Goal: Task Accomplishment & Management: Manage account settings

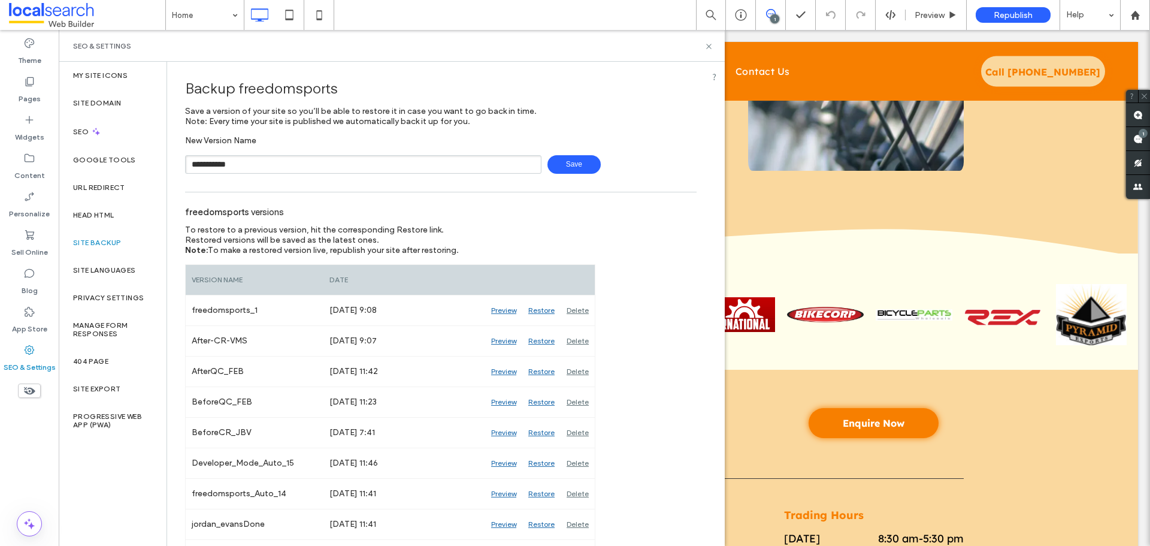
click at [559, 160] on span "Save" at bounding box center [573, 164] width 53 height 19
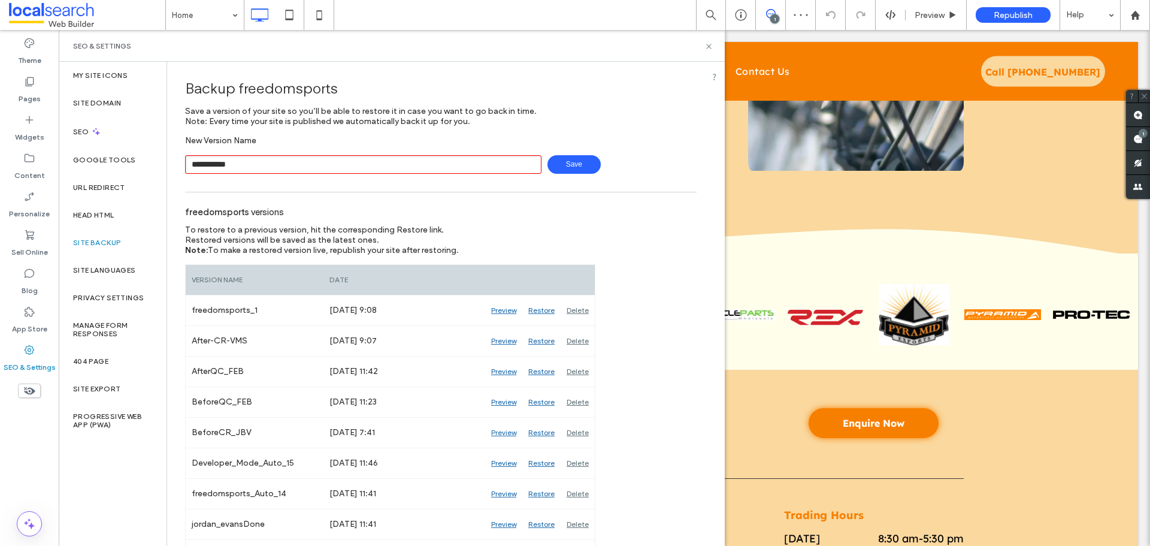
click at [239, 165] on input "**********" at bounding box center [363, 164] width 356 height 19
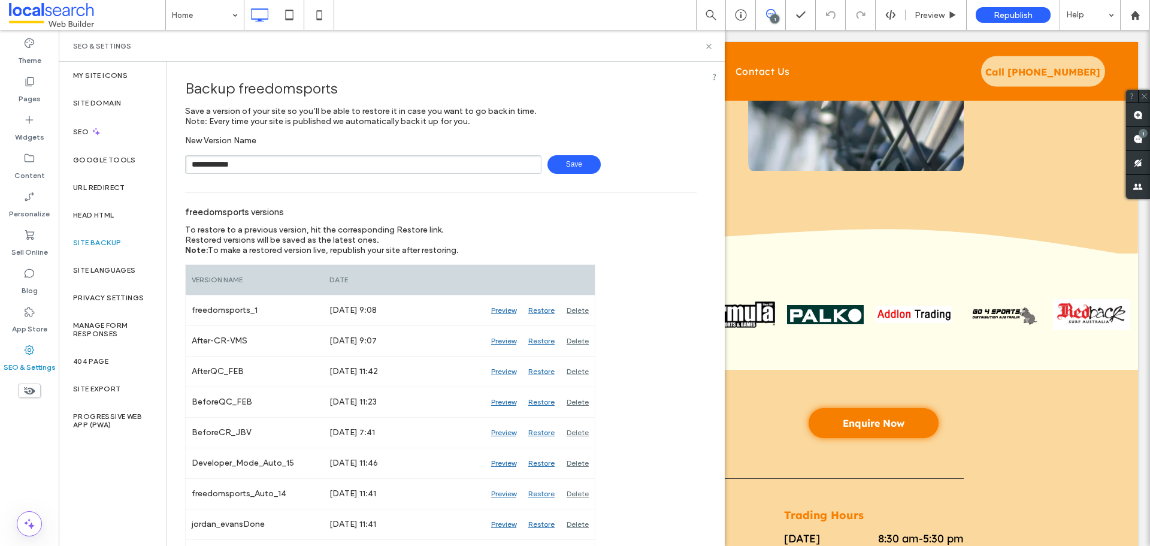
type input "**********"
click at [569, 168] on span "Save" at bounding box center [573, 164] width 53 height 19
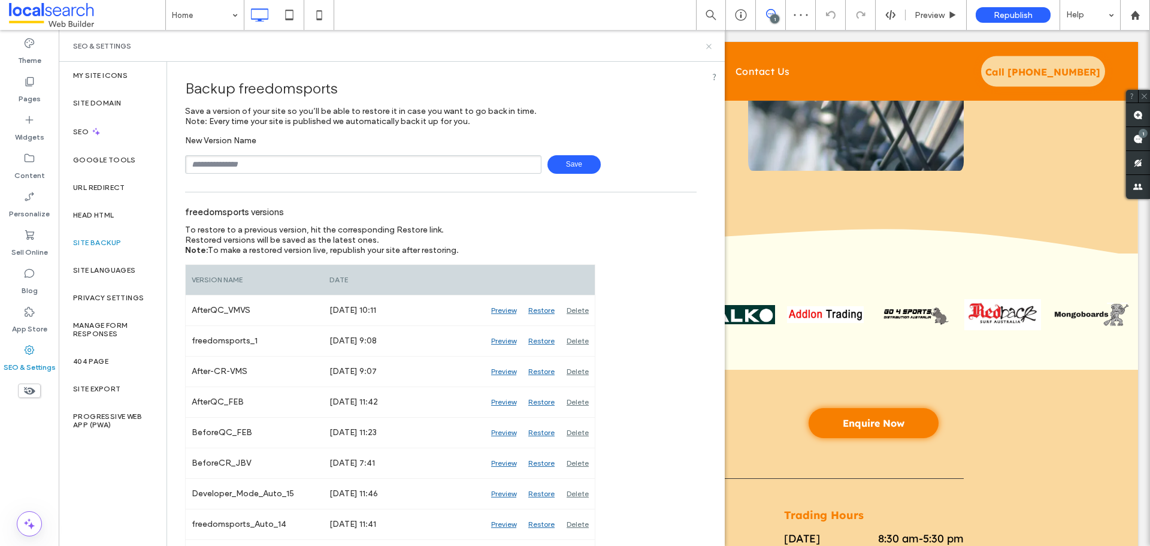
click at [709, 49] on icon at bounding box center [708, 46] width 9 height 9
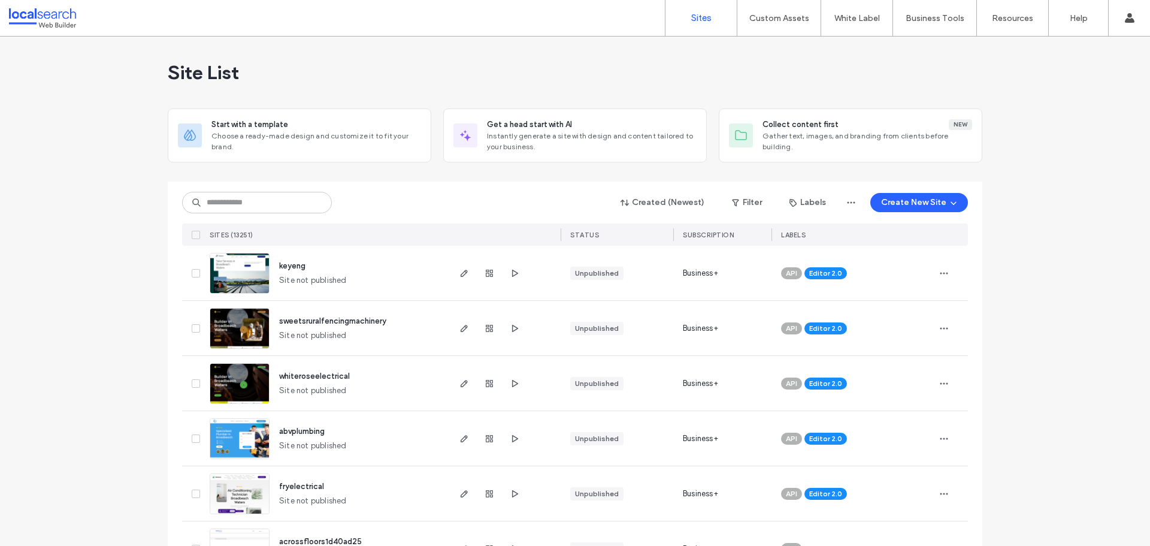
click at [255, 191] on div "Created (Newest) Filter Labels Create New Site" at bounding box center [575, 202] width 786 height 23
click at [253, 199] on input at bounding box center [257, 203] width 150 height 22
paste input "********"
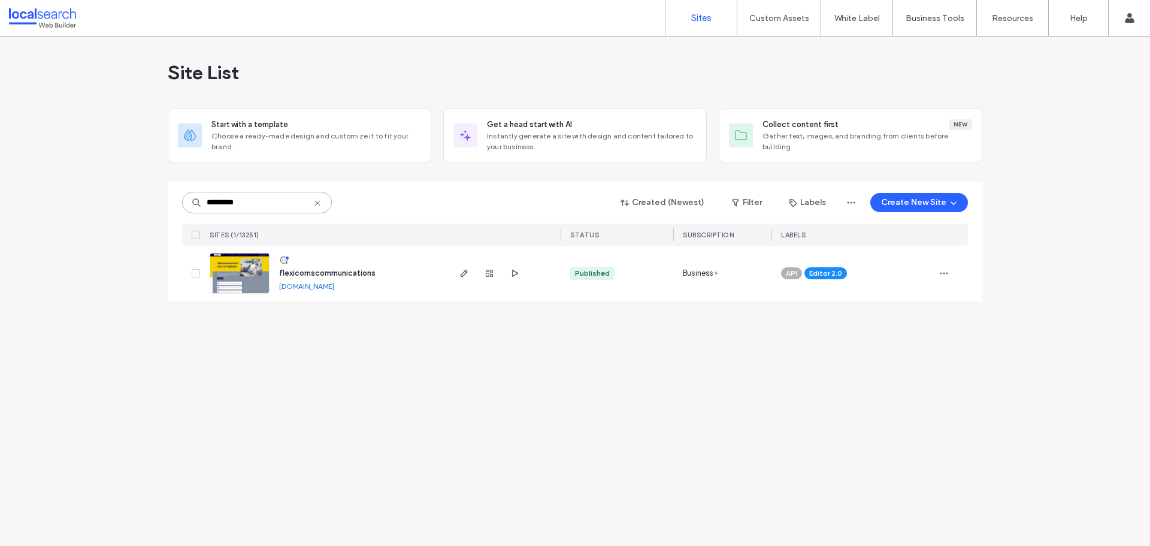
type input "********"
click at [455, 274] on div at bounding box center [503, 273] width 113 height 55
click at [462, 274] on icon "button" at bounding box center [464, 273] width 10 height 10
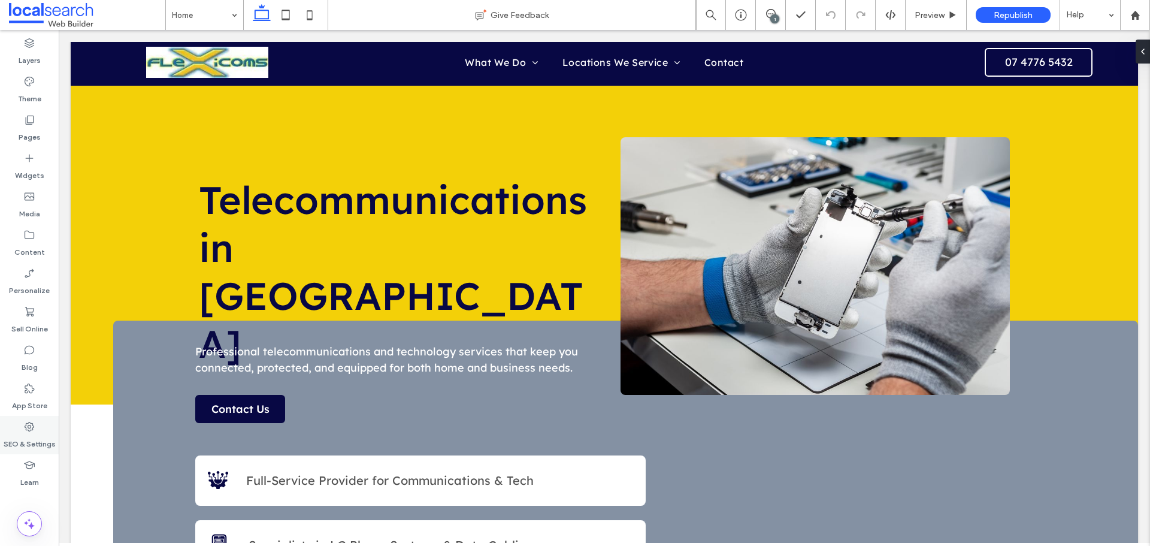
click at [35, 434] on label "SEO & Settings" at bounding box center [30, 440] width 52 height 17
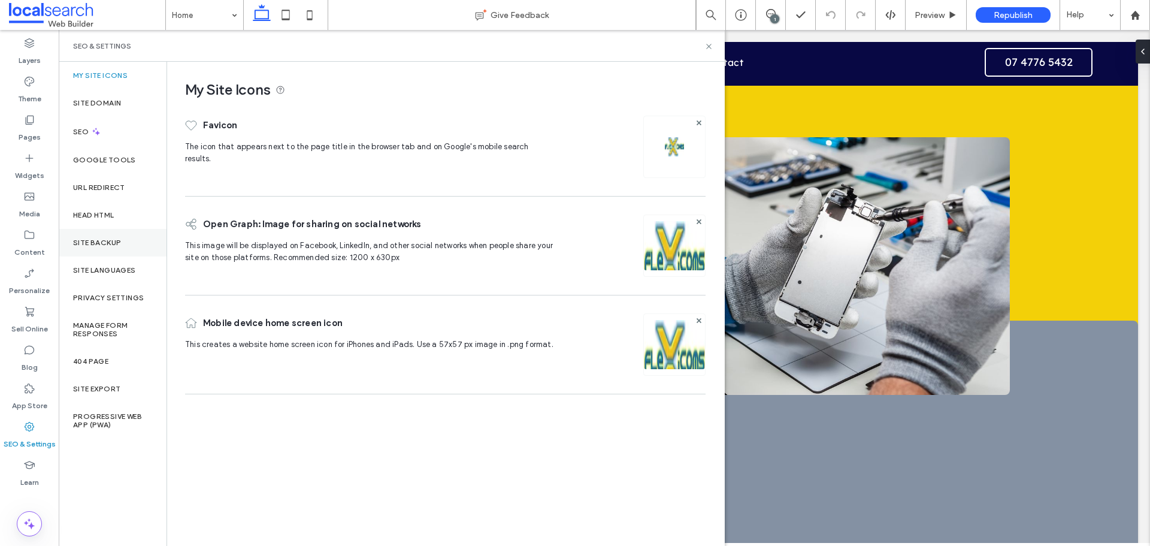
click at [127, 238] on div "Site Backup" at bounding box center [113, 243] width 108 height 28
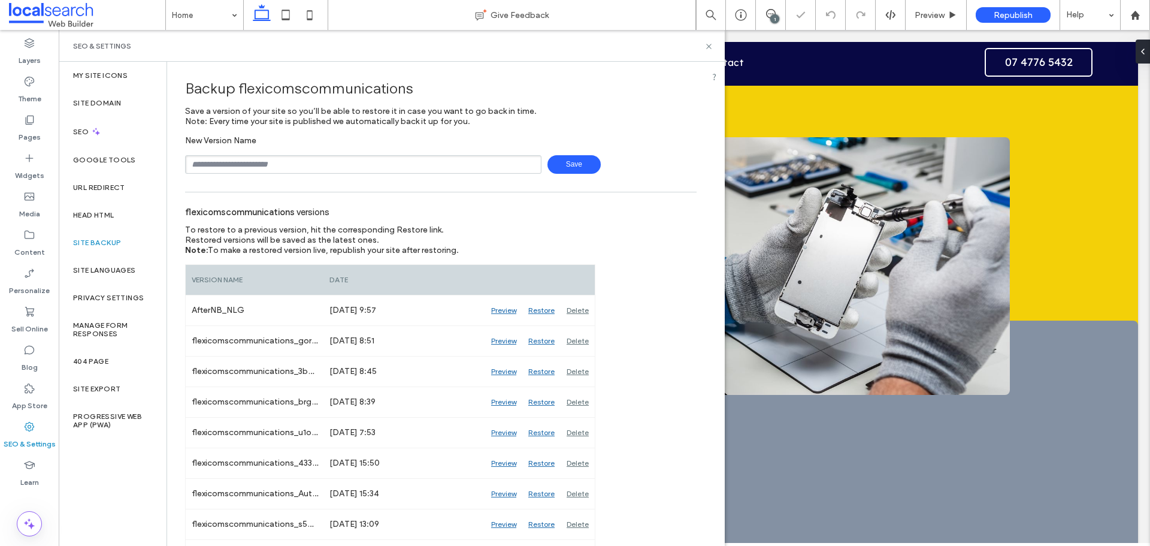
click at [280, 170] on input "text" at bounding box center [363, 164] width 356 height 19
type input "**********"
click at [583, 165] on span "Save" at bounding box center [573, 164] width 53 height 19
drag, startPoint x: 709, startPoint y: 44, endPoint x: 716, endPoint y: 0, distance: 44.9
click at [709, 44] on icon at bounding box center [708, 46] width 9 height 9
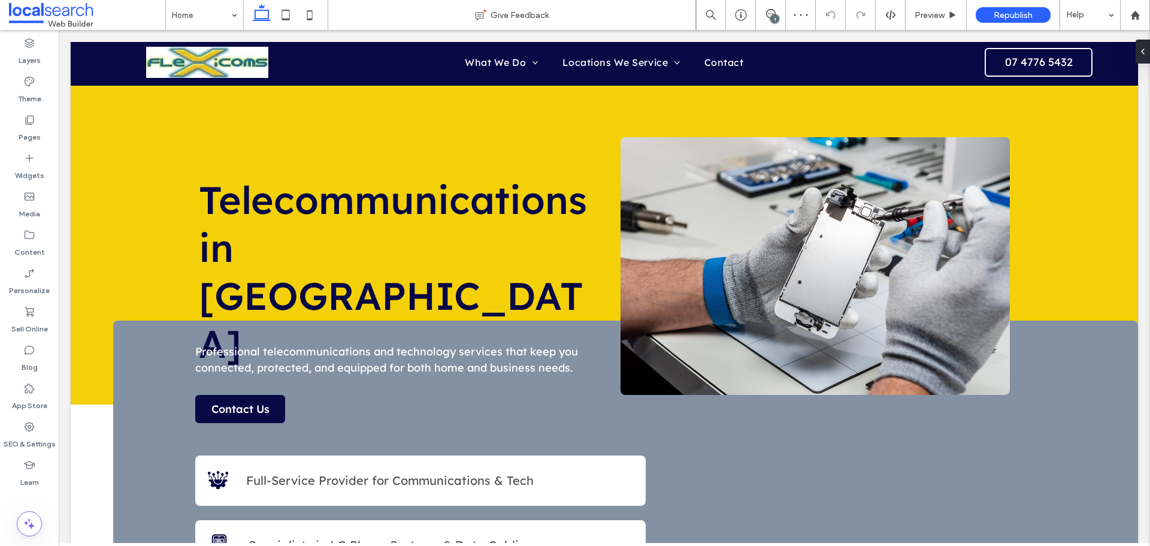
click at [774, 15] on div "1" at bounding box center [774, 18] width 9 height 9
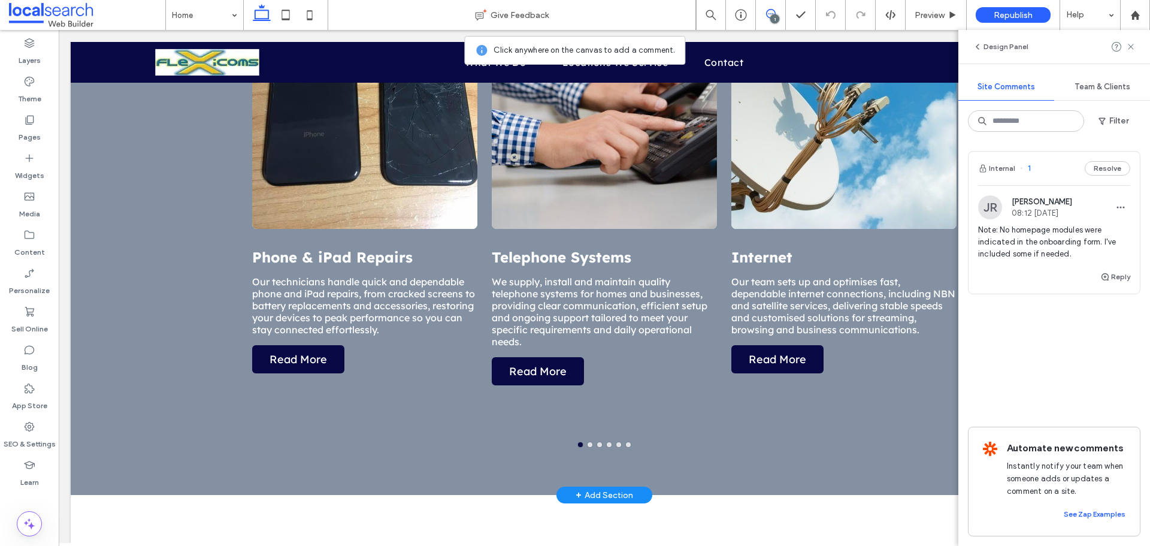
scroll to position [1318, 0]
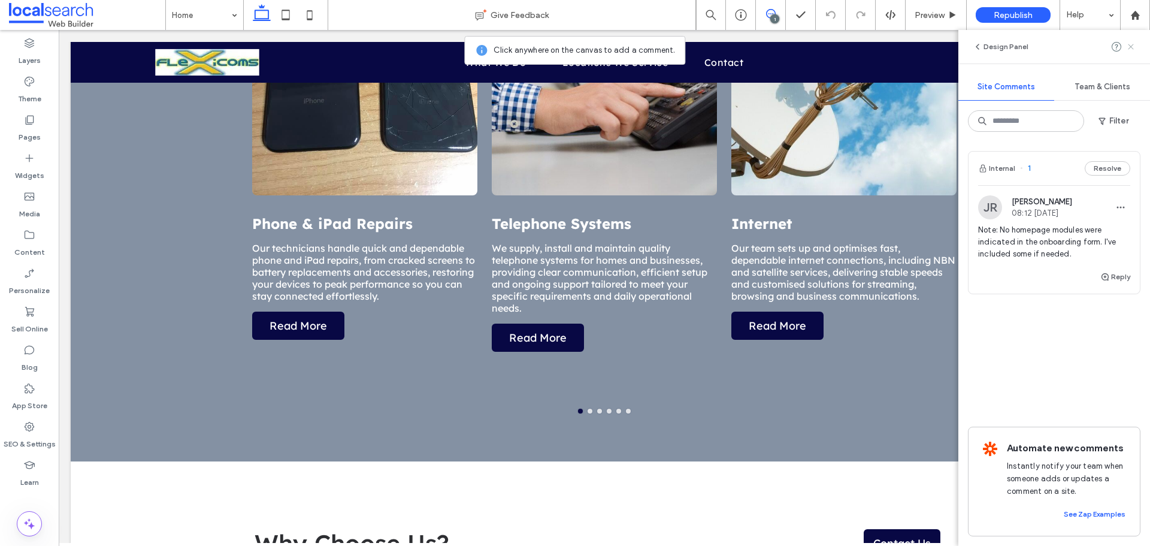
click at [1128, 44] on use at bounding box center [1130, 46] width 5 height 5
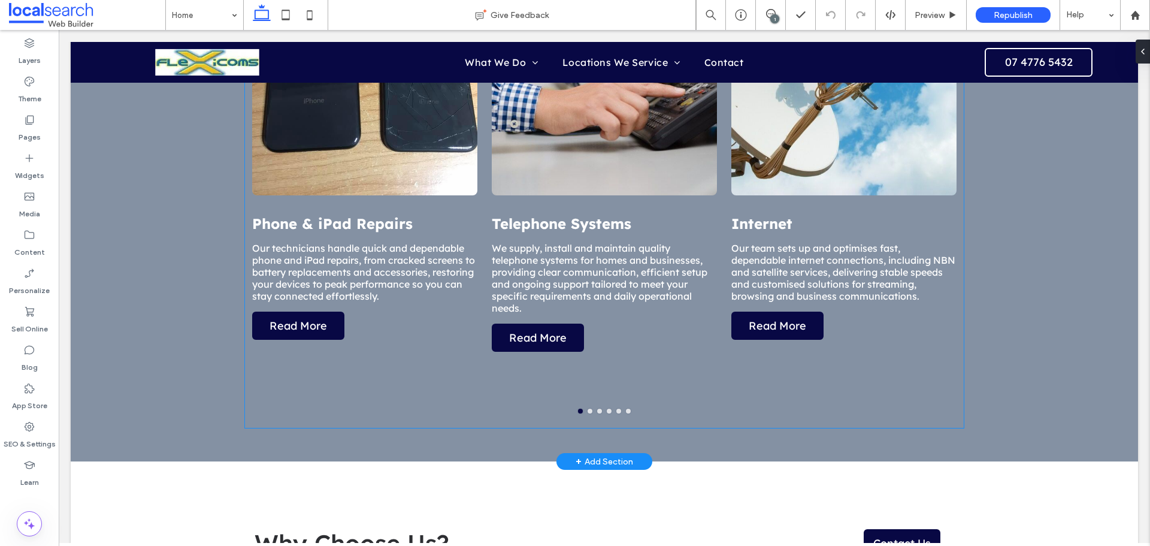
click at [586, 412] on div "Phone & iPad Repairs Our technicians handle quick and dependable phone and iPad…" at bounding box center [604, 176] width 719 height 503
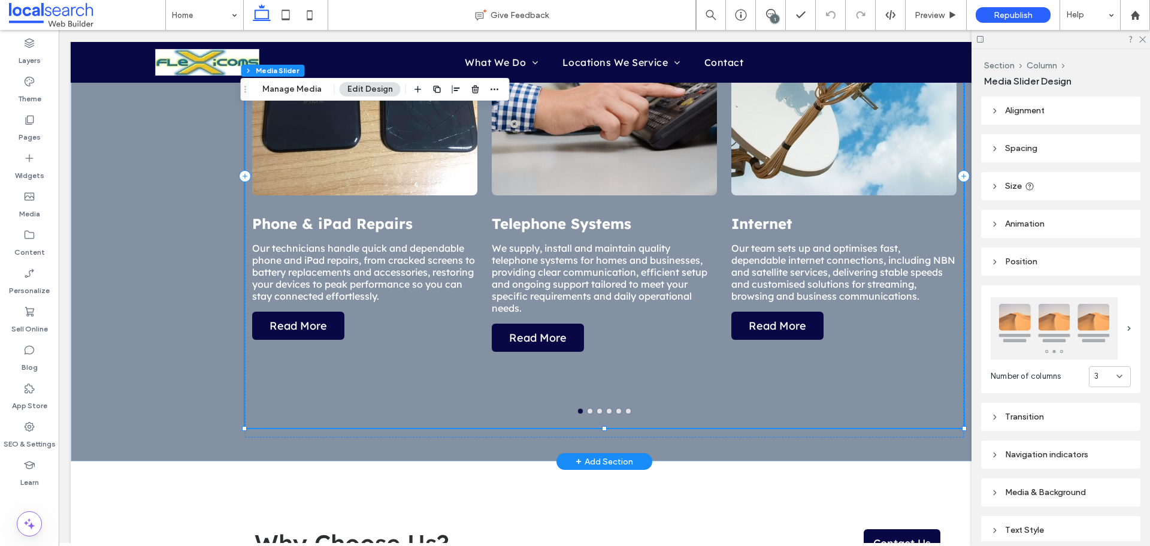
click at [586, 412] on div "Phone & iPad Repairs Our technicians handle quick and dependable phone and iPad…" at bounding box center [604, 176] width 719 height 503
click at [598, 412] on div "Phone & iPad Repairs Our technicians handle quick and dependable phone and iPad…" at bounding box center [604, 176] width 719 height 503
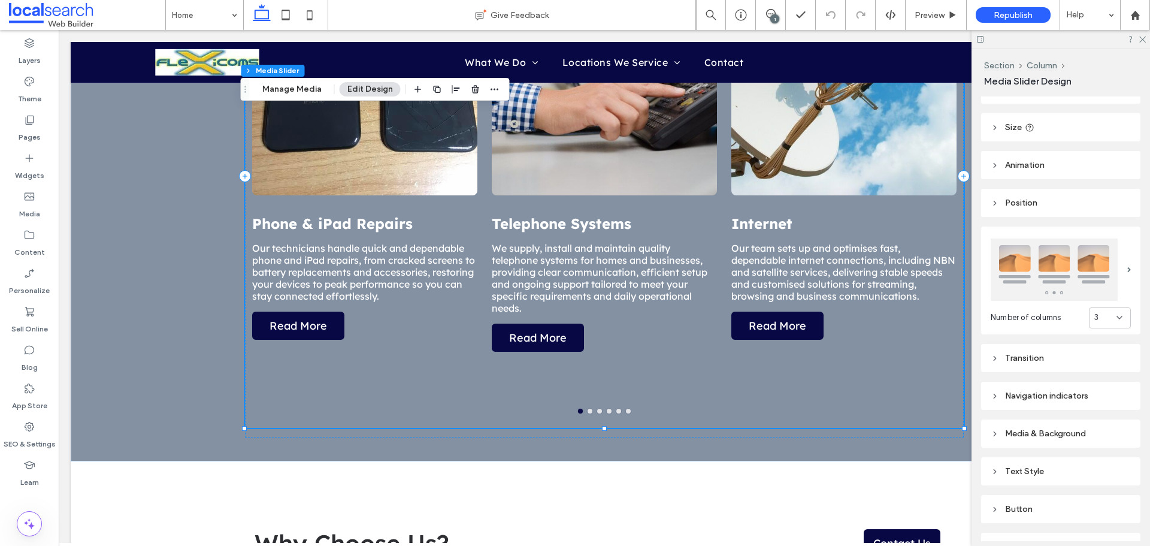
scroll to position [4, 0]
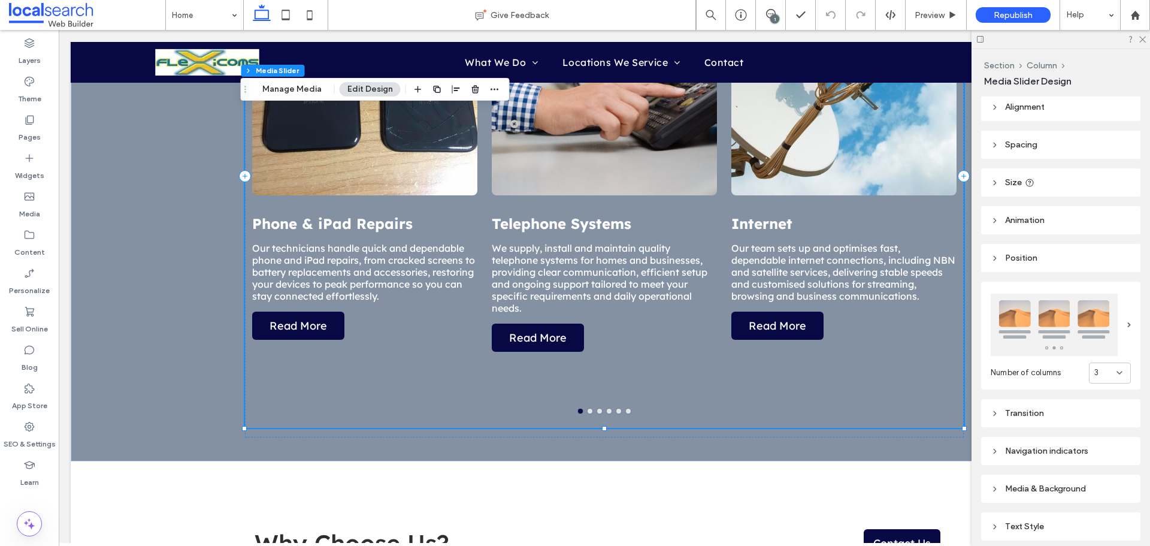
click at [1045, 189] on header "Size" at bounding box center [1060, 182] width 159 height 28
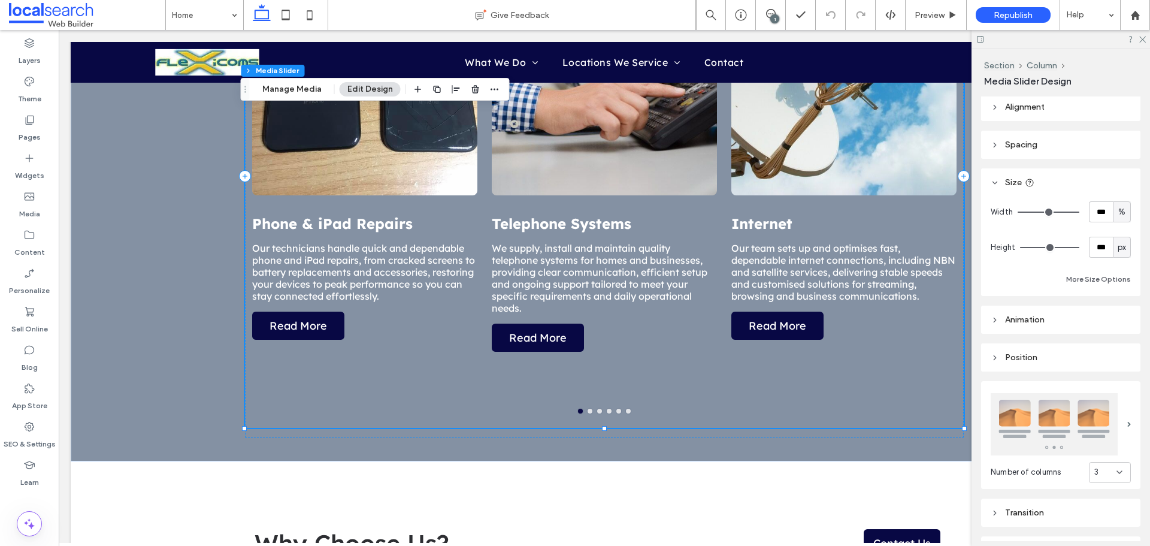
click at [1045, 189] on header "Size" at bounding box center [1060, 182] width 159 height 28
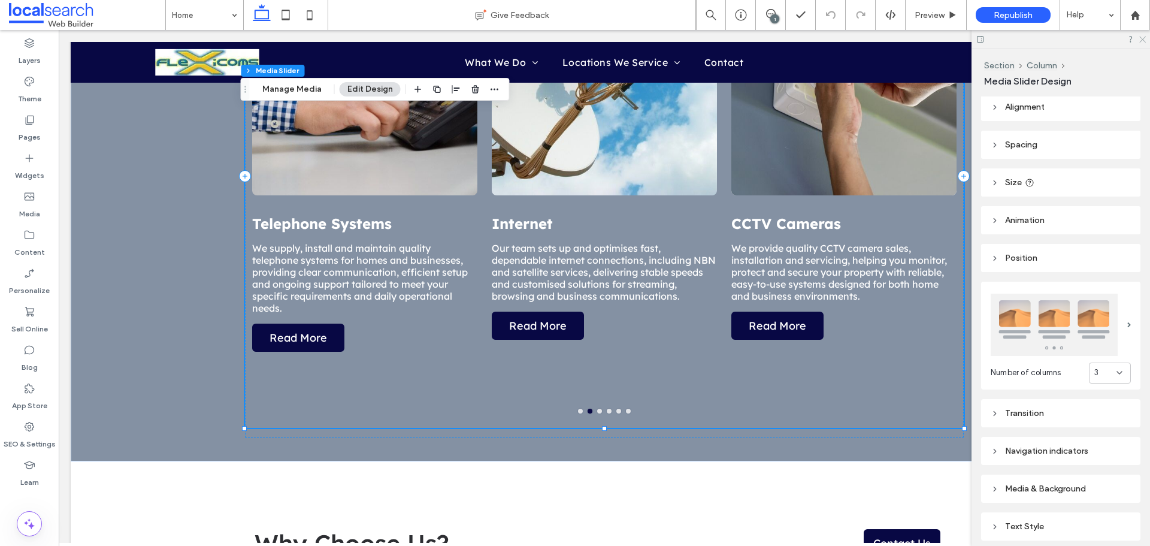
click at [1145, 38] on icon at bounding box center [1142, 39] width 8 height 8
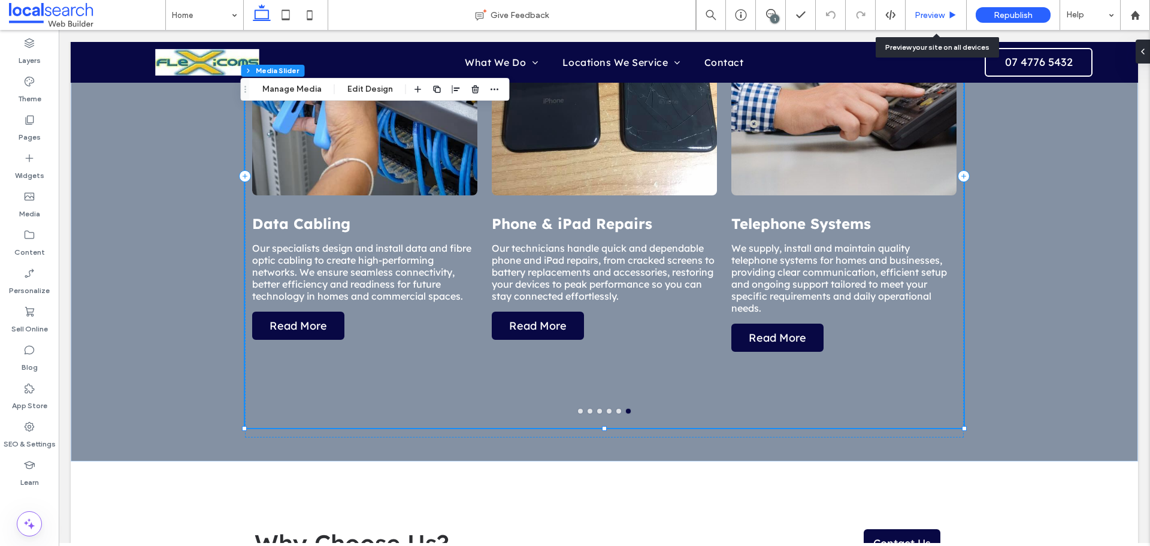
click at [925, 20] on span "Preview" at bounding box center [930, 15] width 30 height 10
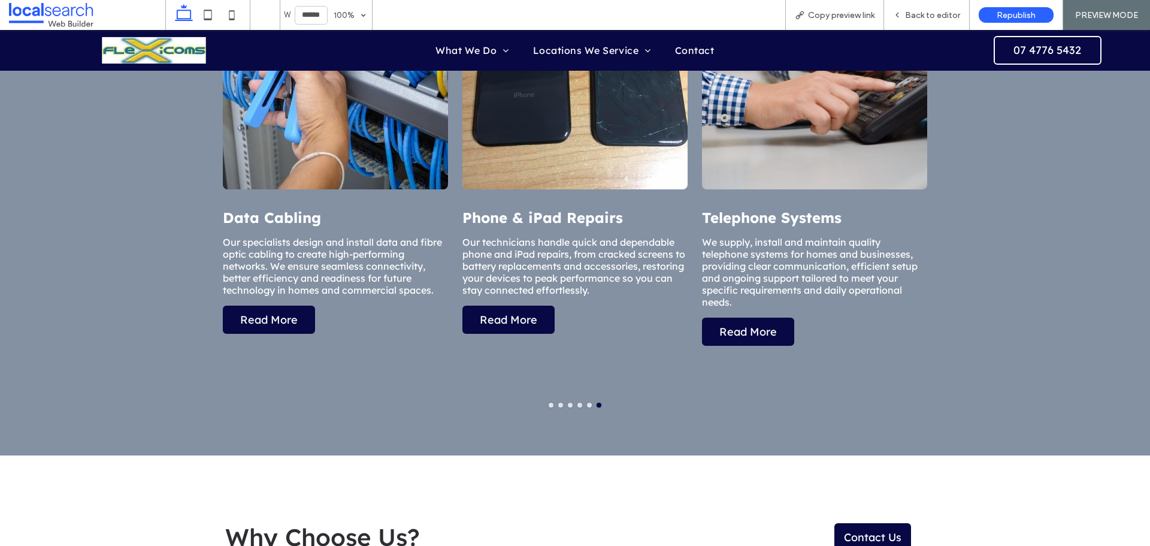
scroll to position [1327, 0]
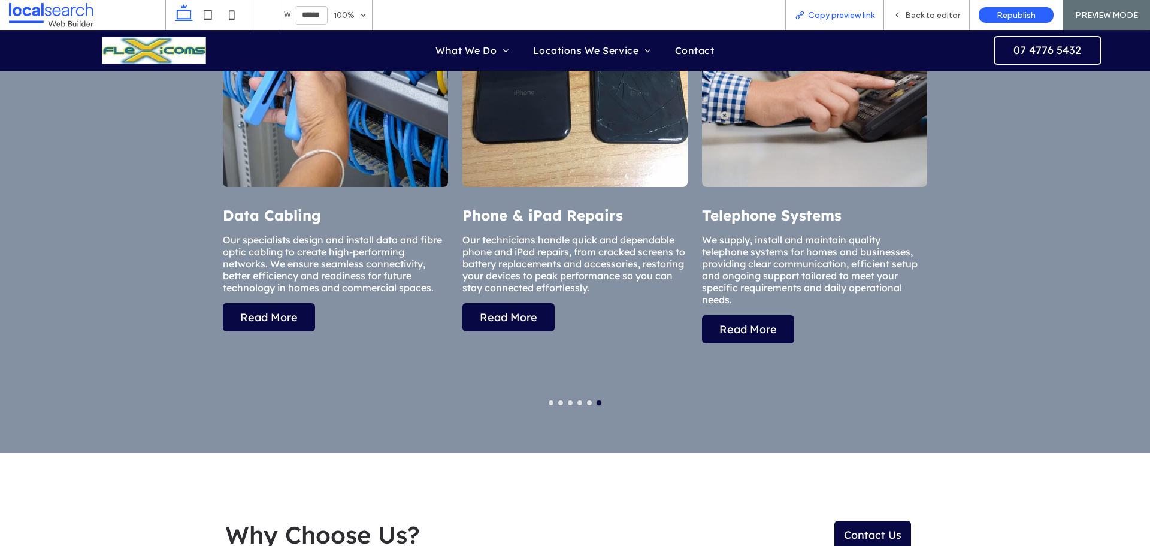
click at [863, 16] on span "Copy preview link" at bounding box center [841, 15] width 66 height 10
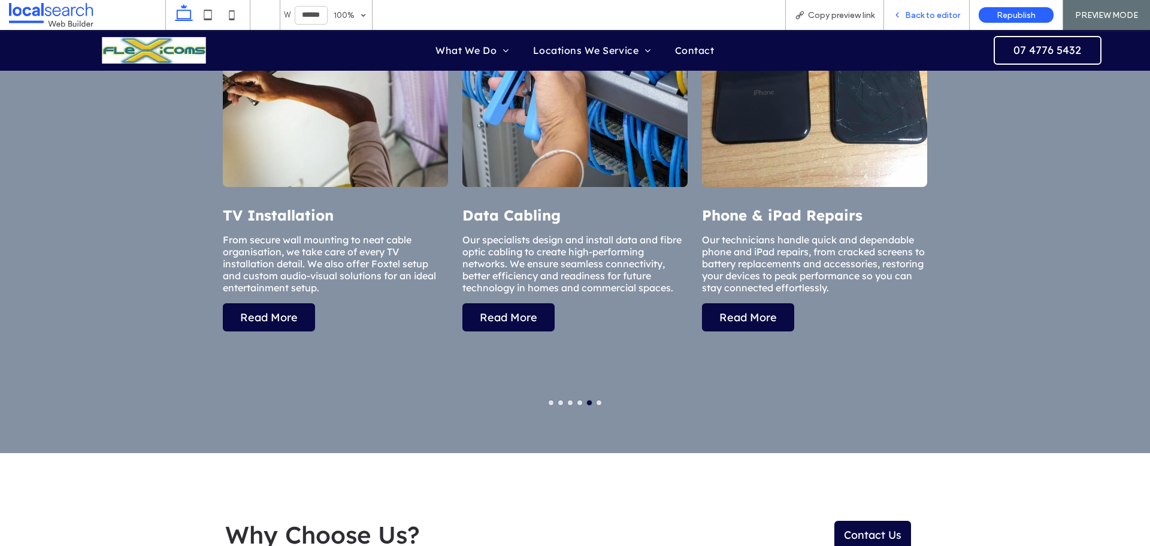
click at [937, 10] on span "Back to editor" at bounding box center [932, 15] width 55 height 10
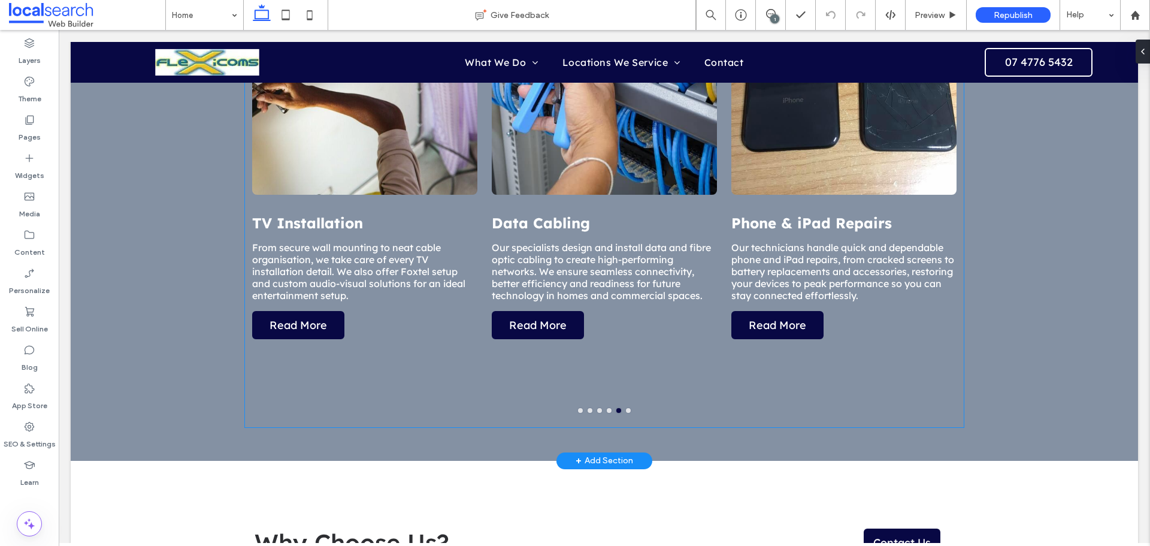
scroll to position [1438, 0]
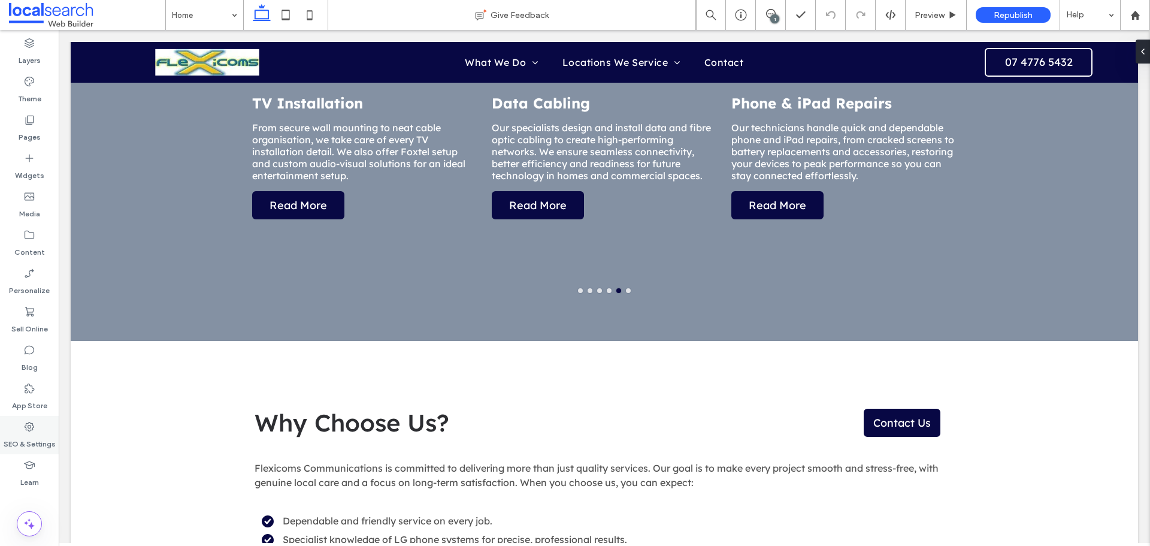
click at [29, 437] on label "SEO & Settings" at bounding box center [30, 440] width 52 height 17
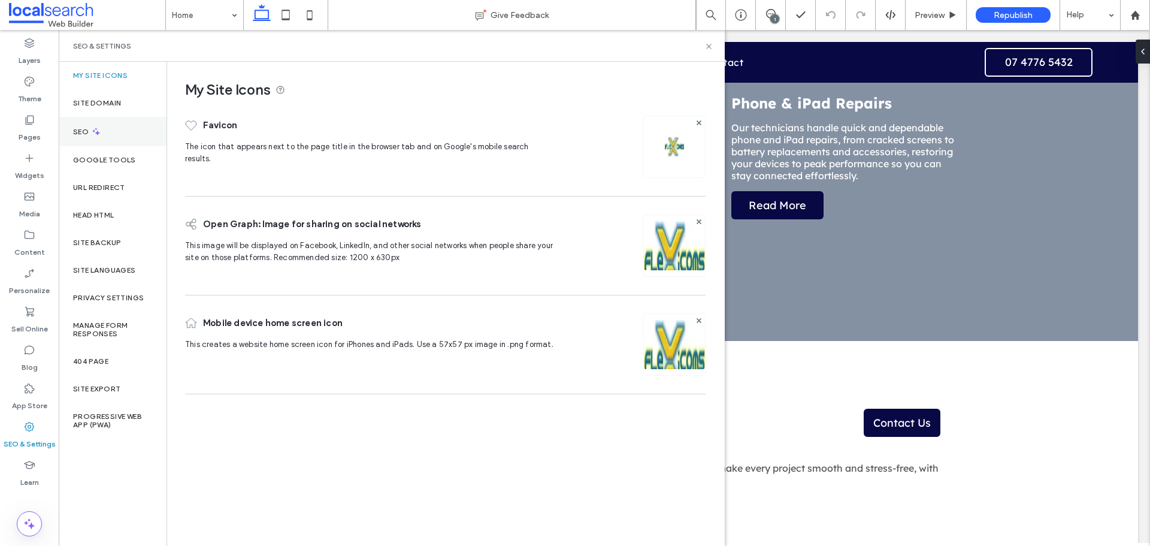
click at [86, 134] on label "SEO" at bounding box center [82, 132] width 18 height 8
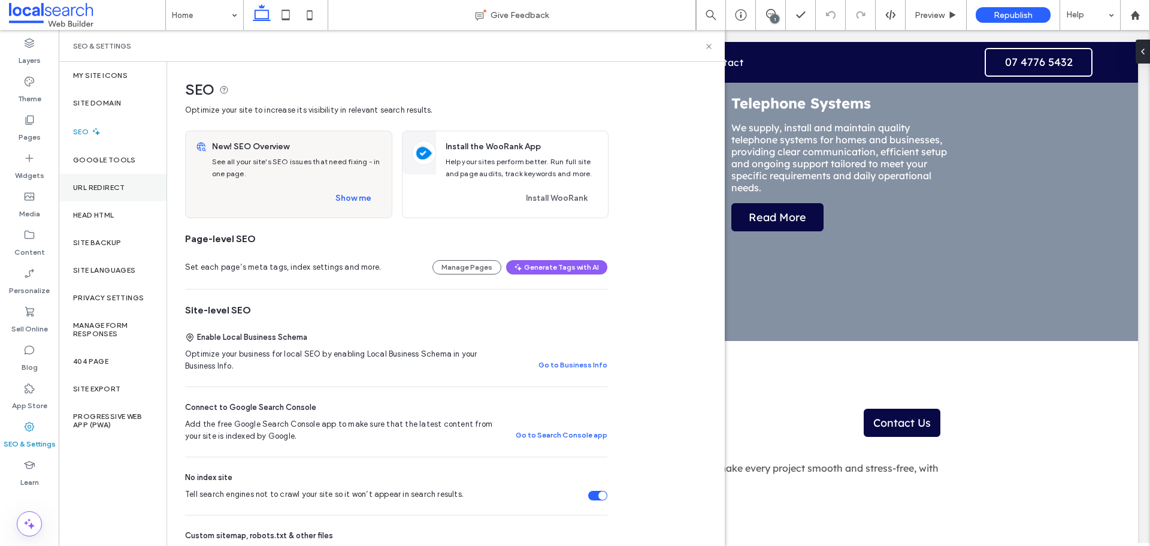
click at [110, 190] on label "URL Redirect" at bounding box center [99, 187] width 52 height 8
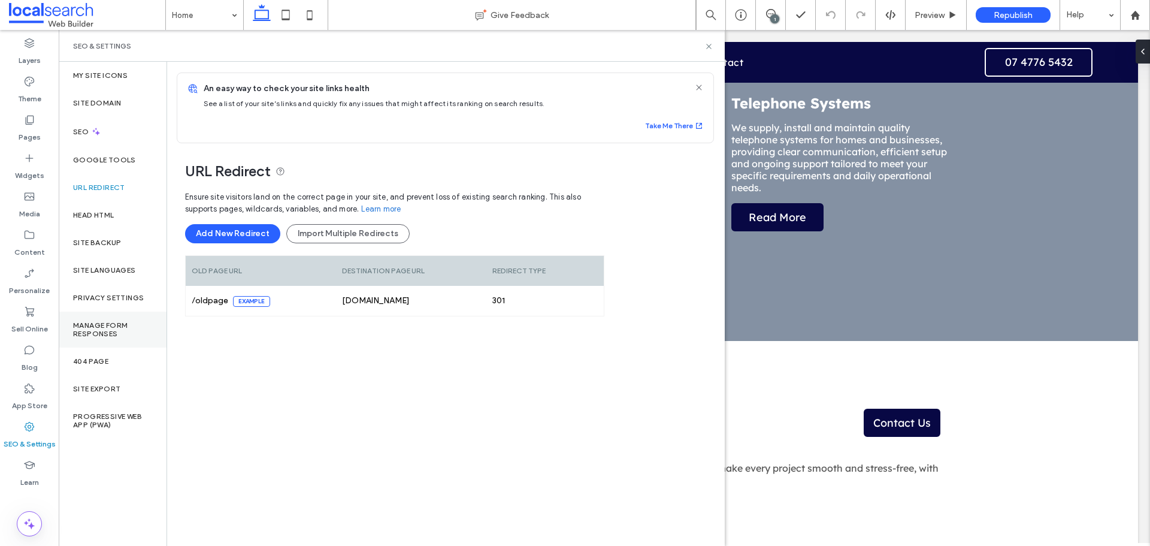
click at [117, 332] on label "Manage Form Responses" at bounding box center [112, 329] width 79 height 17
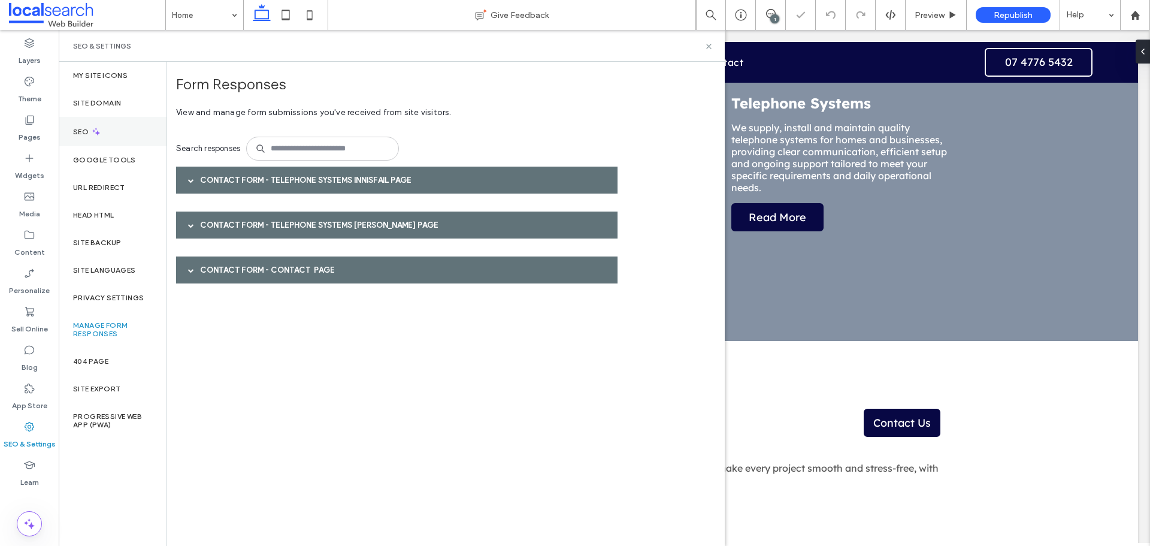
click at [99, 133] on use at bounding box center [96, 132] width 8 height 8
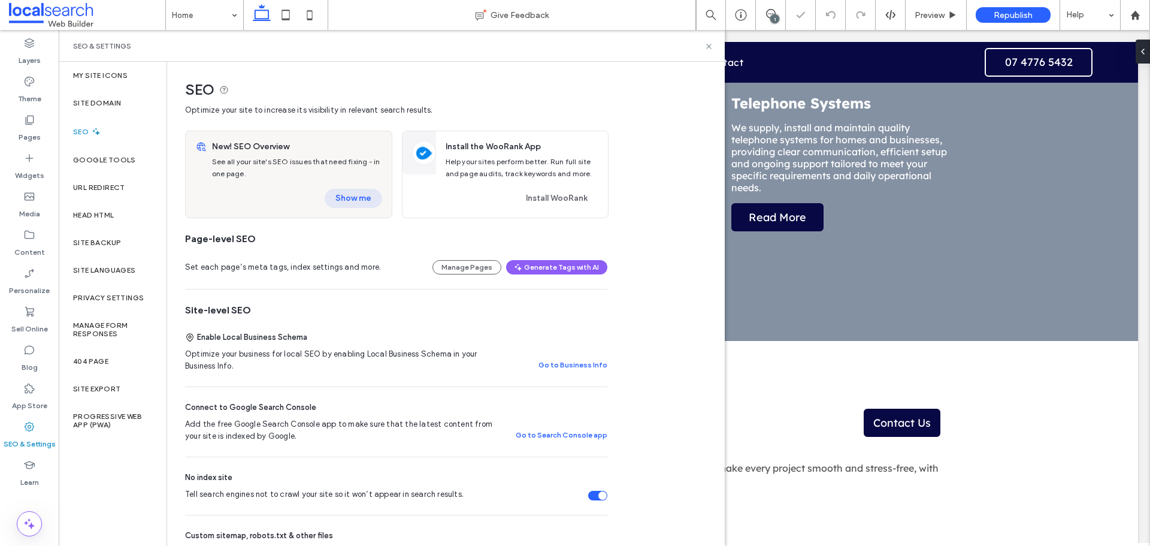
click at [329, 195] on button "Show me" at bounding box center [354, 198] width 58 height 19
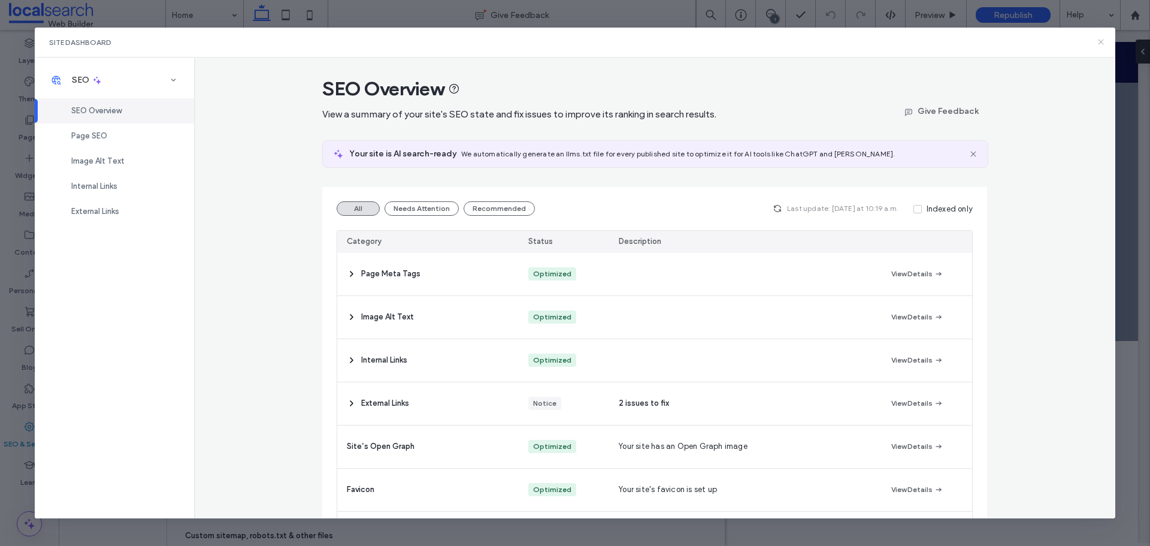
click at [1103, 43] on icon at bounding box center [1101, 42] width 10 height 10
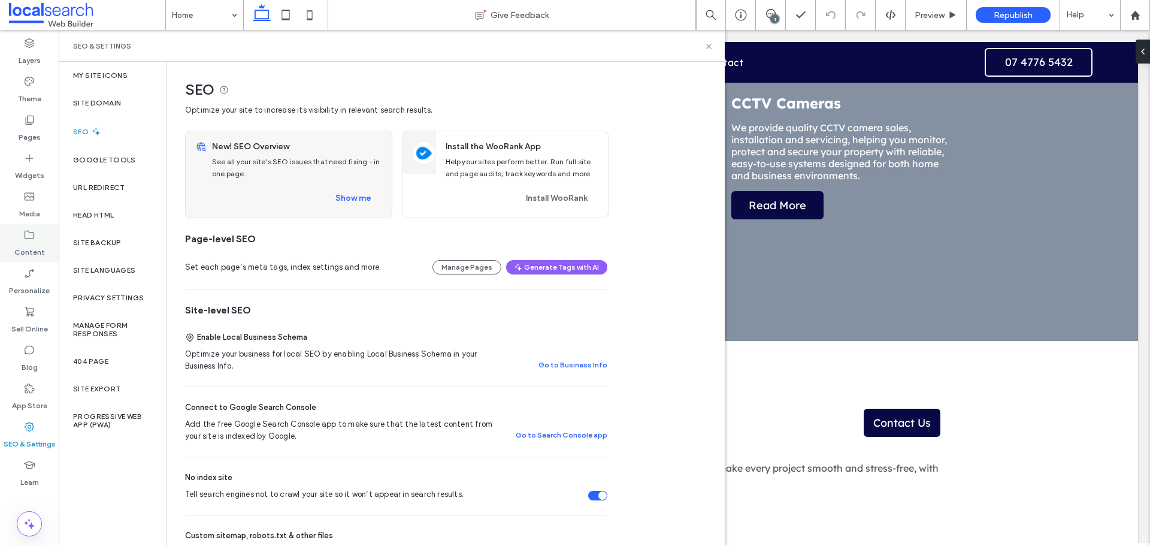
click at [44, 241] on div "Content" at bounding box center [29, 243] width 59 height 38
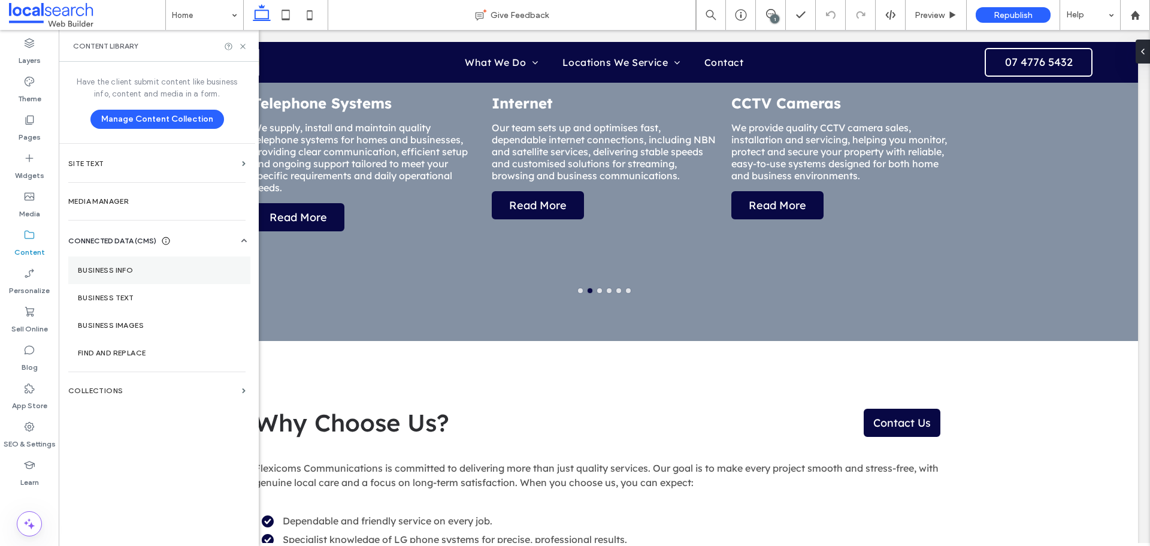
click at [101, 266] on label "Business Info" at bounding box center [159, 270] width 163 height 8
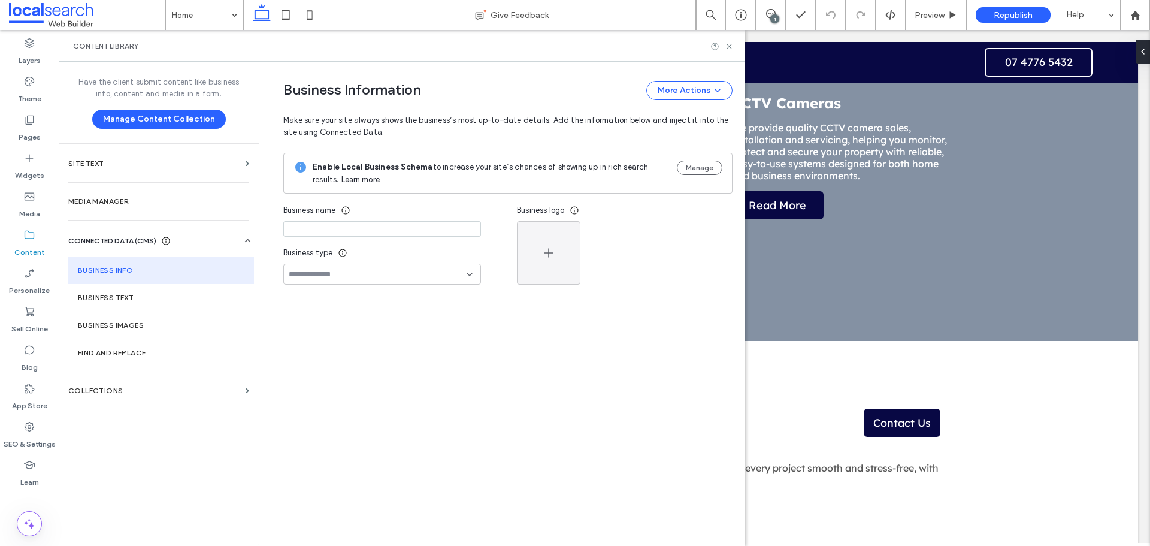
type input "**********"
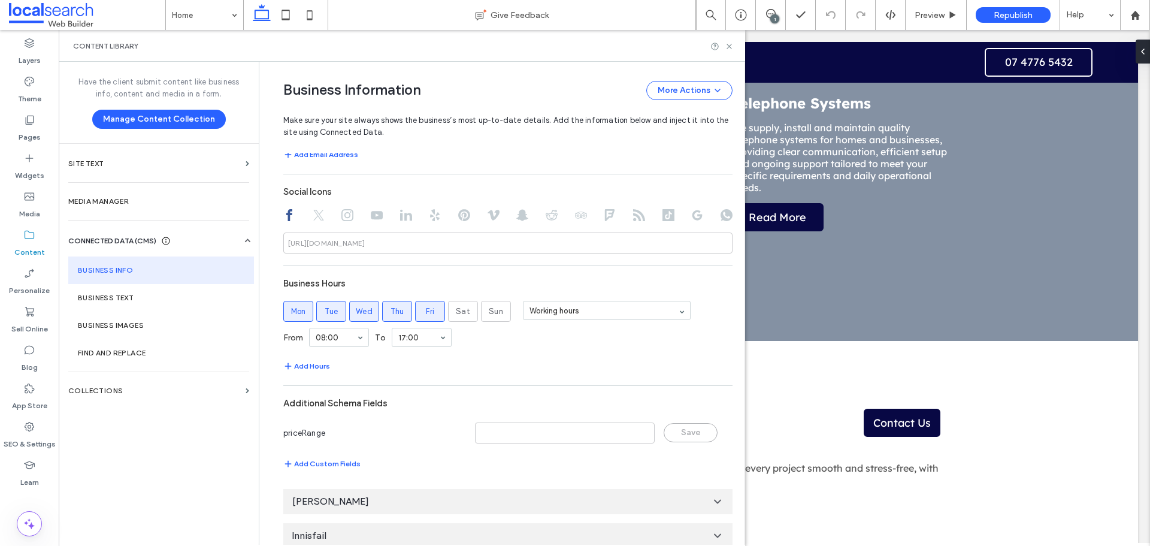
scroll to position [555, 0]
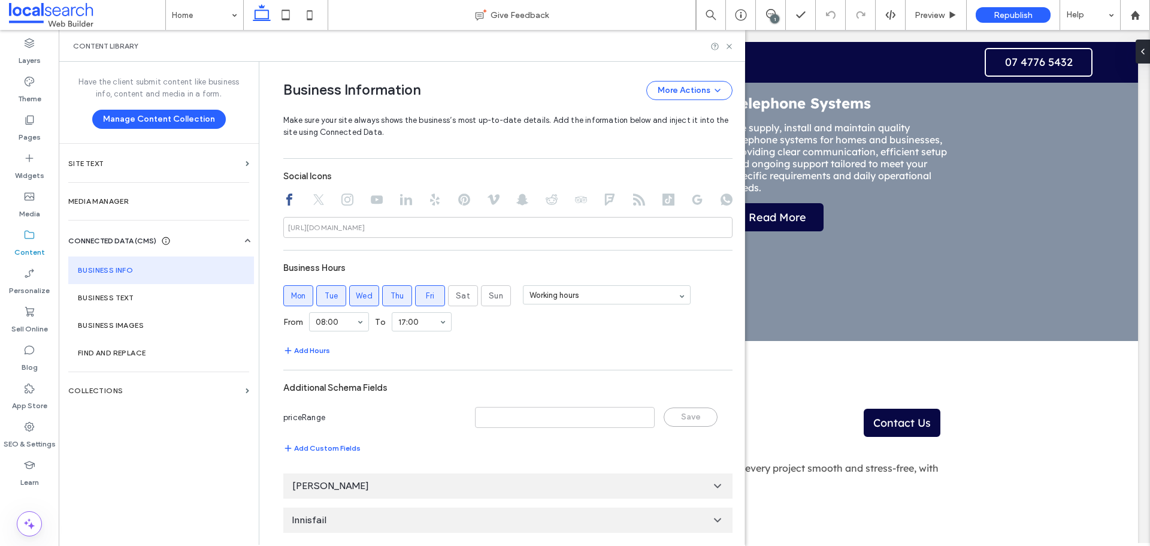
click at [672, 485] on div "Tully" at bounding box center [507, 485] width 449 height 25
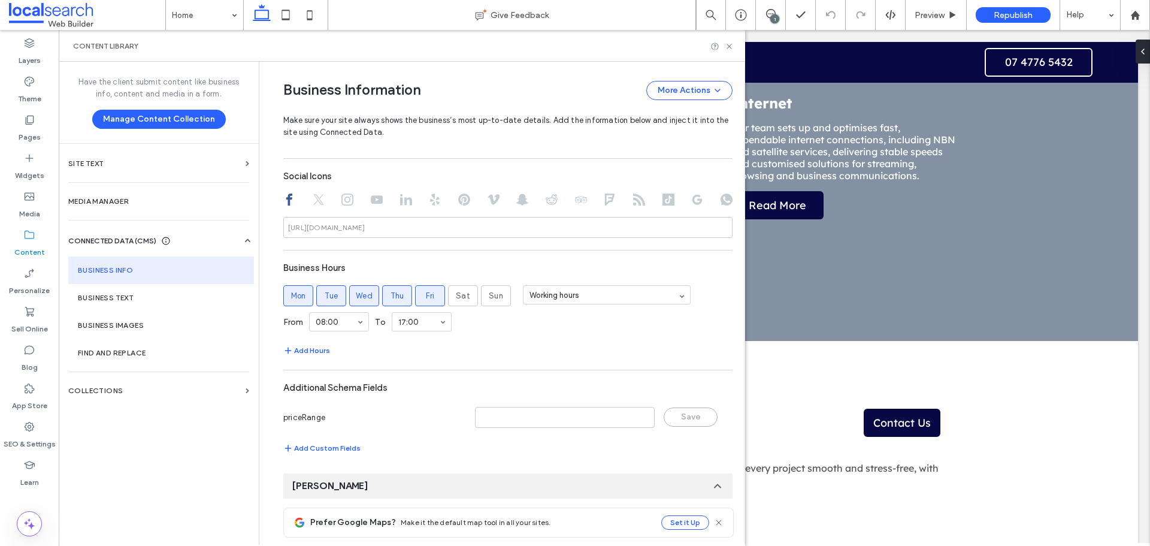
click at [670, 483] on div "Tully" at bounding box center [507, 485] width 449 height 25
click at [727, 47] on icon at bounding box center [729, 46] width 9 height 9
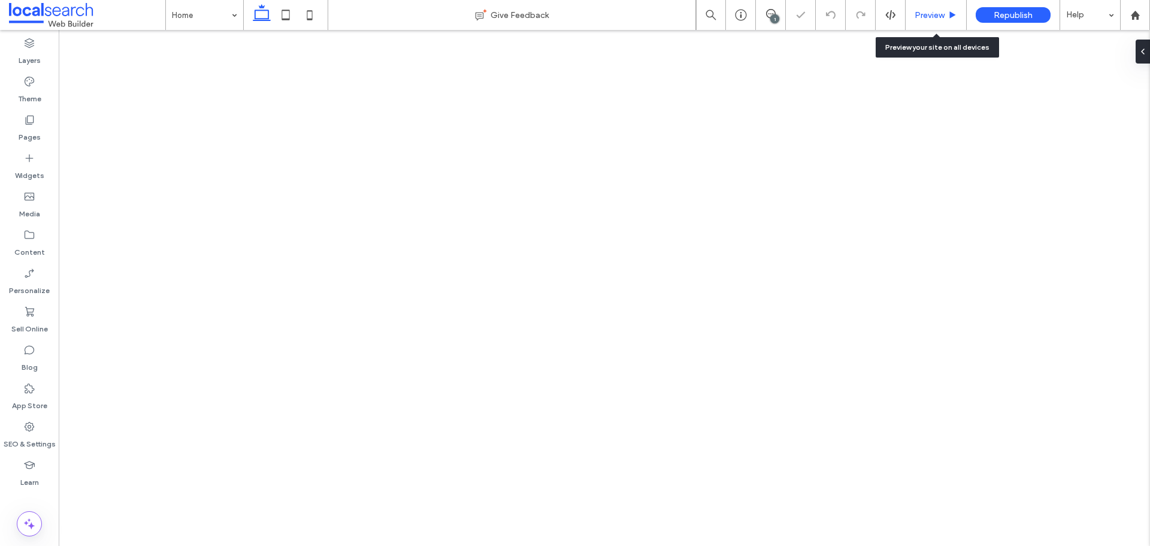
click at [924, 12] on span "Preview" at bounding box center [930, 15] width 30 height 10
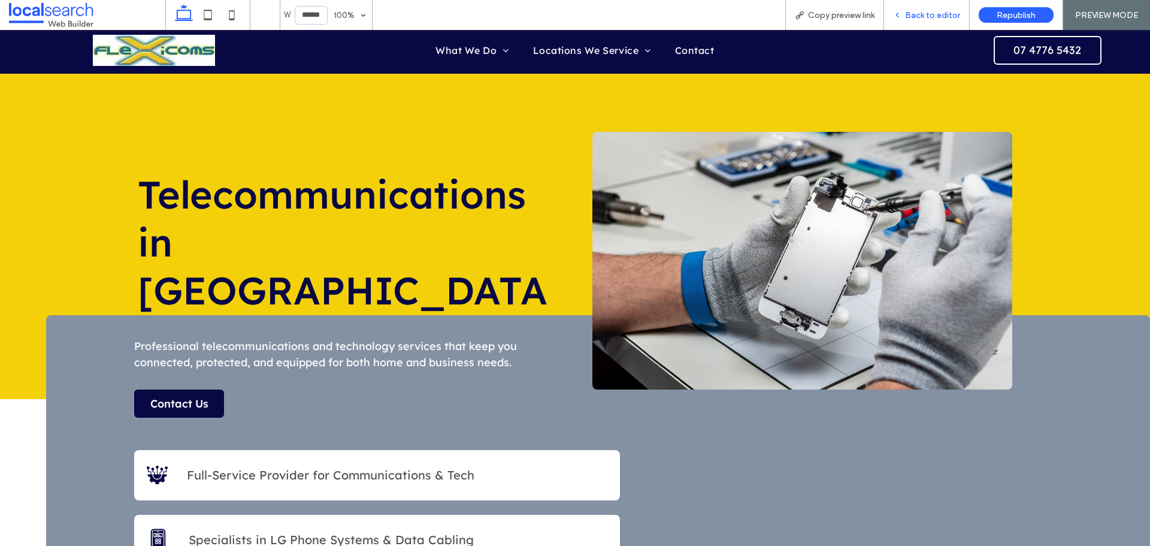
click at [897, 19] on icon at bounding box center [897, 15] width 8 height 8
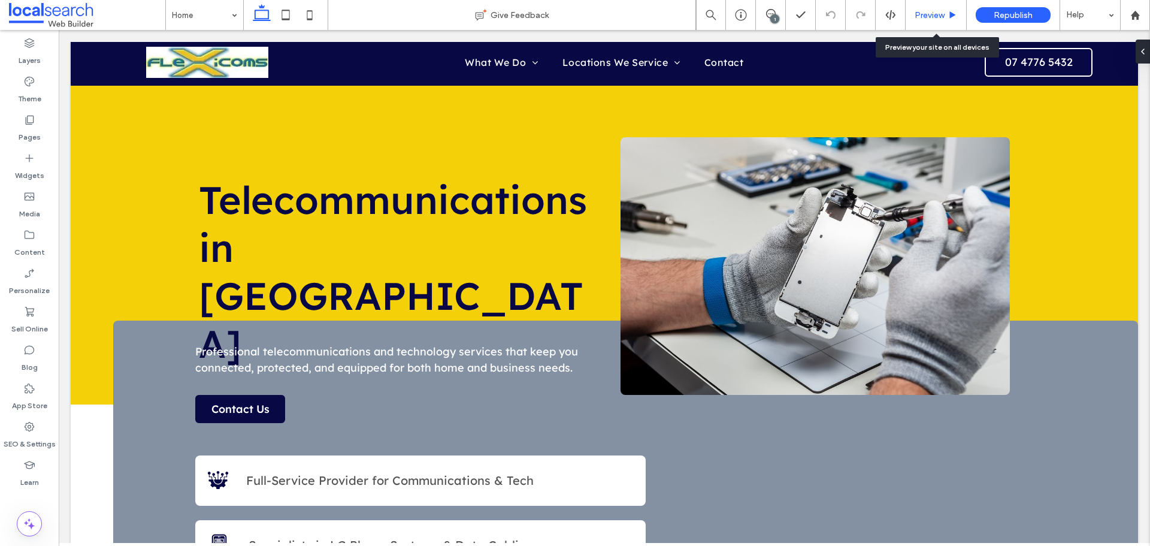
click at [935, 17] on span "Preview" at bounding box center [930, 15] width 30 height 10
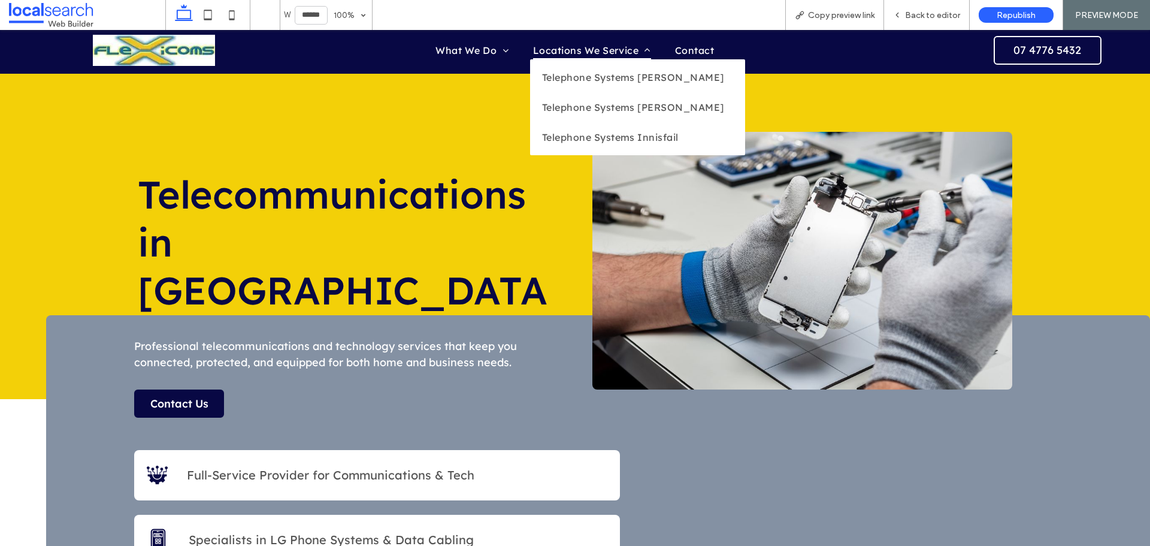
drag, startPoint x: 598, startPoint y: 46, endPoint x: 598, endPoint y: 76, distance: 30.0
click at [598, 46] on span "Locations We Service" at bounding box center [592, 50] width 118 height 18
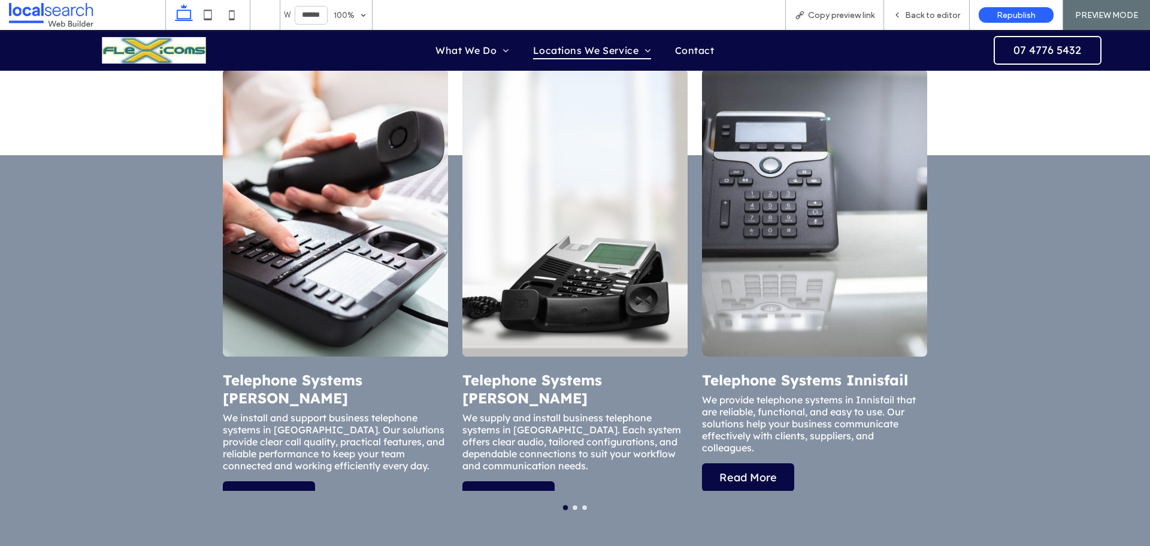
scroll to position [719, 0]
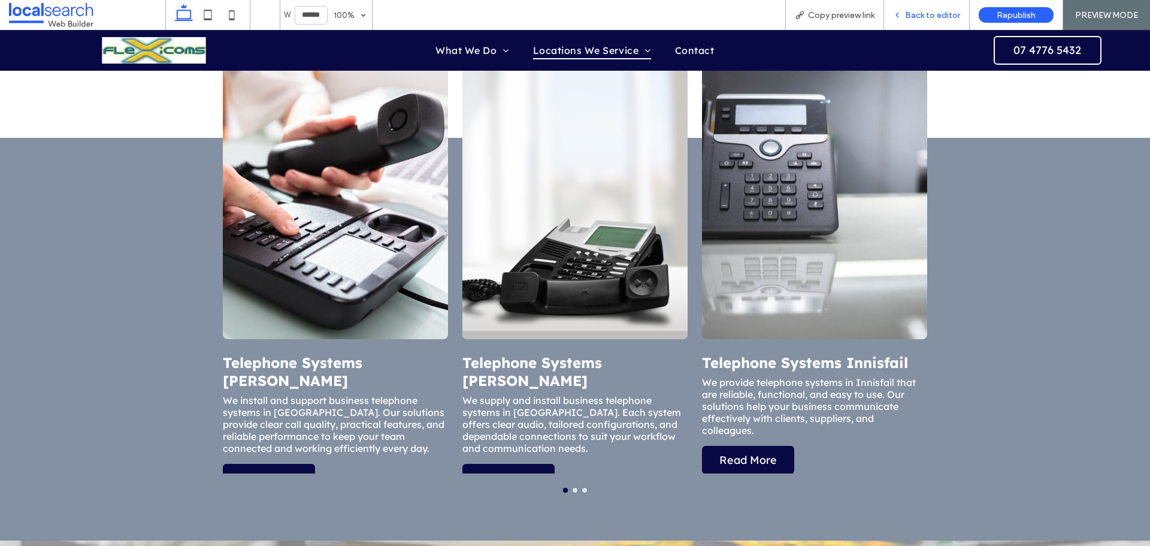
click at [918, 25] on div "Back to editor" at bounding box center [927, 15] width 86 height 30
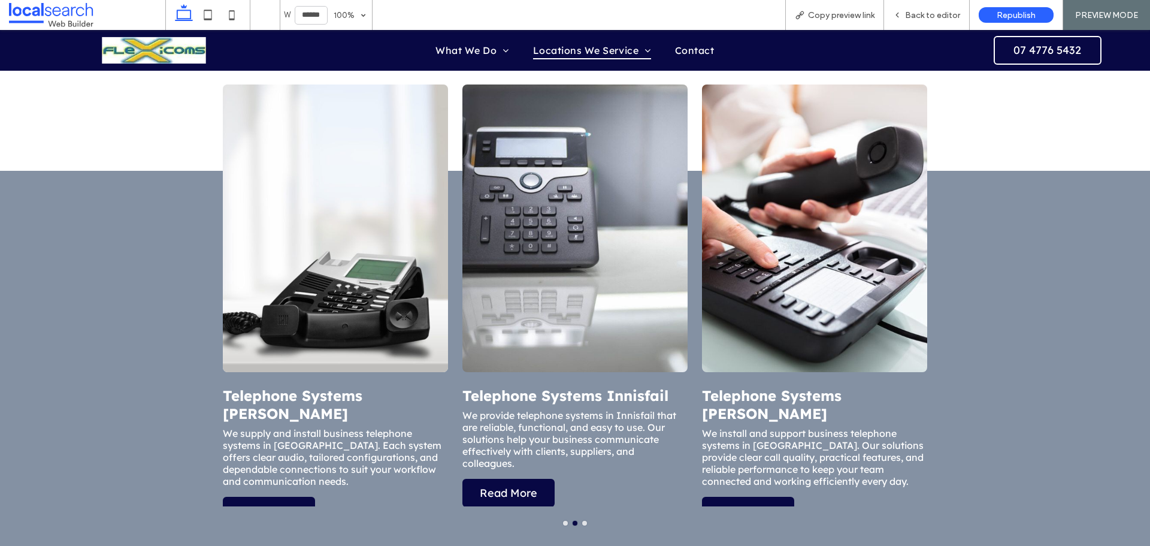
scroll to position [659, 0]
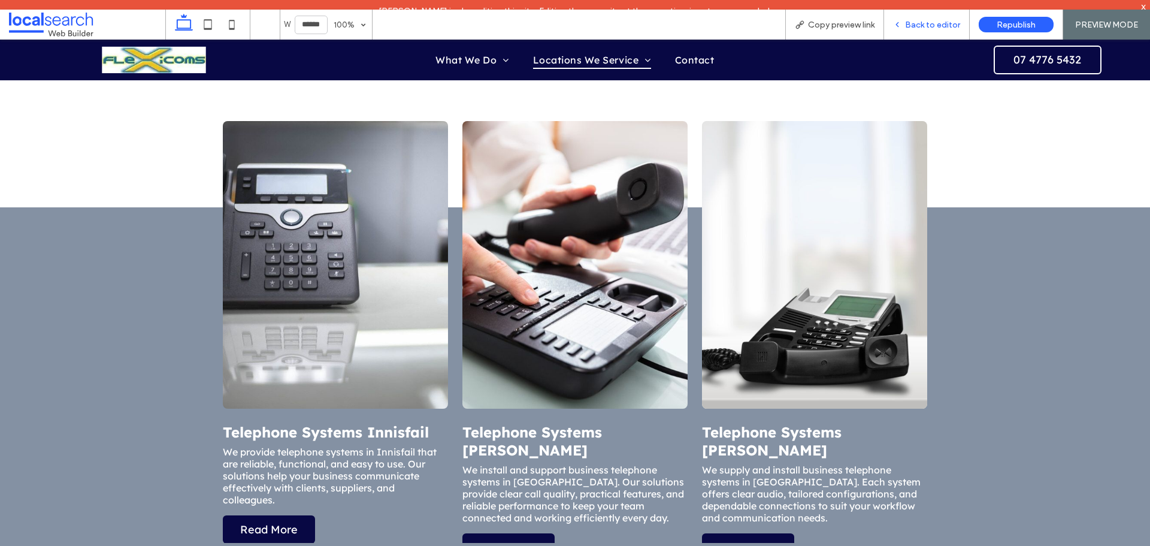
drag, startPoint x: 946, startPoint y: 0, endPoint x: 937, endPoint y: 32, distance: 33.0
click at [937, 32] on div "Back to editor" at bounding box center [927, 25] width 86 height 30
drag, startPoint x: 920, startPoint y: 24, endPoint x: 857, endPoint y: 19, distance: 63.7
click at [920, 24] on span "Back to editor" at bounding box center [932, 25] width 55 height 10
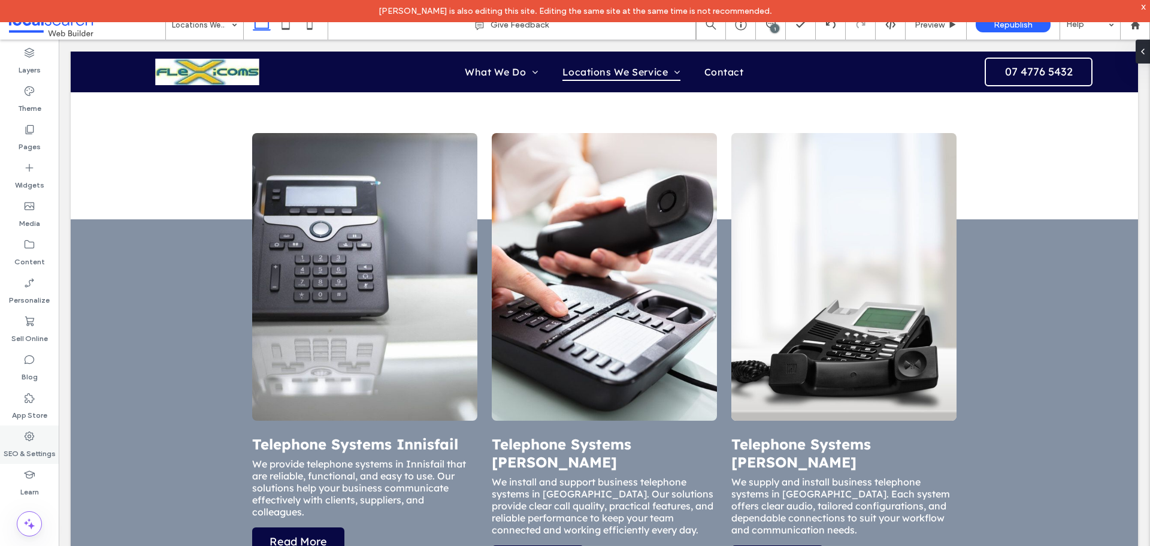
click at [36, 437] on div "SEO & Settings" at bounding box center [29, 444] width 59 height 38
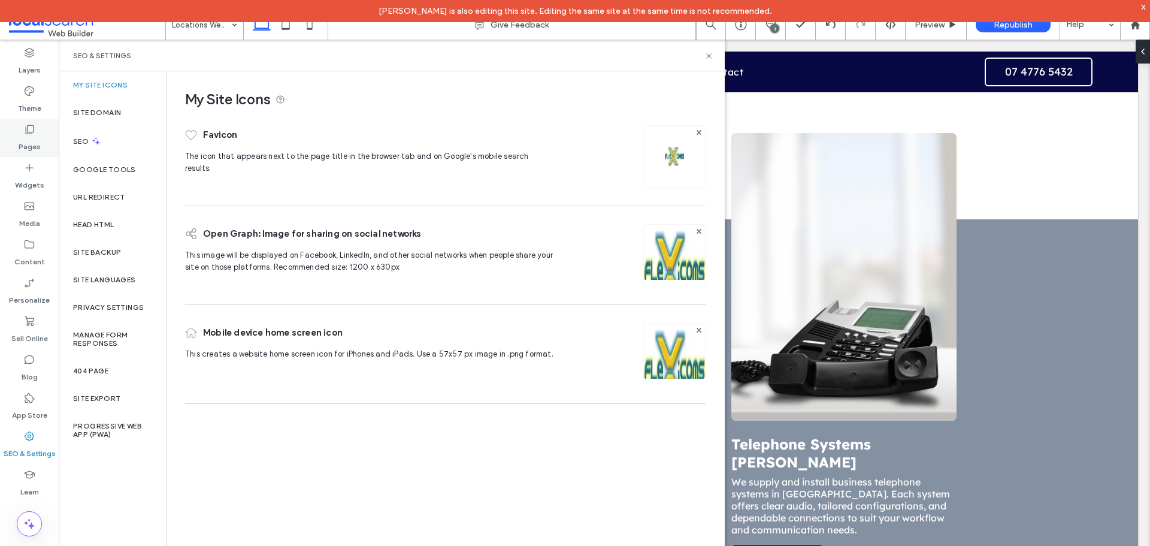
click at [40, 140] on div "Pages" at bounding box center [29, 138] width 59 height 38
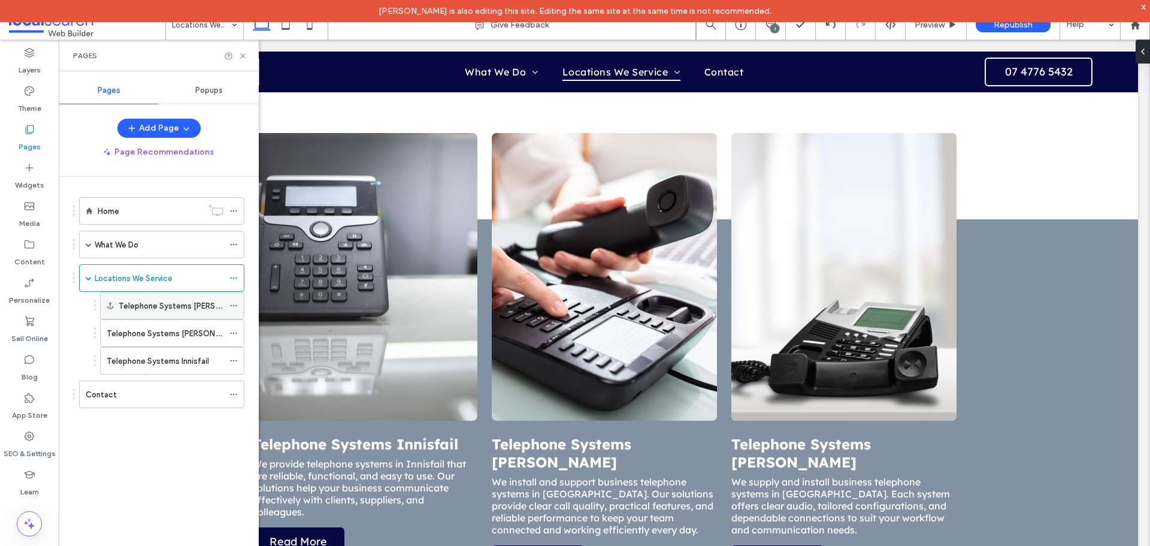
click at [143, 305] on label "Telephone Systems Ingham" at bounding box center [186, 305] width 135 height 21
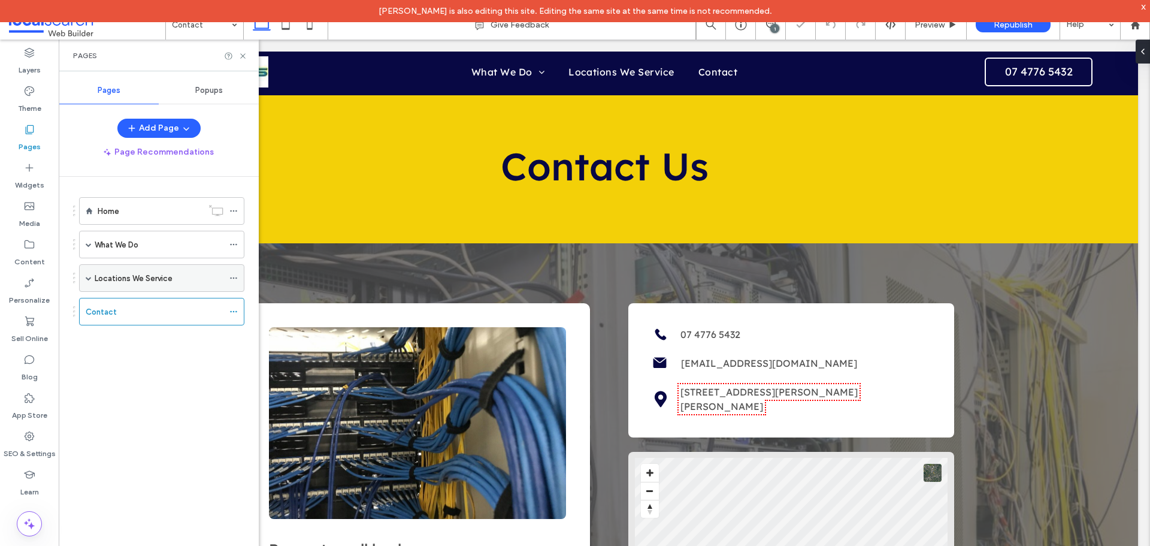
click at [86, 277] on span at bounding box center [89, 278] width 6 height 6
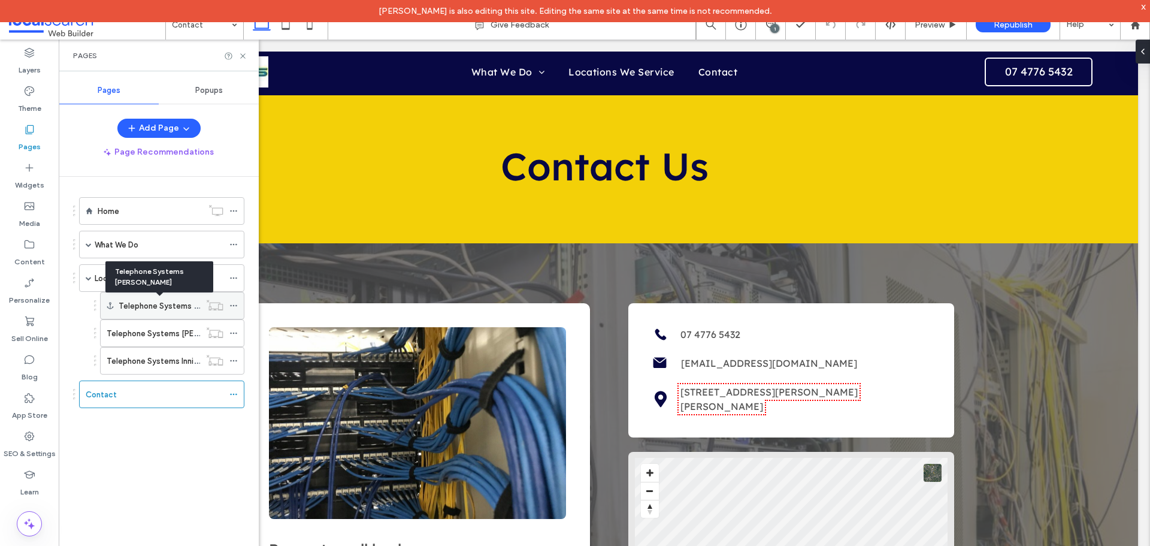
click at [125, 310] on label "Telephone Systems Ingham" at bounding box center [186, 305] width 135 height 21
drag, startPoint x: 245, startPoint y: 56, endPoint x: 190, endPoint y: 28, distance: 61.3
click at [245, 56] on icon at bounding box center [242, 56] width 9 height 9
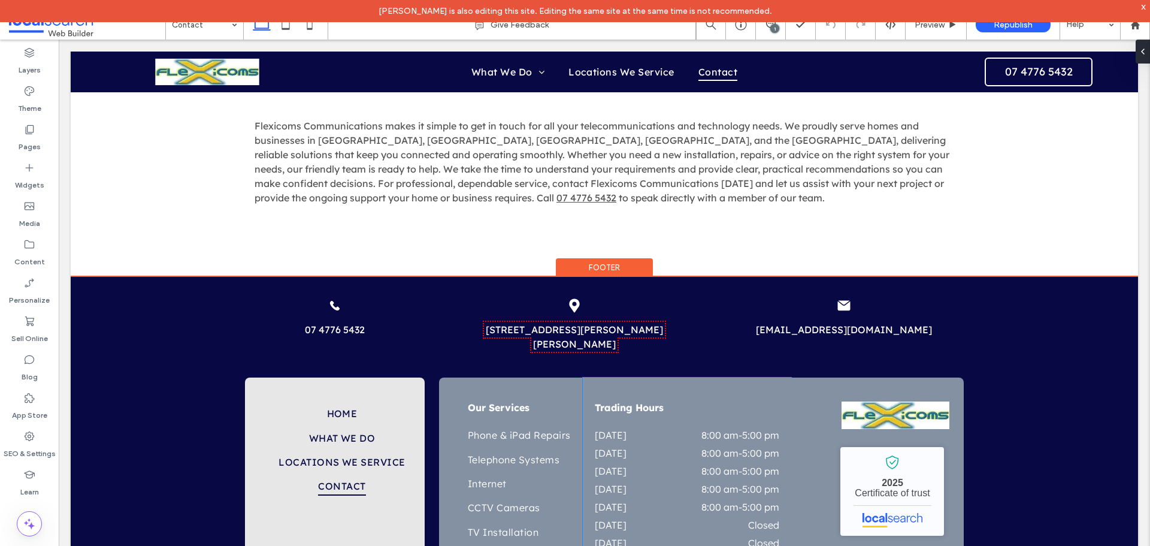
scroll to position [927, 0]
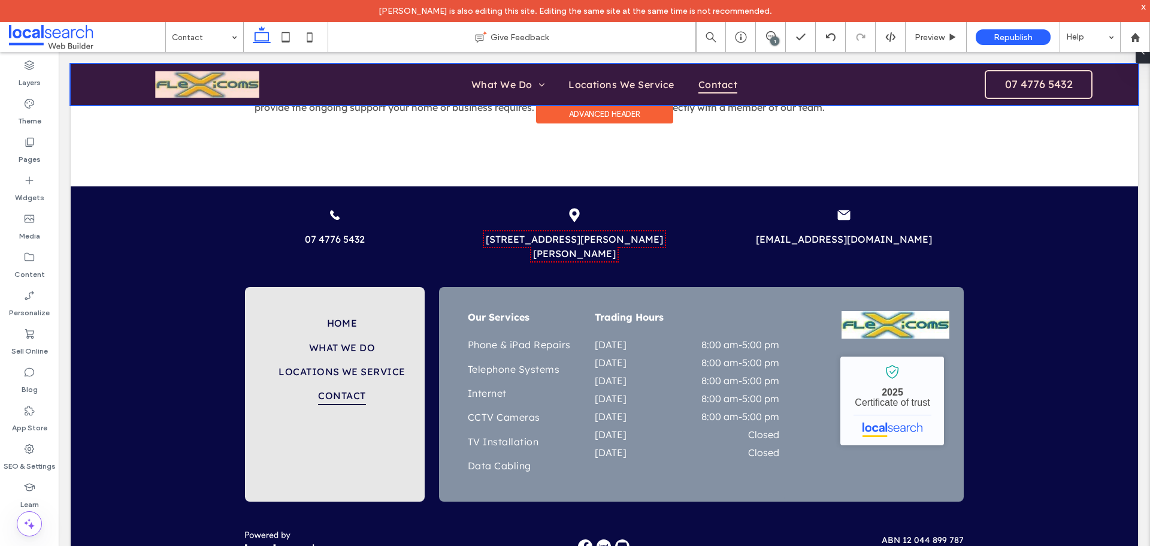
click at [1012, 80] on div at bounding box center [604, 84] width 1067 height 41
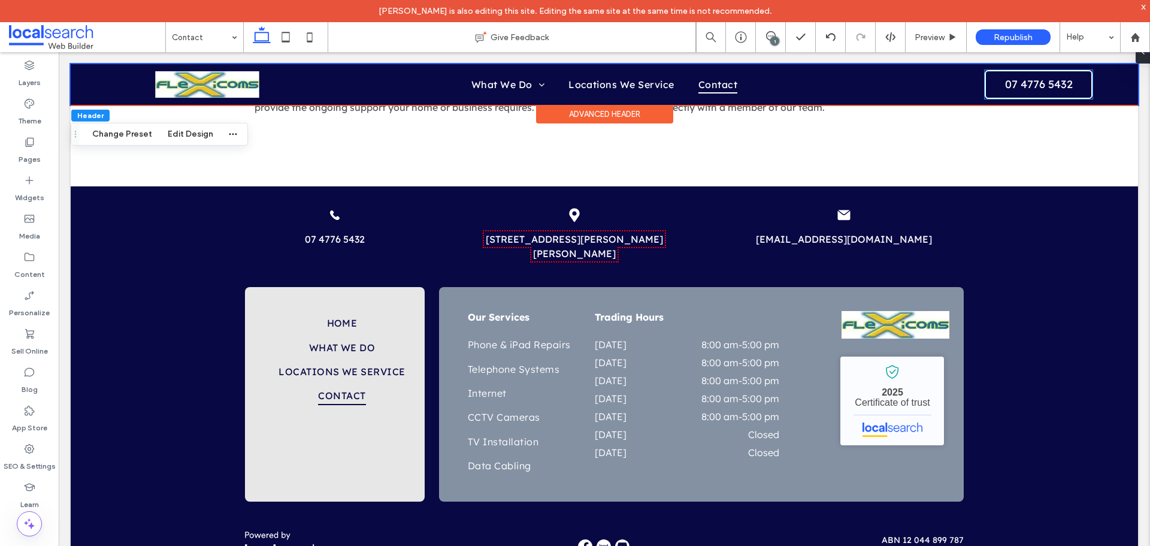
click at [1012, 80] on span "07 4776 5432" at bounding box center [1039, 84] width 76 height 26
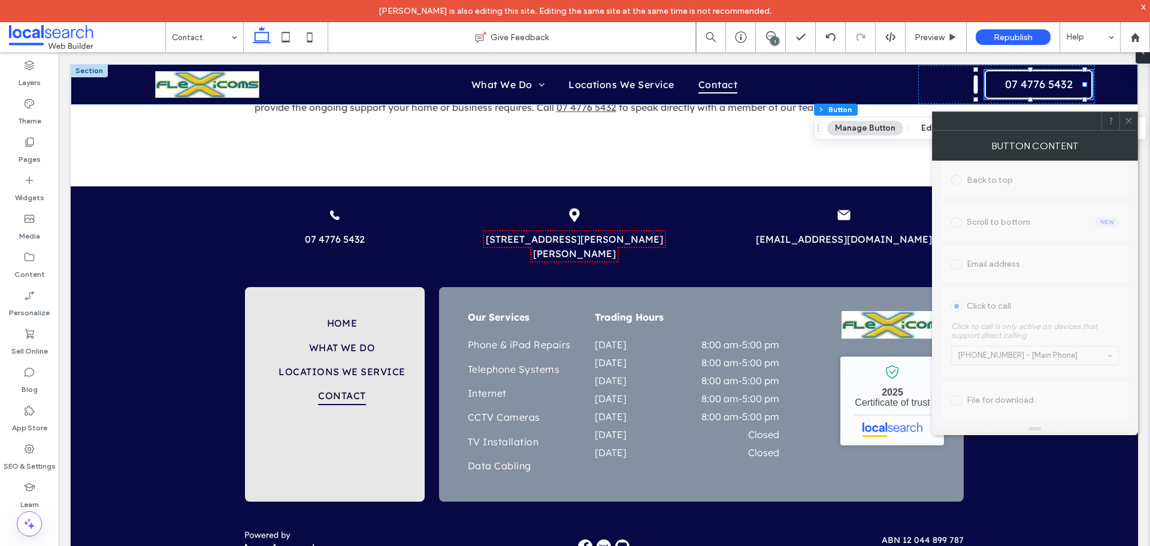
scroll to position [350, 0]
click at [1127, 125] on span at bounding box center [1128, 121] width 9 height 18
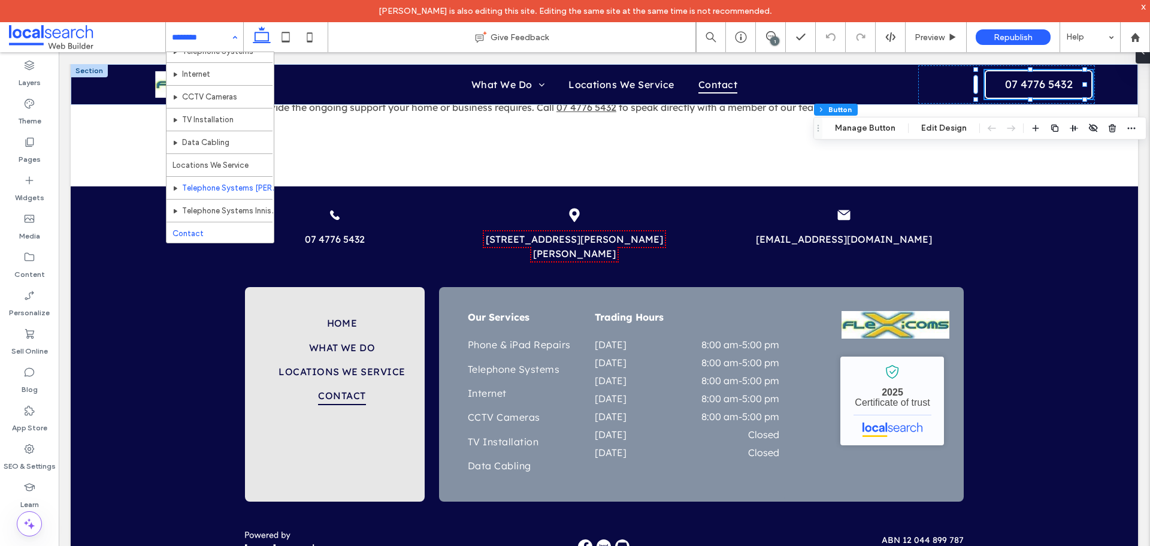
scroll to position [81, 0]
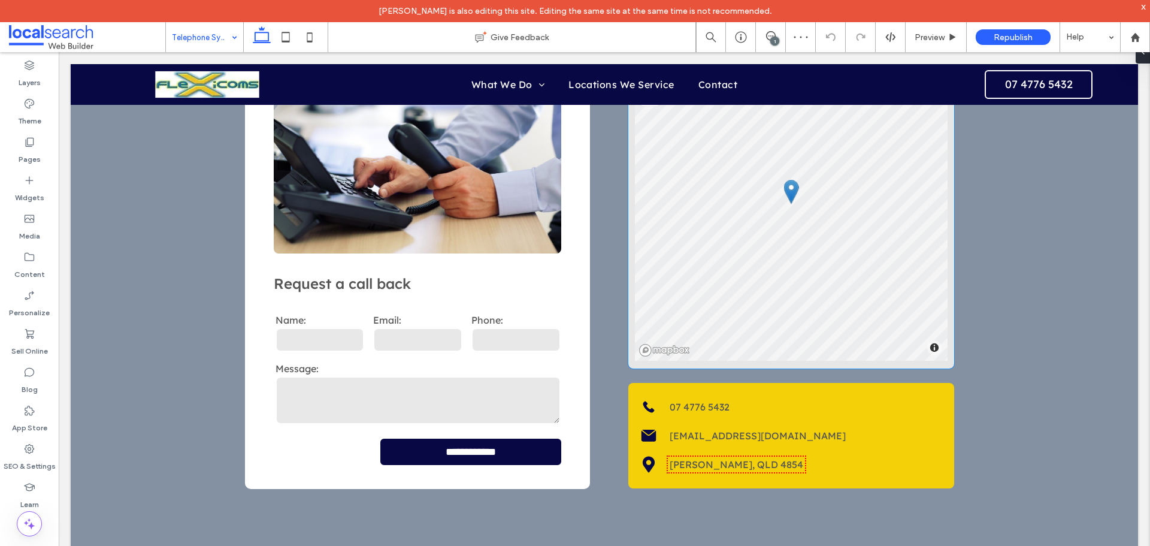
scroll to position [2050, 0]
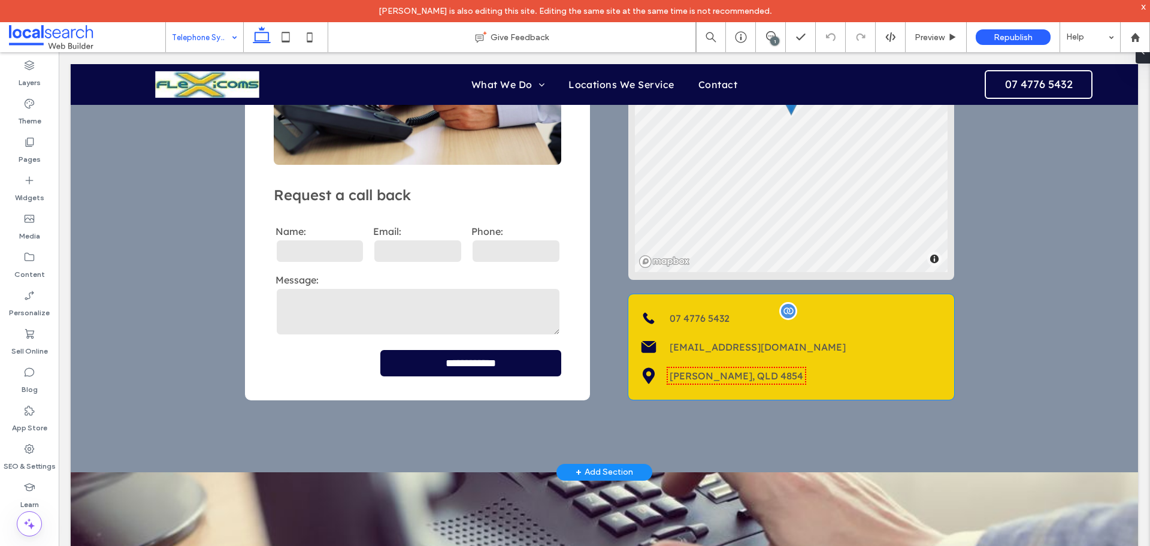
click at [694, 312] on span "07 4776 5432" at bounding box center [700, 318] width 60 height 12
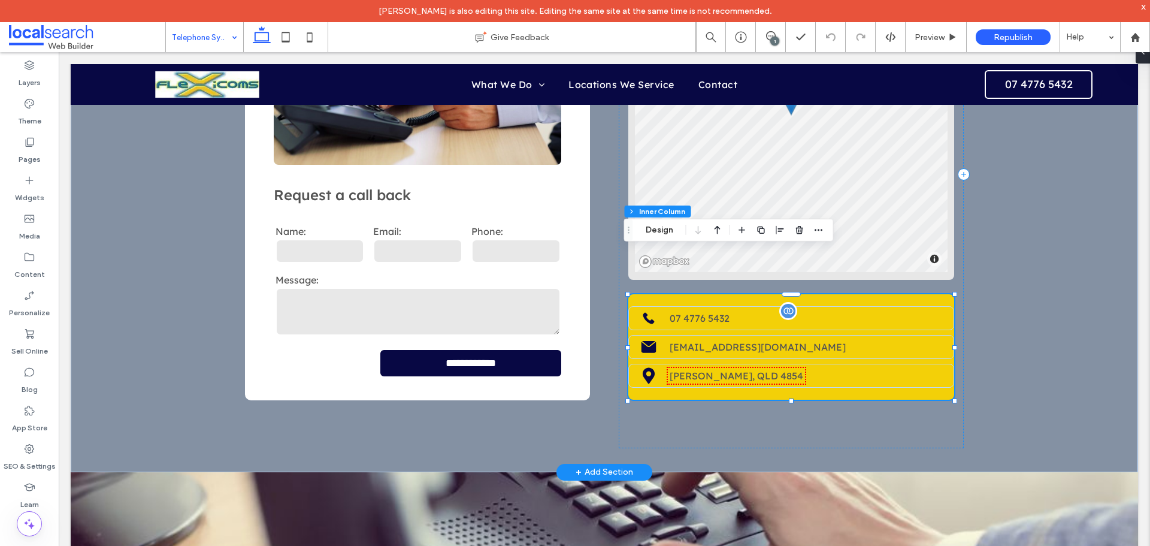
click at [694, 312] on span "07 4776 5432" at bounding box center [700, 318] width 60 height 12
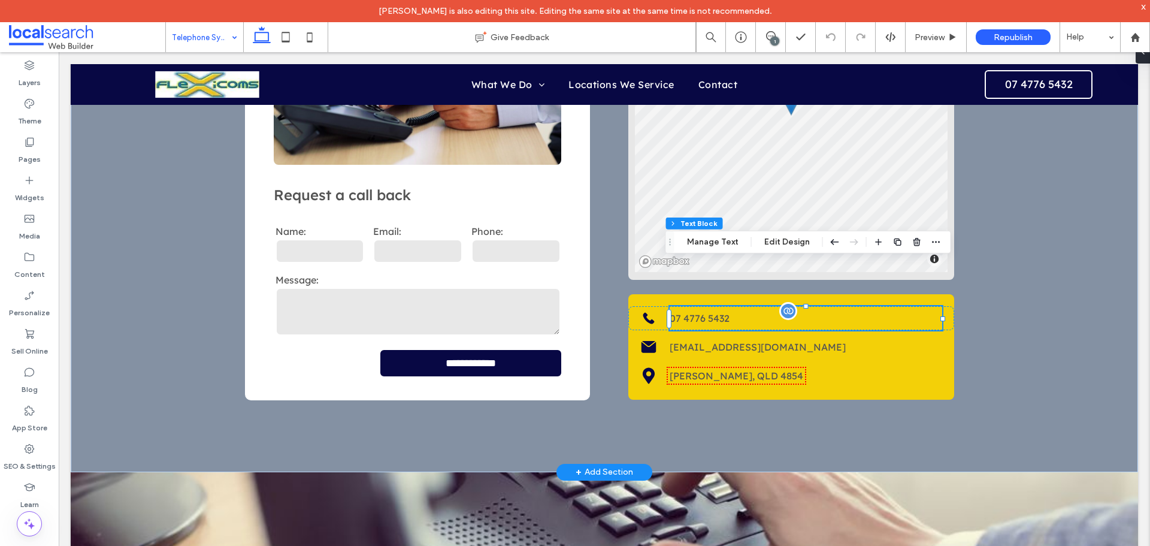
click at [694, 312] on span "07 4776 5432" at bounding box center [700, 318] width 60 height 12
click at [691, 306] on div "07 4776 5432" at bounding box center [806, 318] width 273 height 24
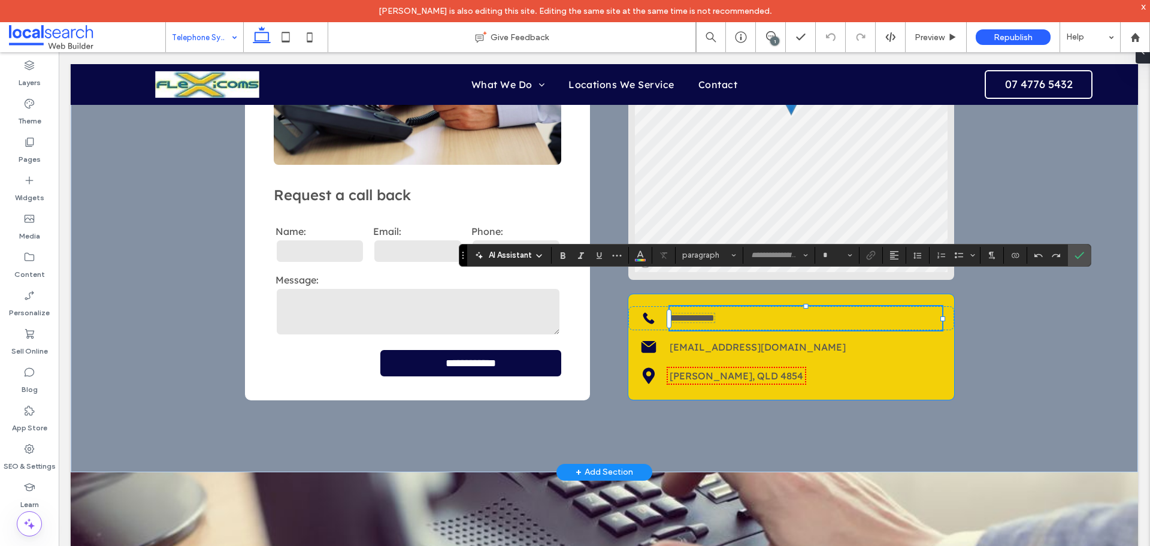
type input "**********"
type input "**"
click at [646, 253] on button "Color" at bounding box center [640, 255] width 18 height 17
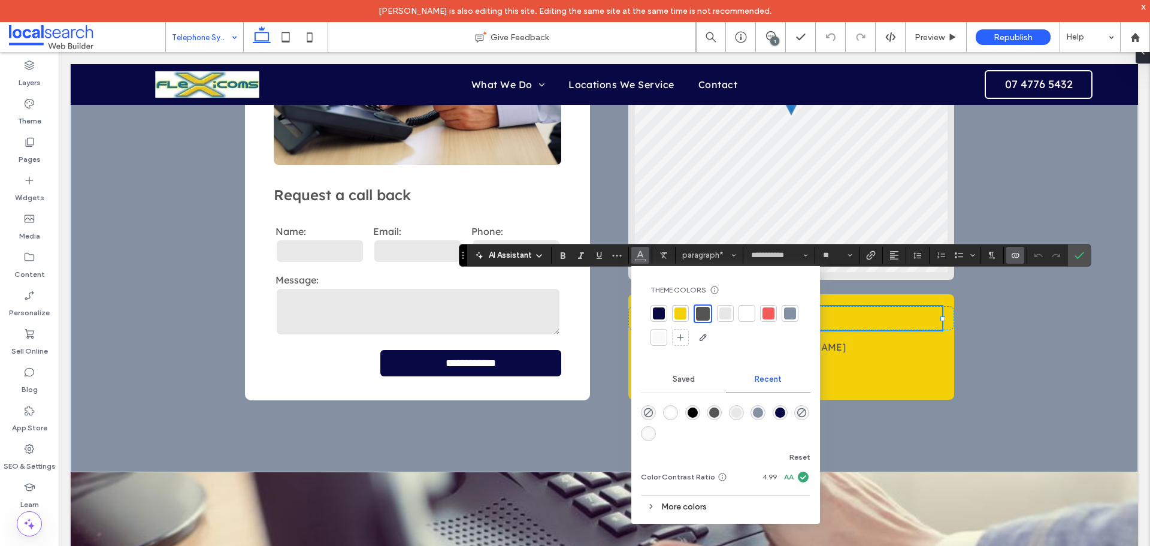
click at [690, 410] on div "rgba(0, 0, 0, 1)" at bounding box center [693, 412] width 10 height 10
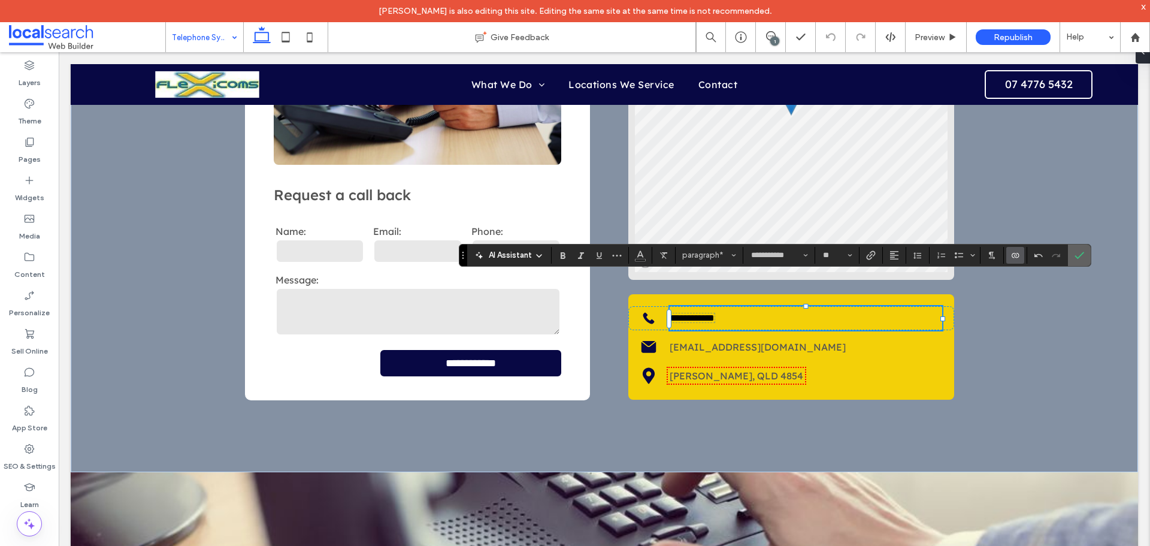
click at [1082, 255] on icon "Confirm" at bounding box center [1080, 255] width 10 height 10
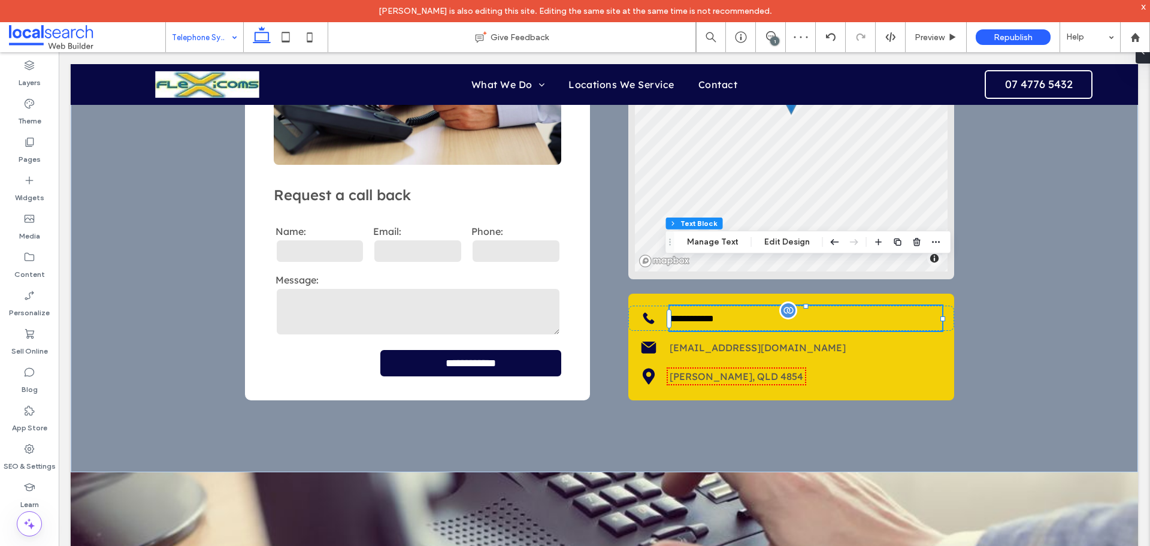
click at [697, 314] on span "**********" at bounding box center [692, 318] width 44 height 9
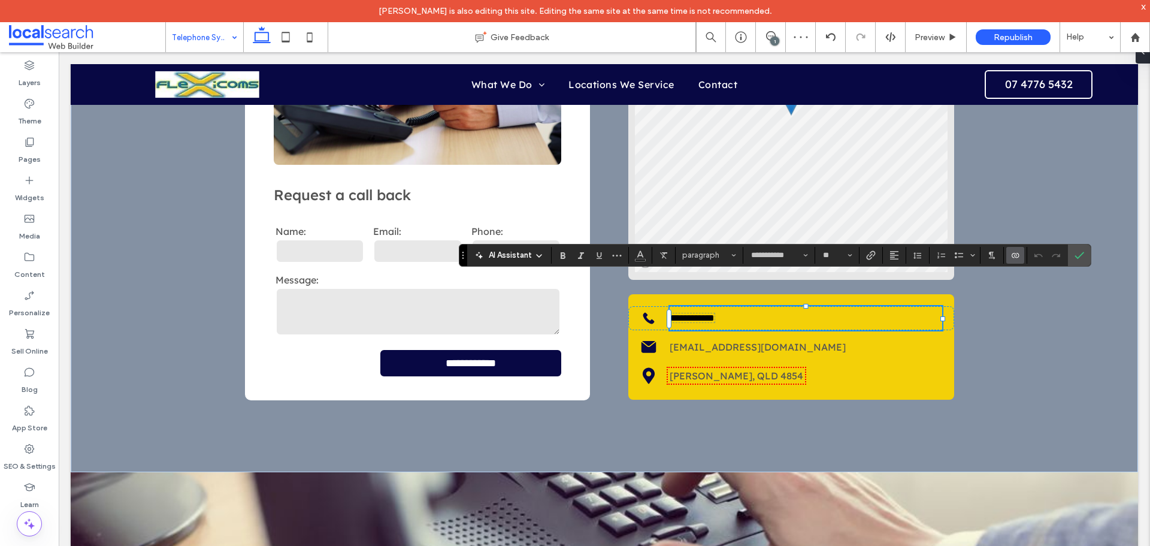
type input "*"
click at [697, 313] on span "**********" at bounding box center [692, 317] width 44 height 9
type input "**********"
type input "**"
click at [643, 254] on icon "Color" at bounding box center [641, 254] width 10 height 10
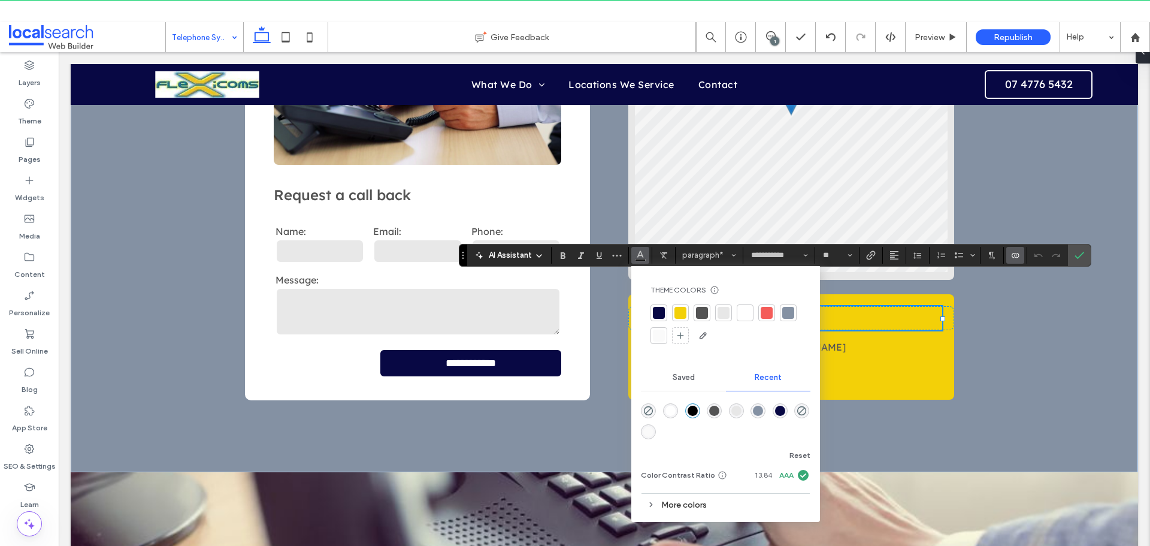
drag, startPoint x: 702, startPoint y: 311, endPoint x: 729, endPoint y: 307, distance: 27.3
click at [702, 311] on div at bounding box center [702, 313] width 12 height 12
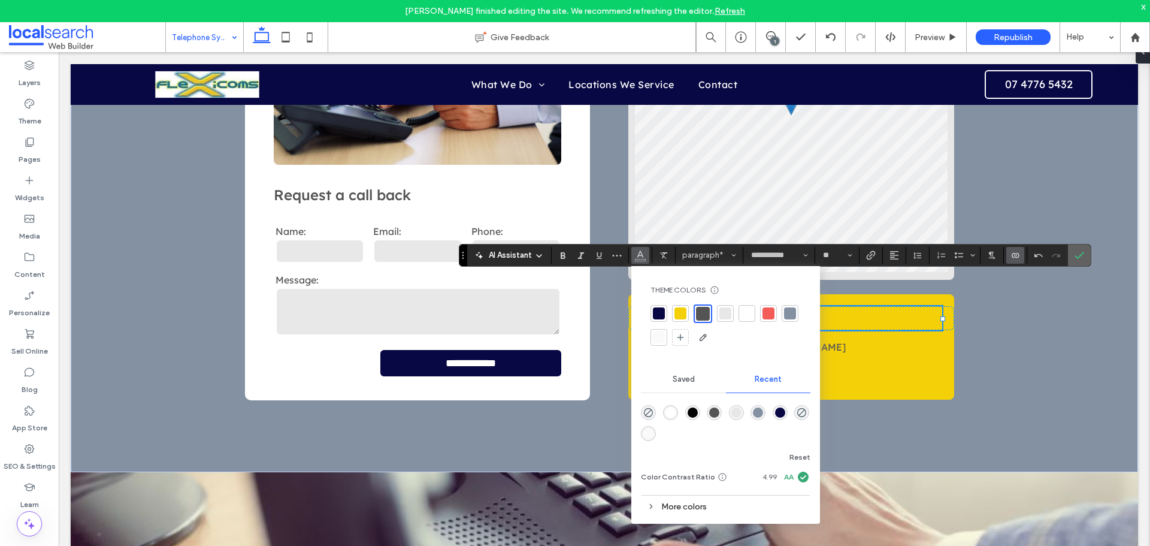
click at [1087, 255] on label "Confirm" at bounding box center [1079, 255] width 18 height 22
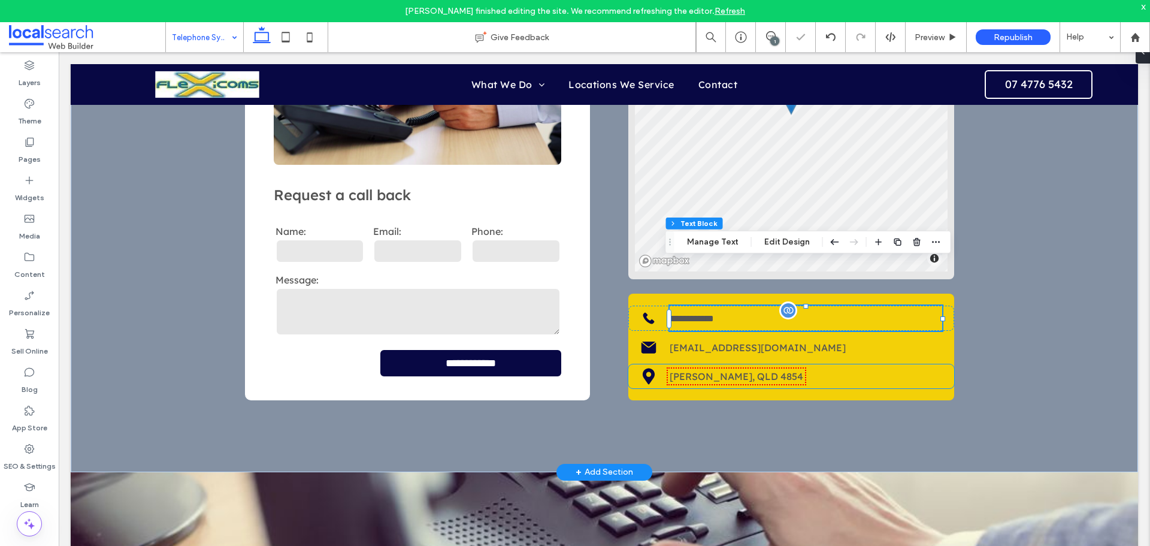
click at [897, 369] on p "Tully, QLD 4854" at bounding box center [806, 376] width 273 height 14
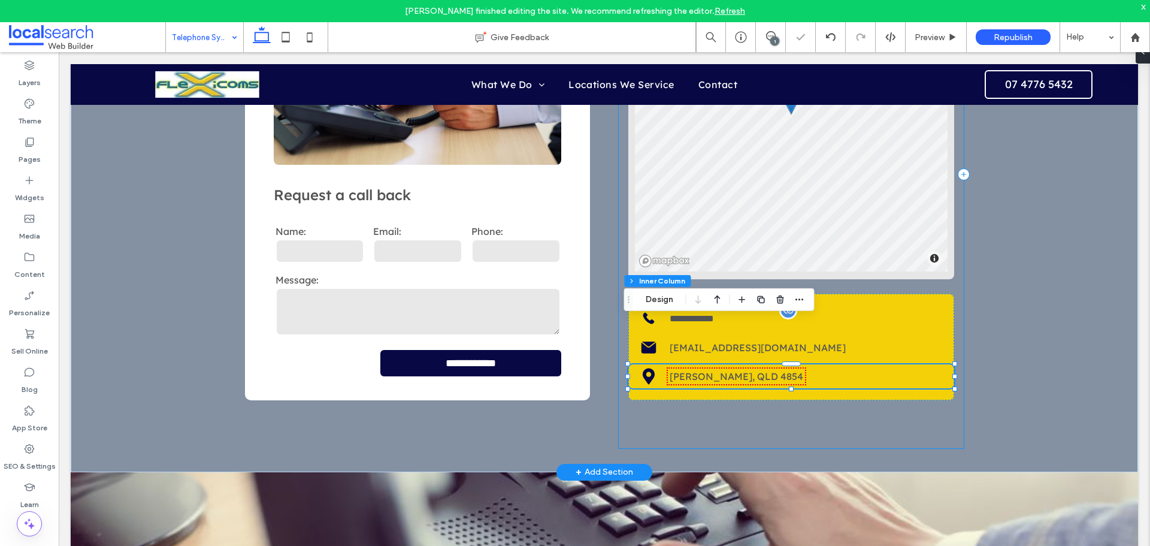
click at [830, 371] on div "**********" at bounding box center [791, 174] width 345 height 547
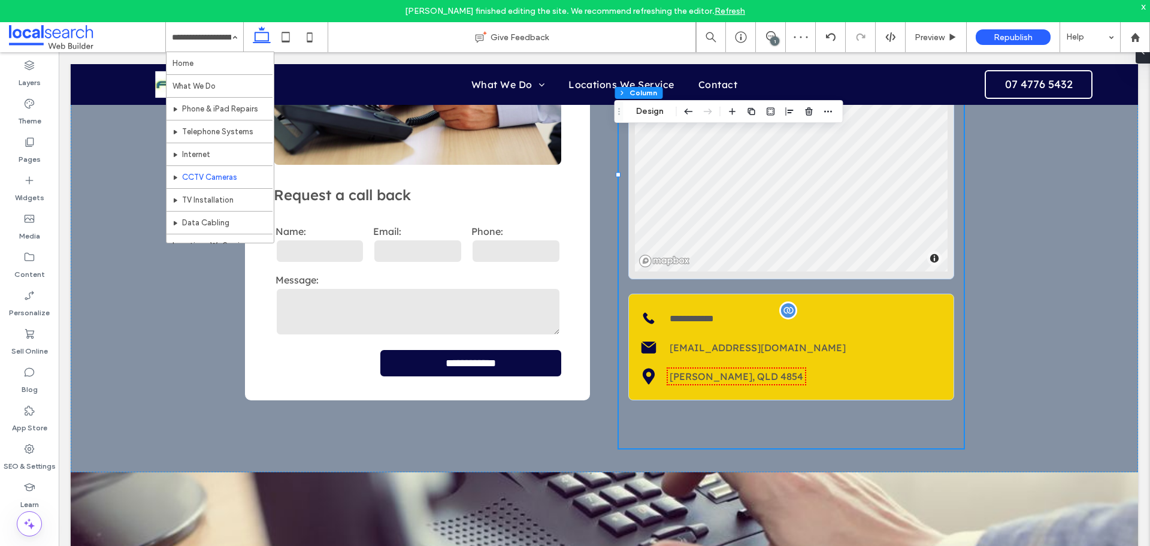
scroll to position [81, 0]
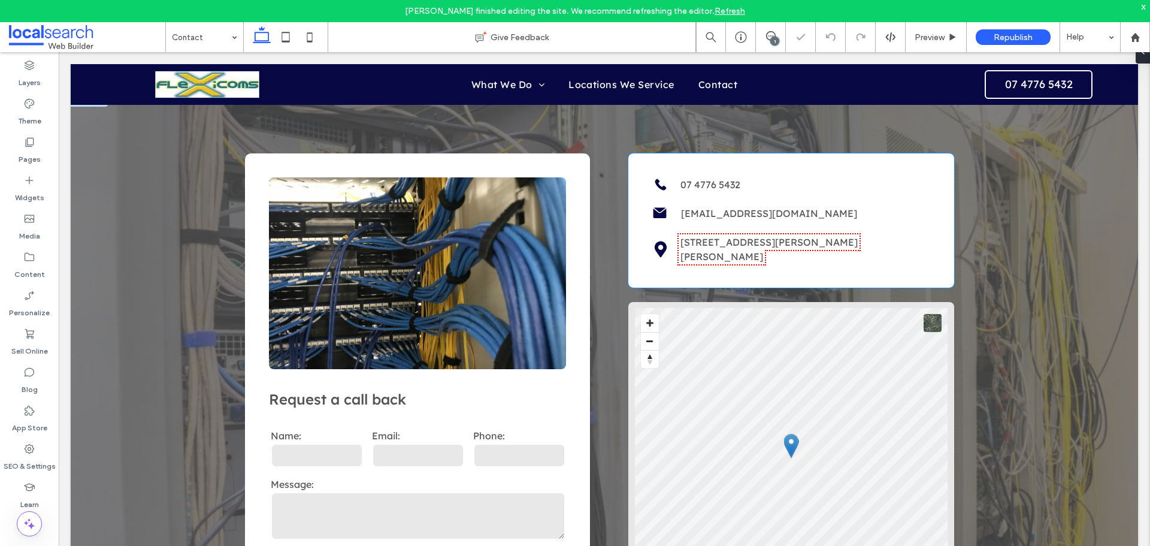
scroll to position [180, 0]
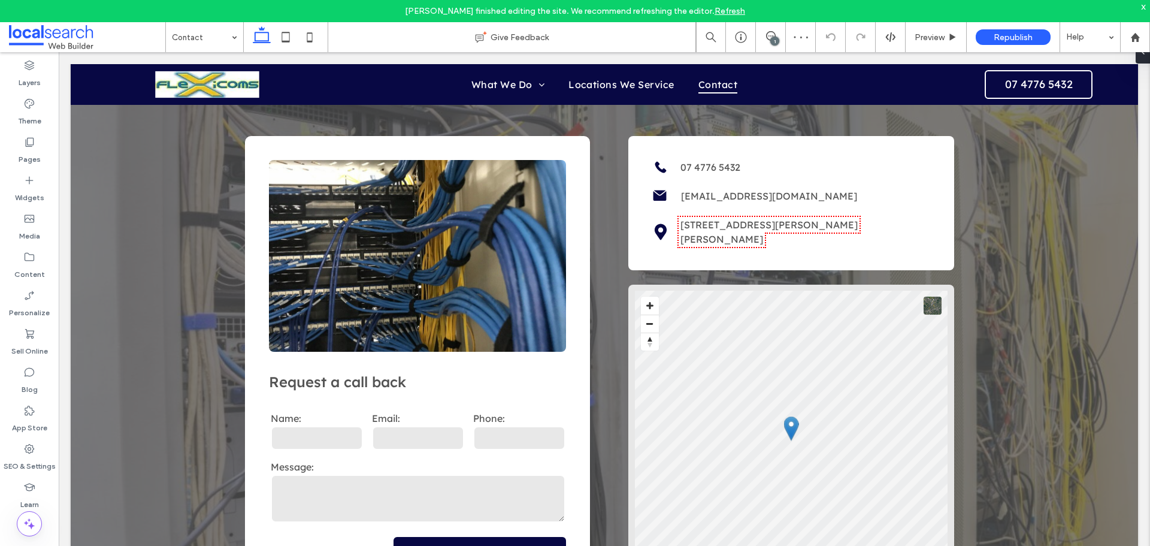
click at [206, 25] on input at bounding box center [201, 37] width 59 height 30
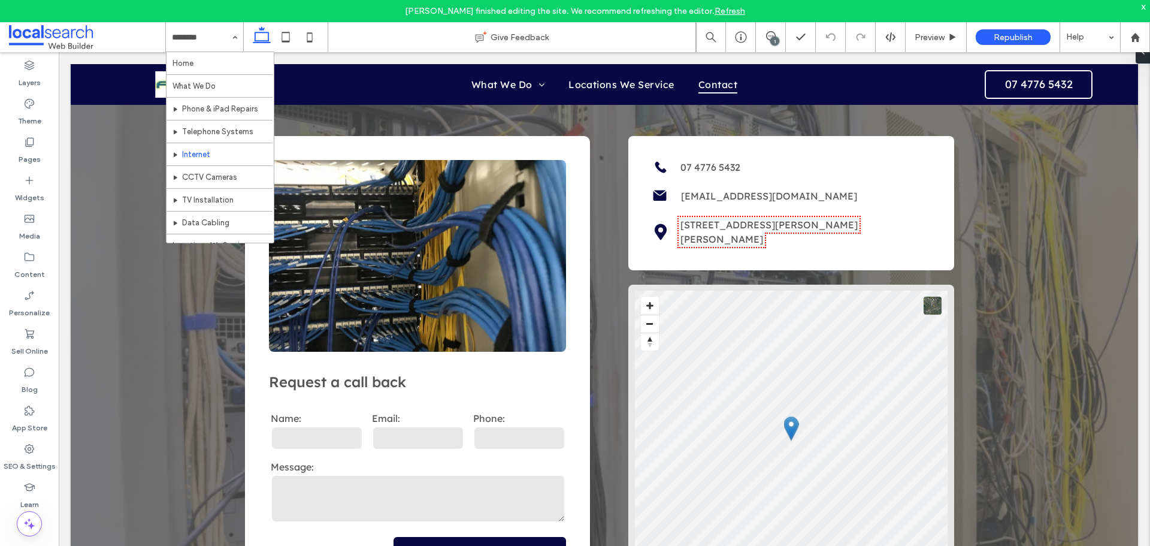
scroll to position [81, 0]
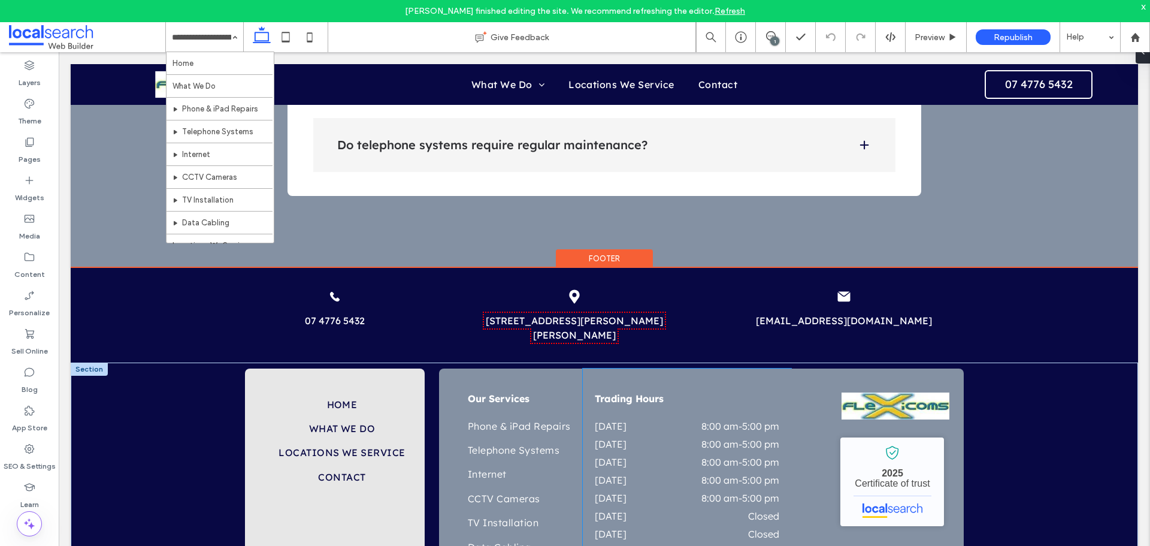
scroll to position [2817, 0]
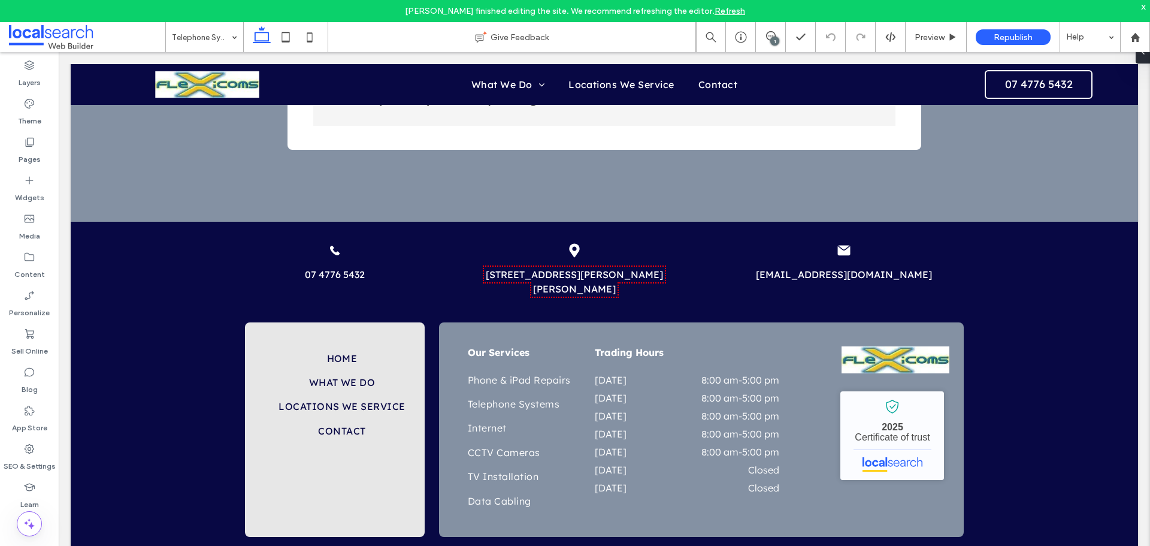
click at [236, 37] on div "Telephone Systems Tully" at bounding box center [204, 37] width 77 height 30
click at [941, 34] on span "Preview" at bounding box center [930, 37] width 30 height 10
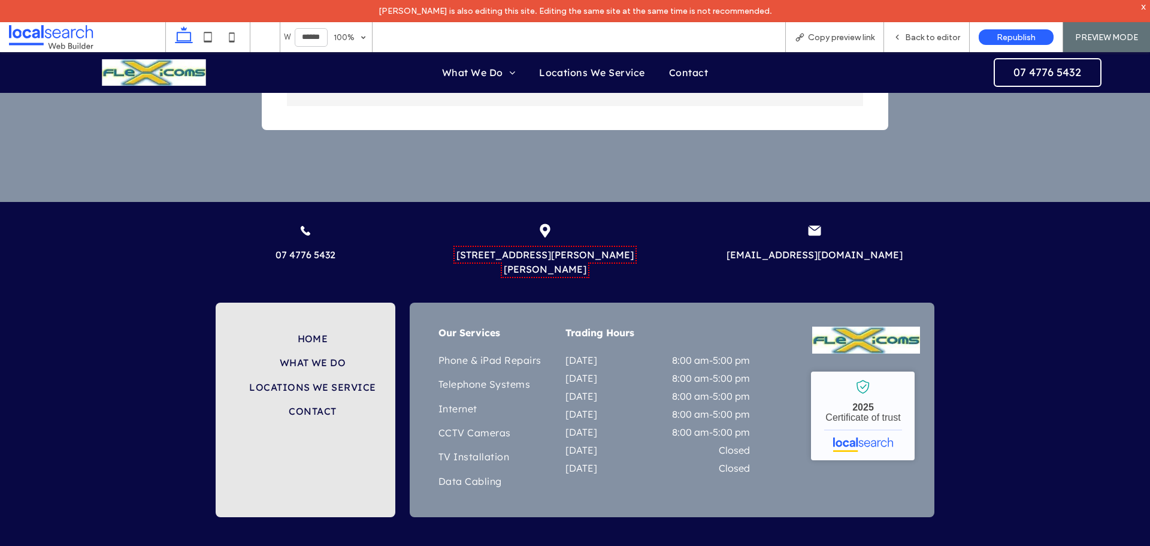
scroll to position [2805, 0]
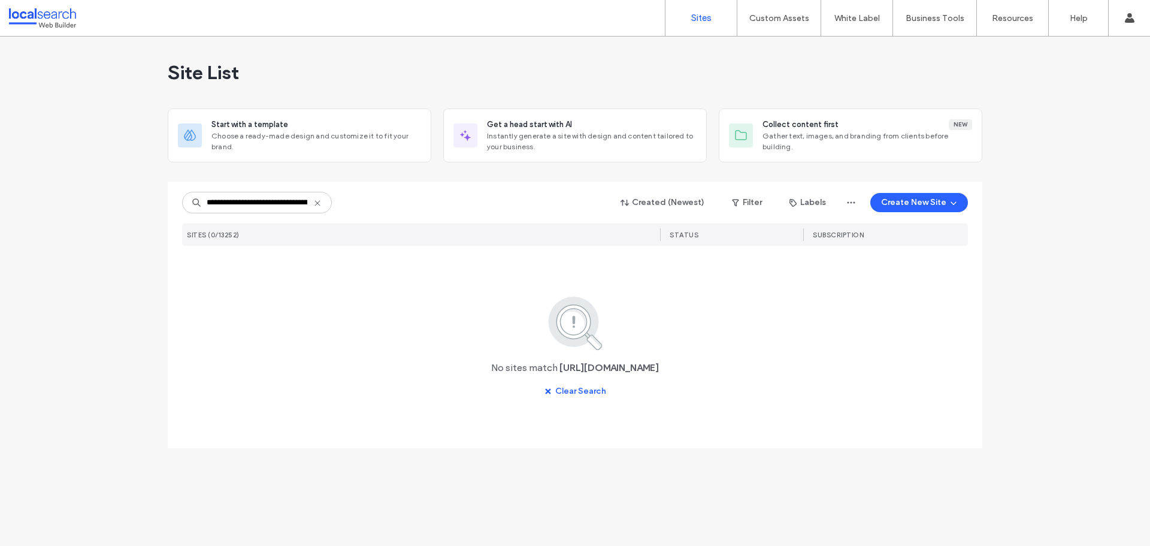
click at [320, 199] on icon at bounding box center [318, 203] width 10 height 10
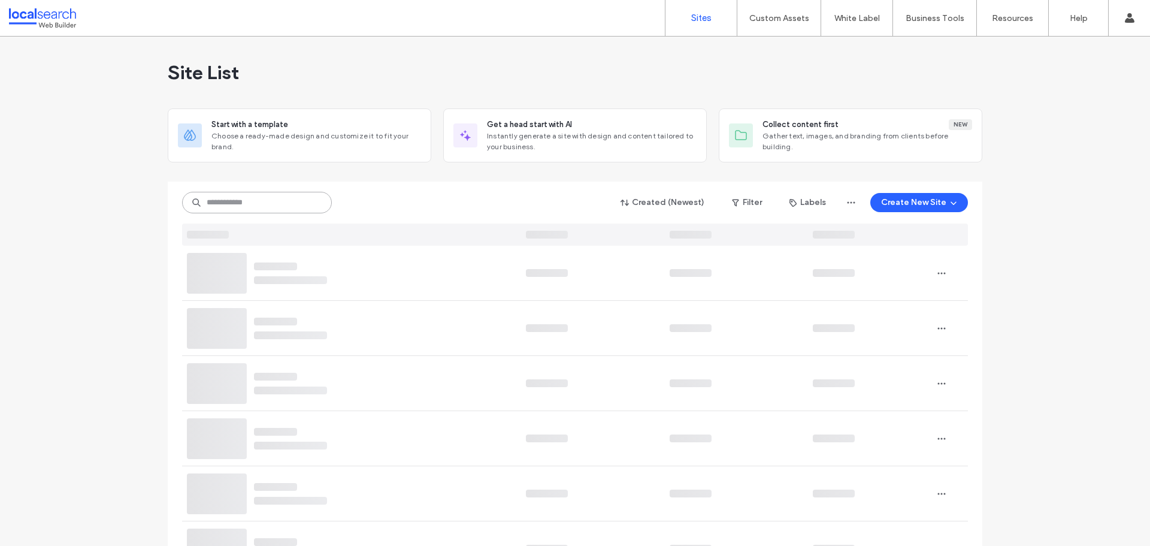
click at [238, 204] on input at bounding box center [257, 203] width 150 height 22
paste input "********"
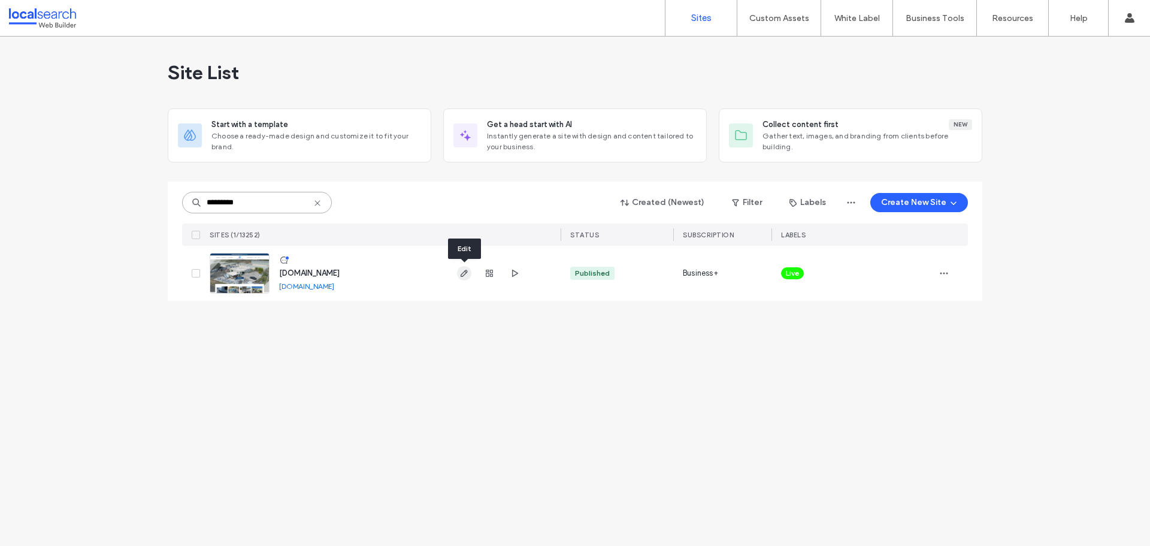
type input "********"
click at [468, 273] on icon "button" at bounding box center [464, 273] width 10 height 10
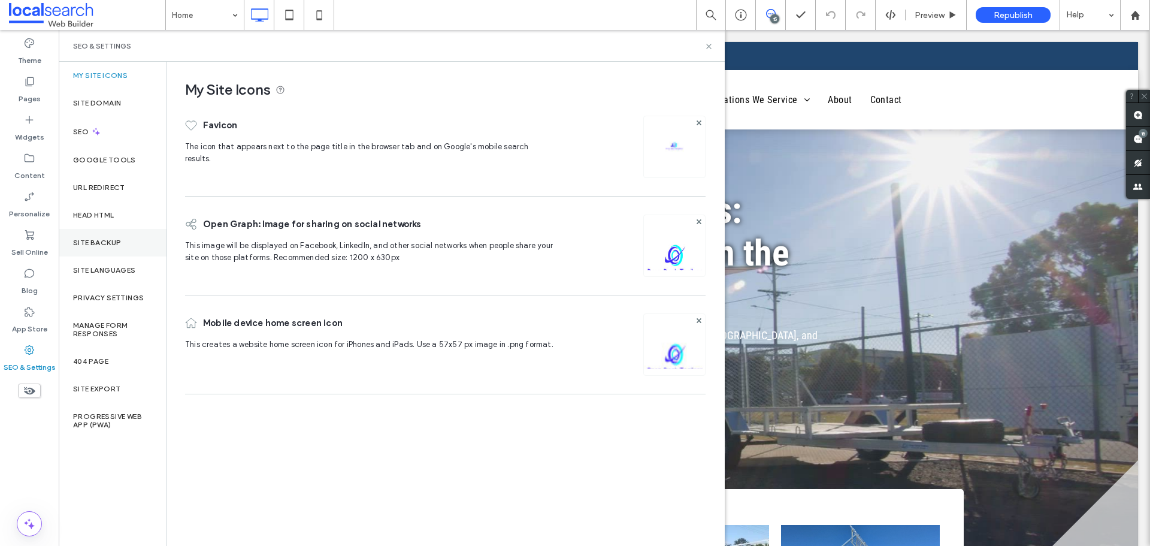
click at [99, 247] on div "Site Backup" at bounding box center [113, 243] width 108 height 28
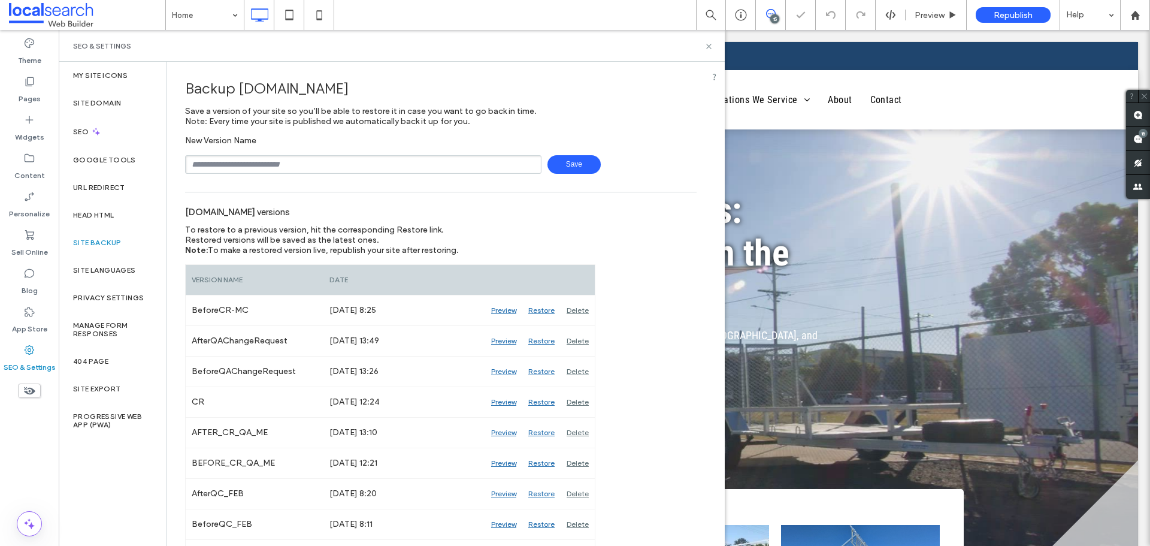
click at [268, 167] on input "text" at bounding box center [363, 164] width 356 height 19
type input "**********"
click at [564, 164] on span "Save" at bounding box center [573, 164] width 53 height 19
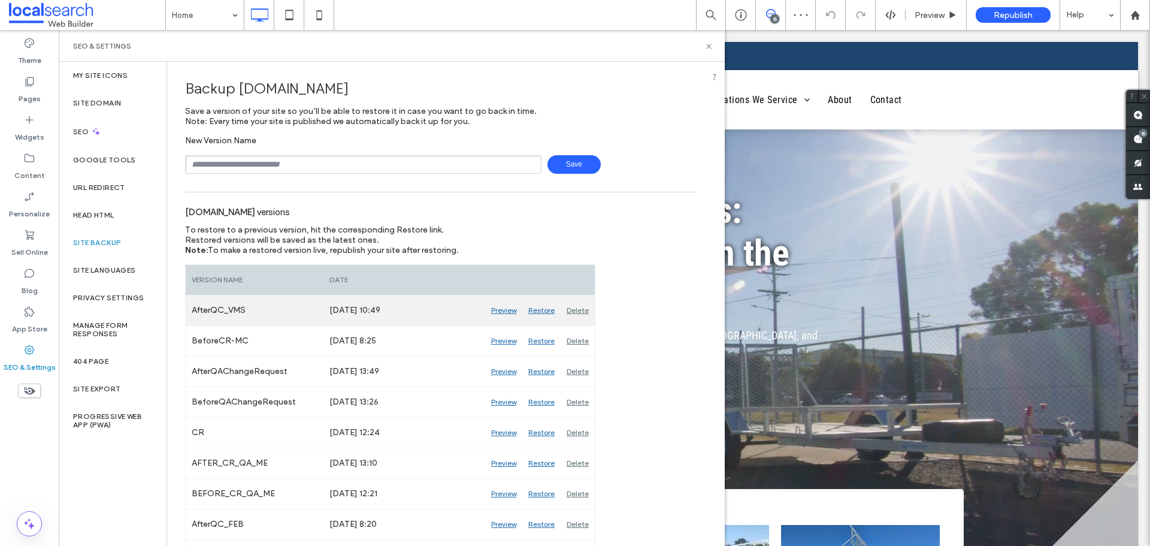
click at [578, 311] on div "Delete" at bounding box center [578, 310] width 34 height 30
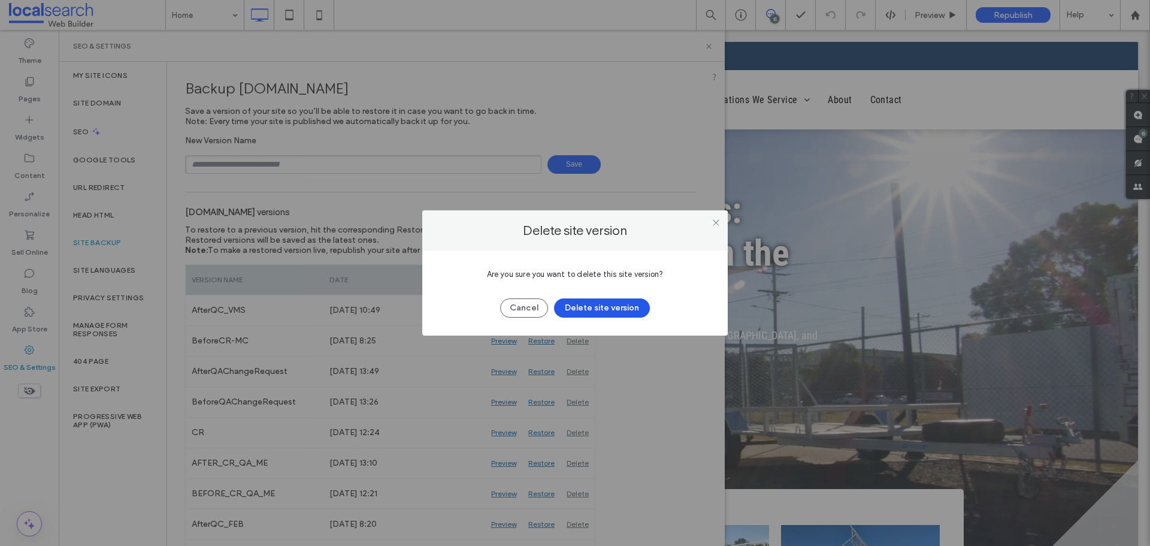
click at [595, 306] on button "Delete site version" at bounding box center [602, 307] width 96 height 19
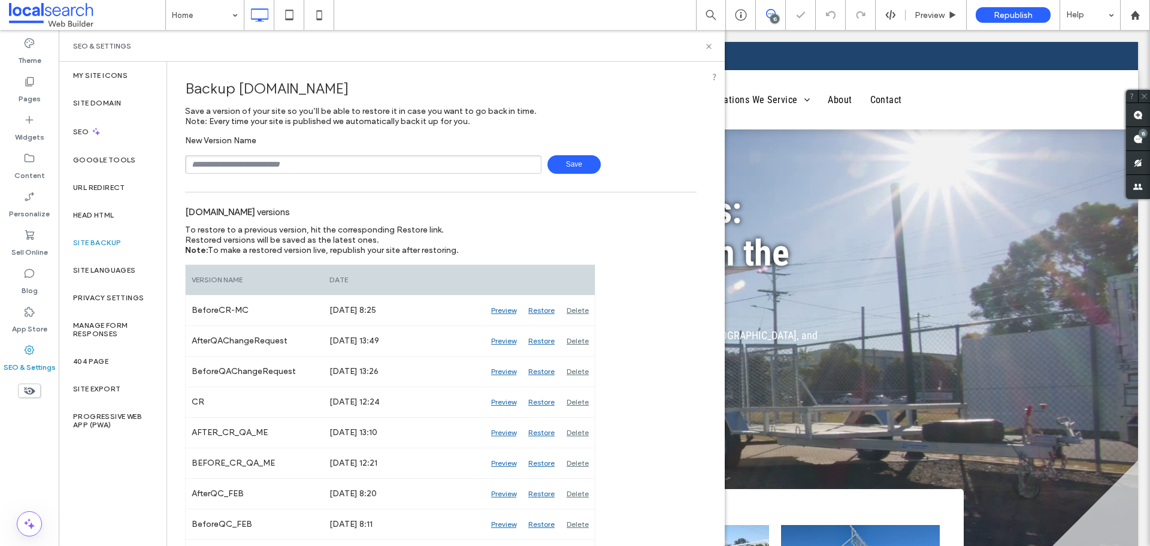
drag, startPoint x: 266, startPoint y: 162, endPoint x: 271, endPoint y: 174, distance: 12.9
click at [266, 162] on input "text" at bounding box center [363, 164] width 356 height 19
type input "**********"
click at [579, 161] on span "Save" at bounding box center [573, 164] width 53 height 19
click at [712, 46] on icon at bounding box center [708, 46] width 9 height 9
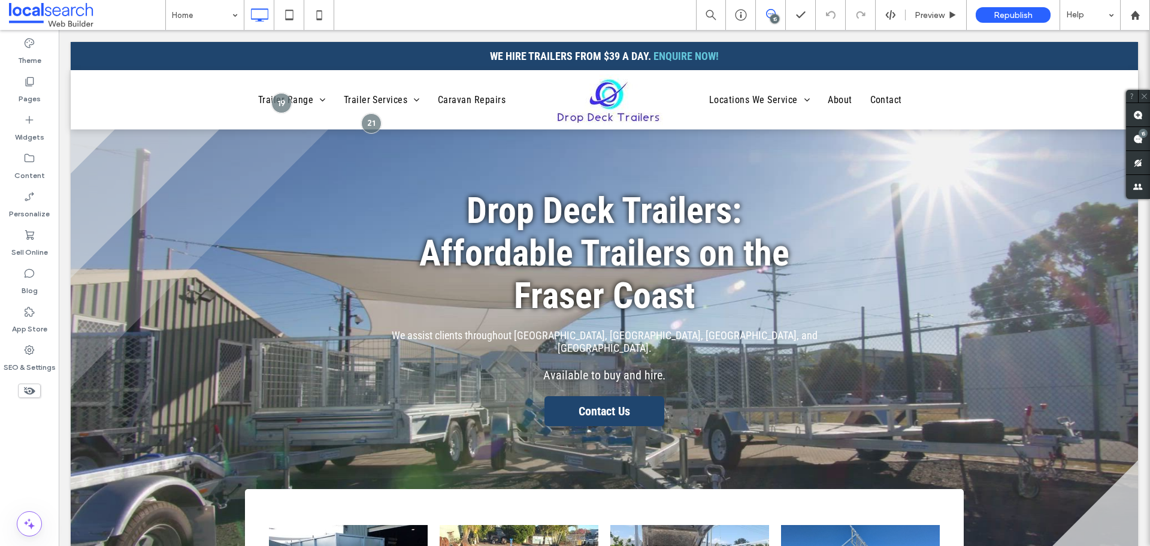
click at [770, 14] on icon at bounding box center [771, 14] width 10 height 10
click at [774, 19] on div "15" at bounding box center [774, 18] width 9 height 9
click at [774, 7] on div "15" at bounding box center [771, 15] width 30 height 30
click at [1147, 139] on span at bounding box center [1138, 138] width 24 height 23
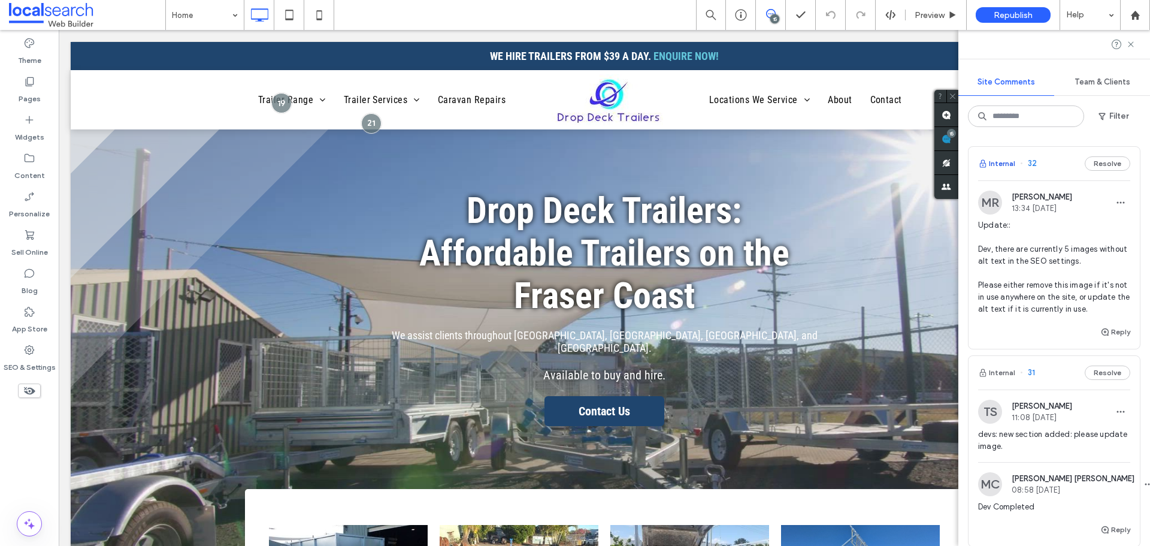
click at [1003, 165] on button "Internal" at bounding box center [996, 163] width 37 height 14
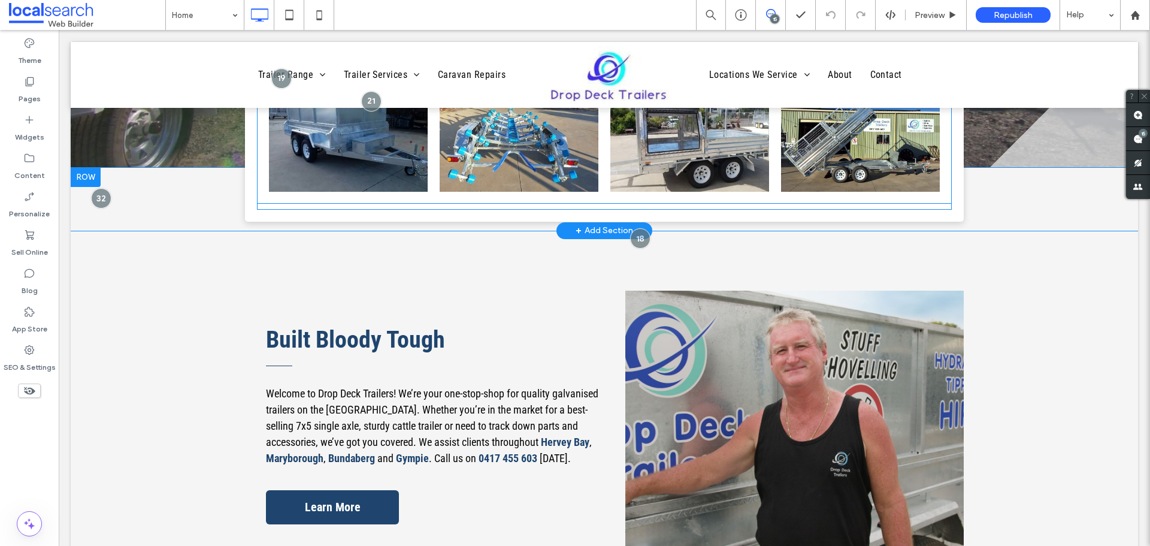
scroll to position [382, 0]
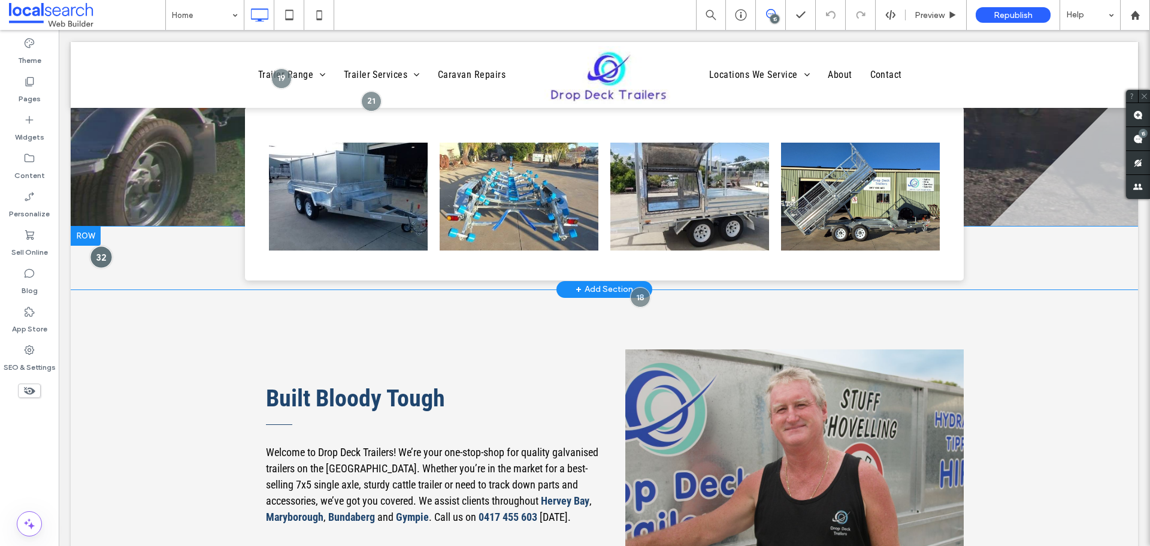
click at [102, 251] on div at bounding box center [101, 257] width 22 height 22
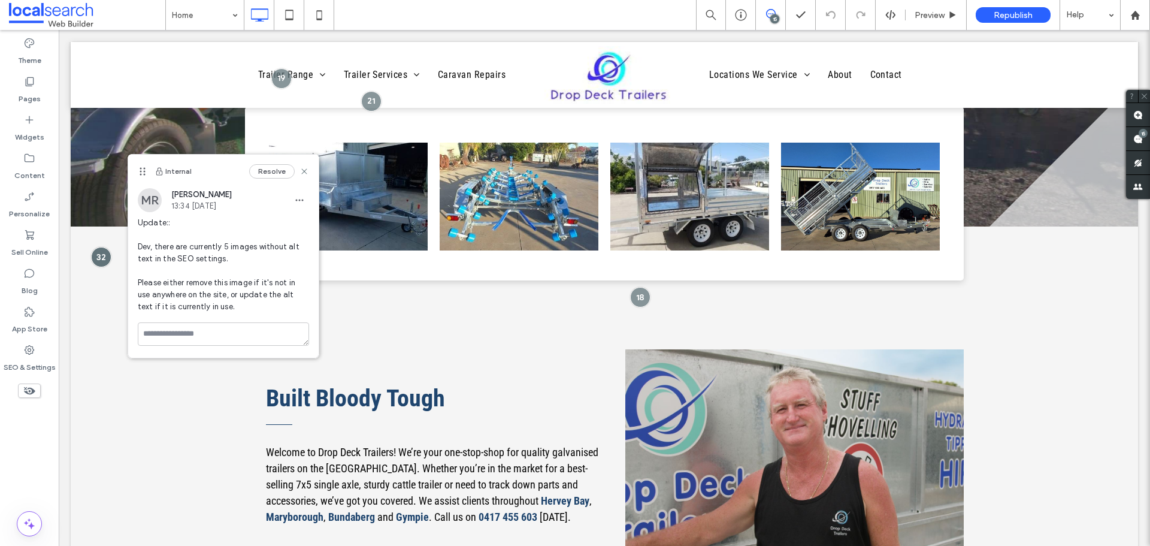
click at [773, 16] on div "15" at bounding box center [774, 18] width 9 height 9
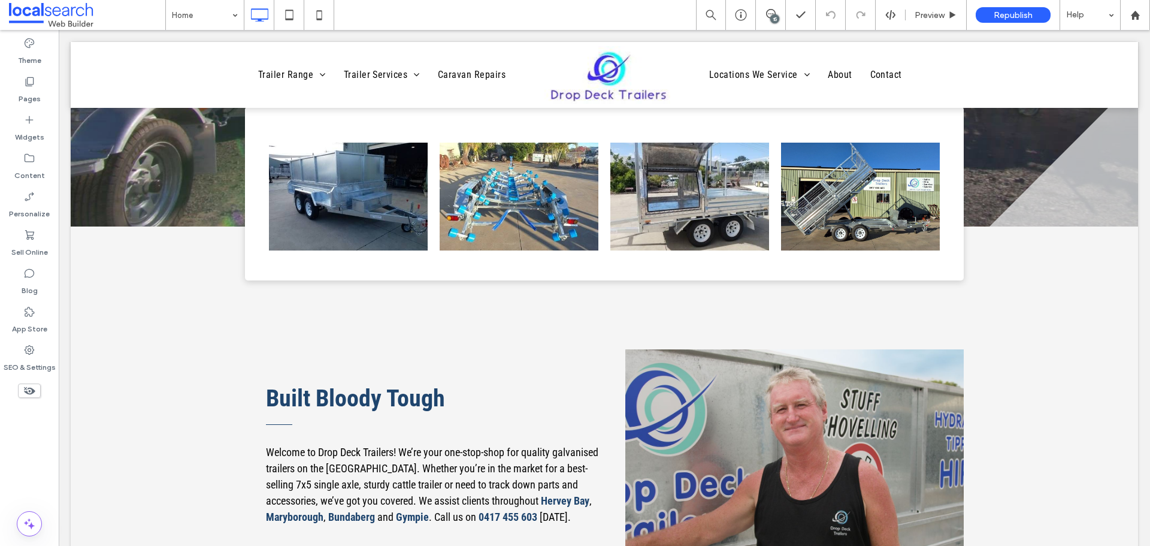
click at [773, 16] on div "15" at bounding box center [774, 18] width 9 height 9
click at [1140, 138] on use at bounding box center [1138, 139] width 10 height 10
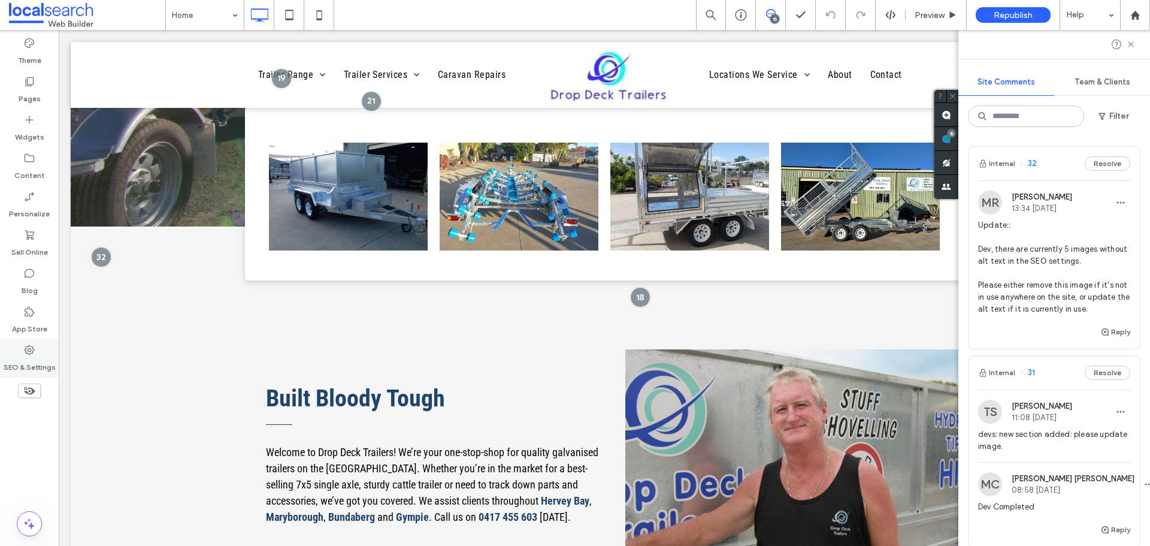
click at [41, 355] on div "SEO & Settings" at bounding box center [29, 358] width 59 height 38
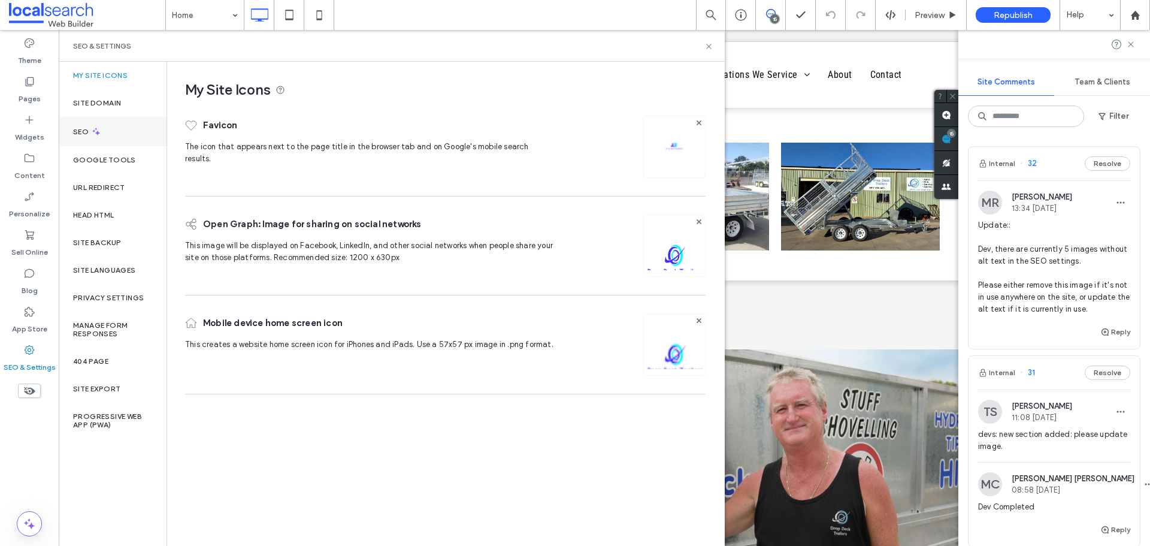
click at [114, 132] on div "SEO" at bounding box center [113, 131] width 108 height 29
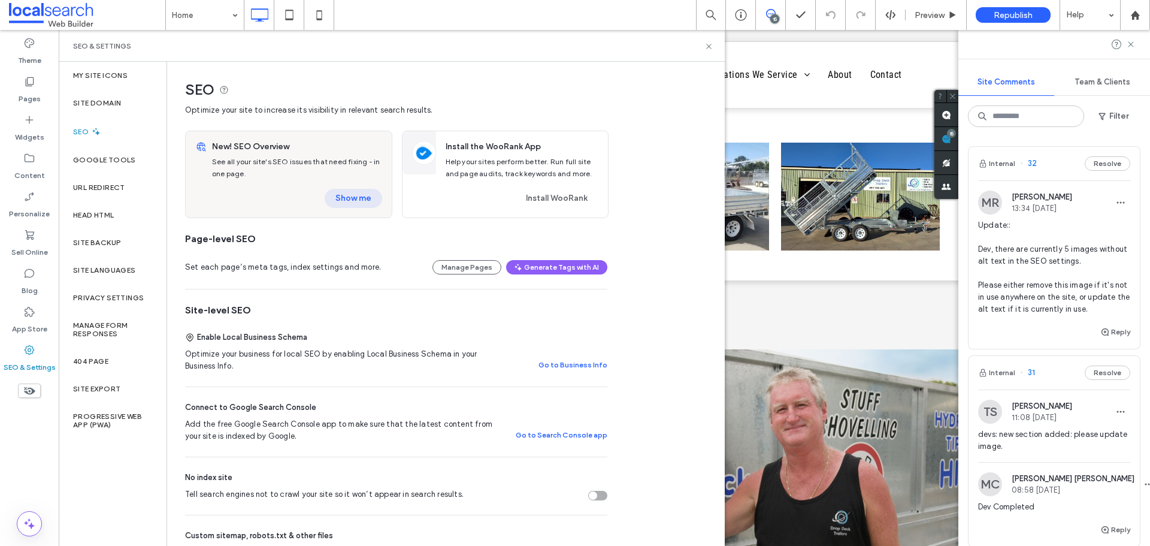
click at [366, 201] on button "Show me" at bounding box center [354, 198] width 58 height 19
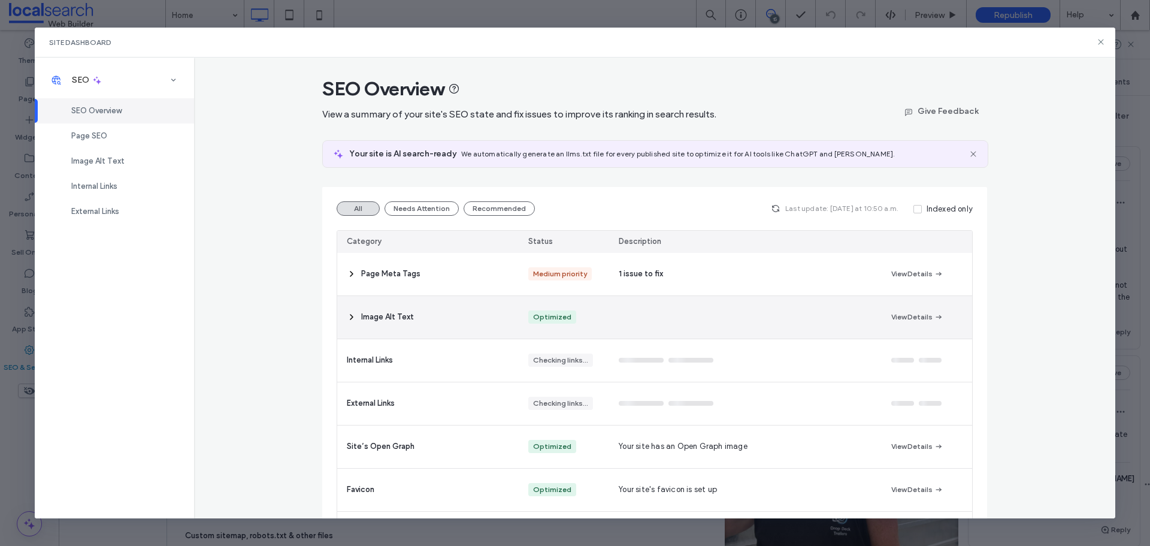
click at [433, 321] on div "Image Alt Text" at bounding box center [427, 317] width 181 height 43
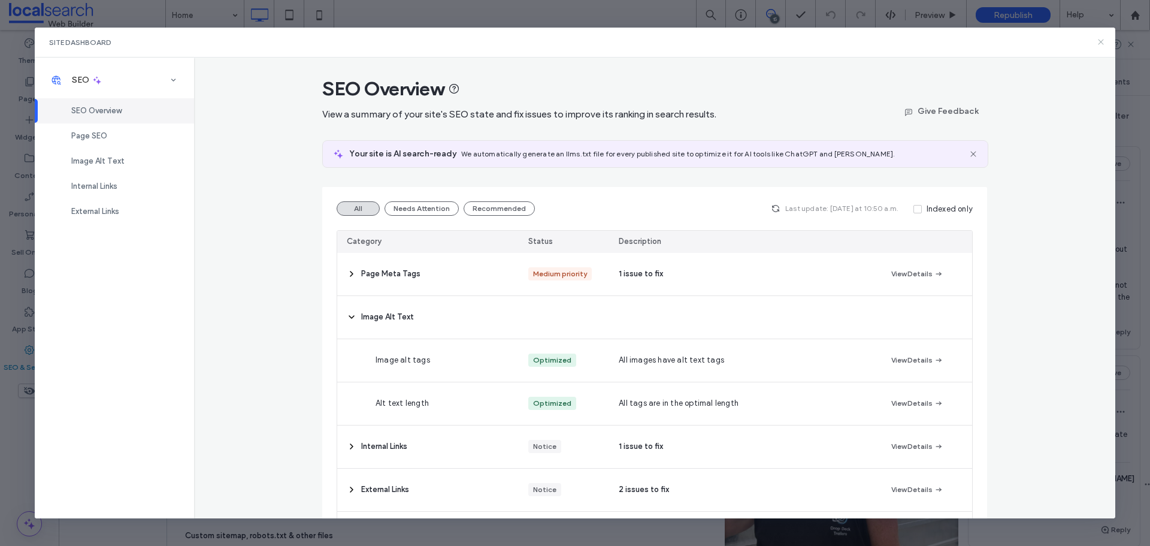
click at [1099, 43] on icon at bounding box center [1101, 42] width 10 height 10
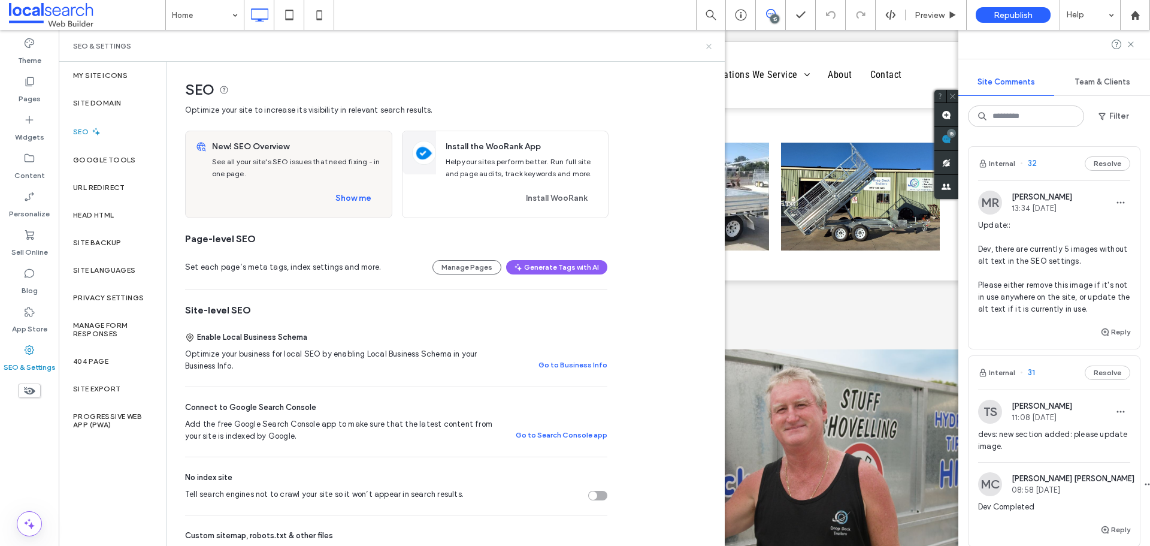
click at [709, 45] on icon at bounding box center [708, 46] width 9 height 9
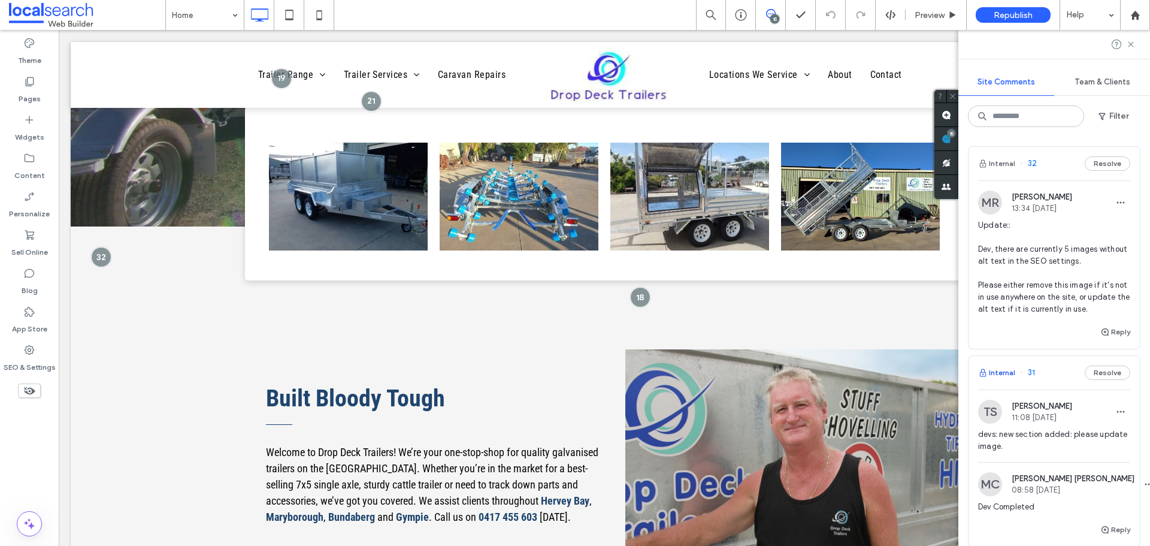
click at [1000, 377] on button "Internal" at bounding box center [996, 372] width 37 height 14
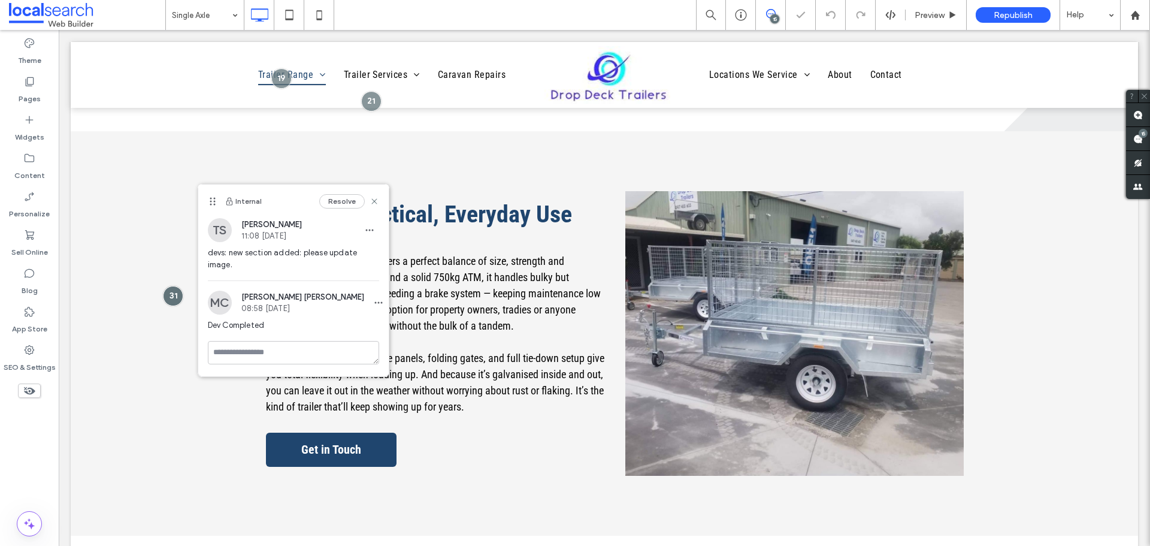
scroll to position [756, 0]
click at [927, 8] on div "Preview" at bounding box center [936, 15] width 61 height 30
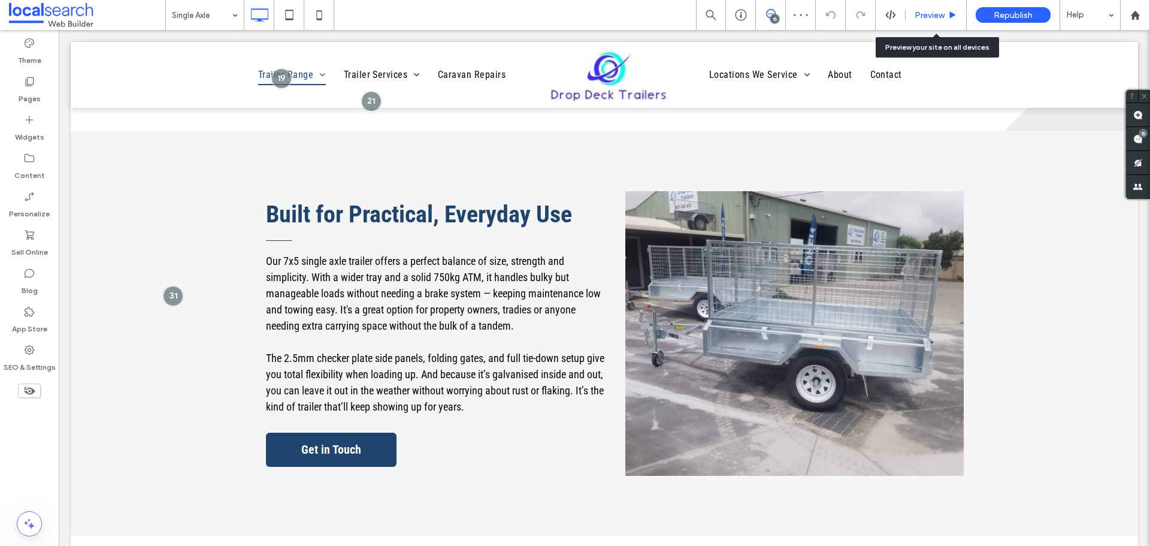
click at [923, 13] on span "Preview" at bounding box center [930, 15] width 30 height 10
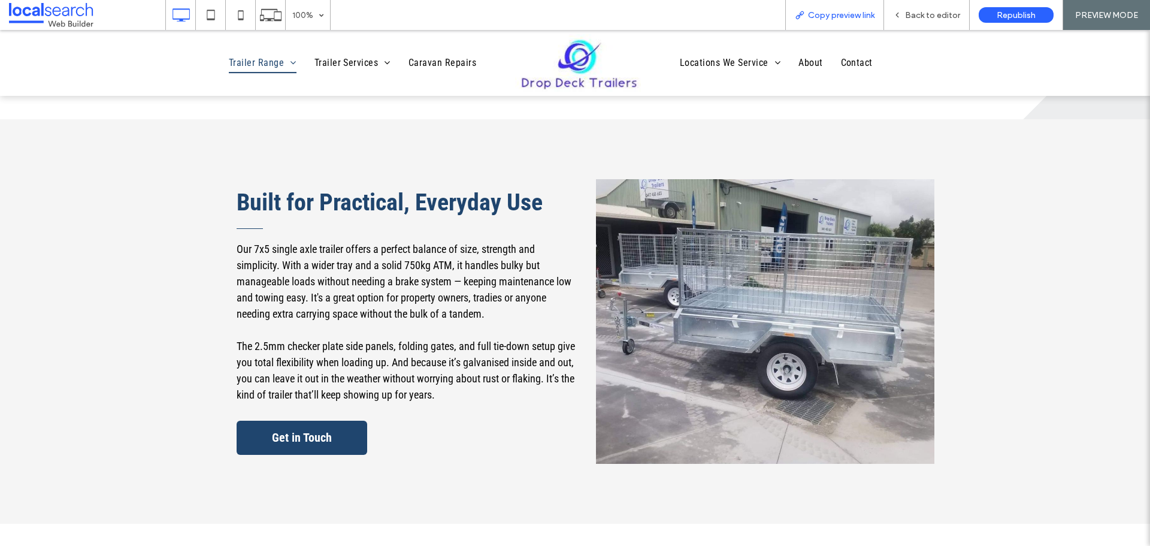
click at [819, 16] on span "Copy preview link" at bounding box center [841, 15] width 66 height 10
click at [934, 7] on div "Back to editor" at bounding box center [927, 15] width 86 height 30
click at [924, 19] on span "Back to editor" at bounding box center [932, 15] width 55 height 10
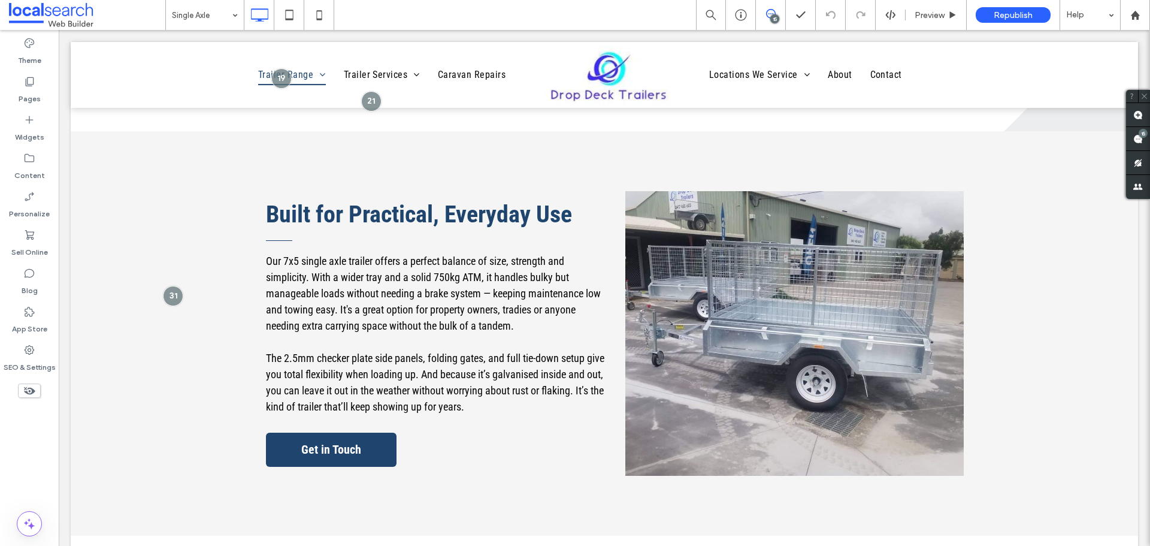
click at [759, 16] on span at bounding box center [770, 14] width 29 height 10
click at [768, 13] on icon at bounding box center [771, 14] width 10 height 10
click at [1143, 139] on span at bounding box center [1138, 138] width 24 height 23
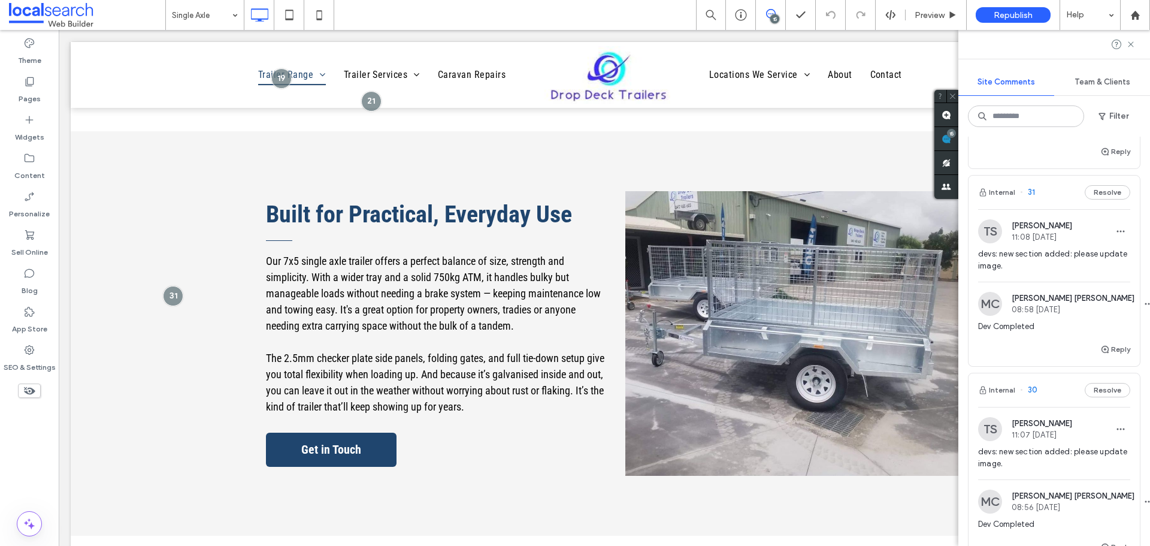
scroll to position [299, 0]
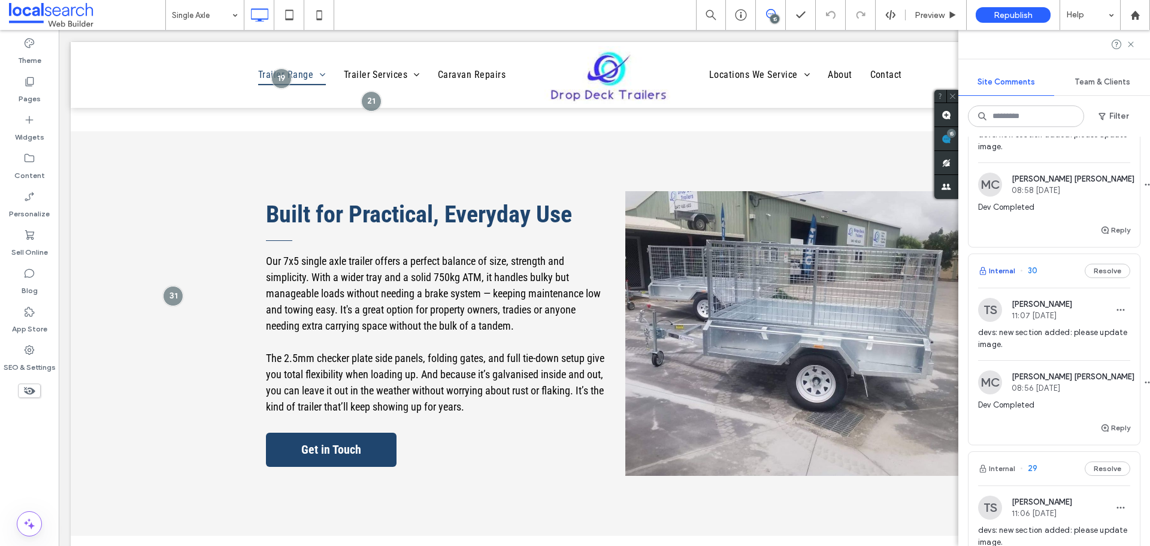
click at [999, 278] on button "Internal" at bounding box center [996, 271] width 37 height 14
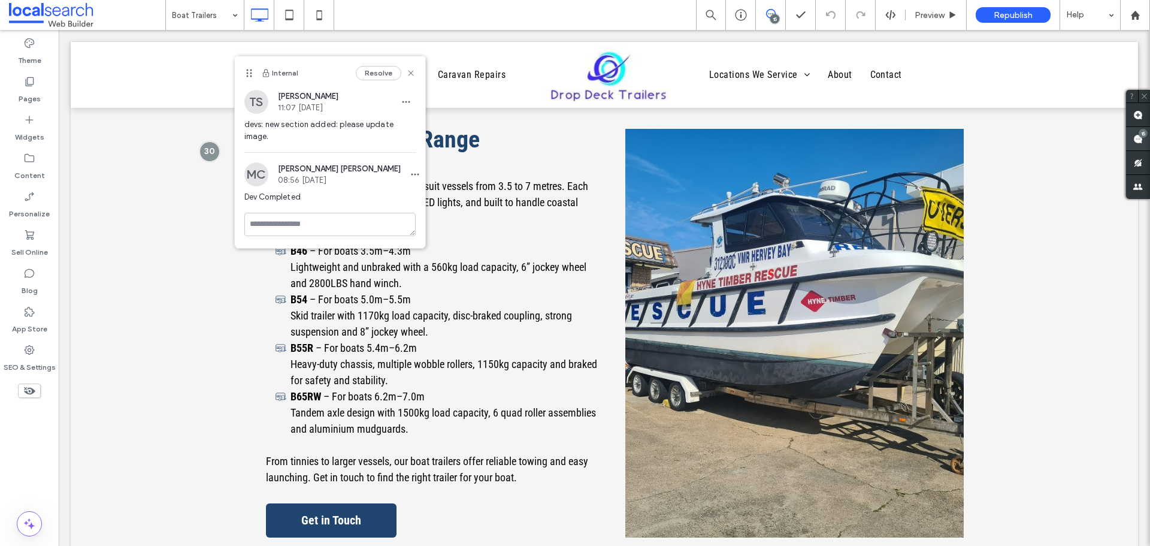
click at [1139, 133] on div "15" at bounding box center [1143, 133] width 9 height 9
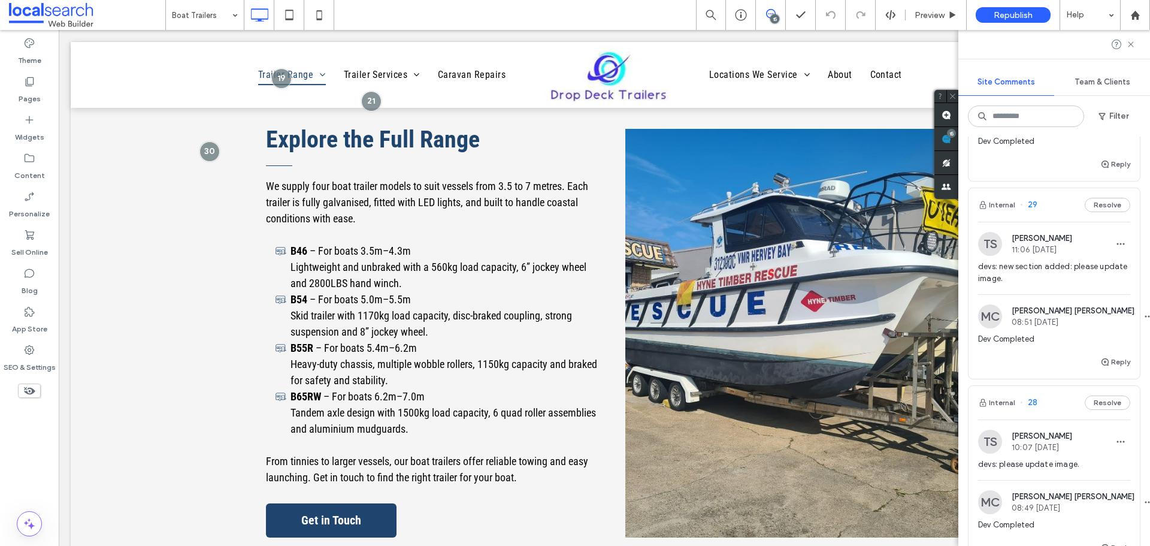
scroll to position [599, 0]
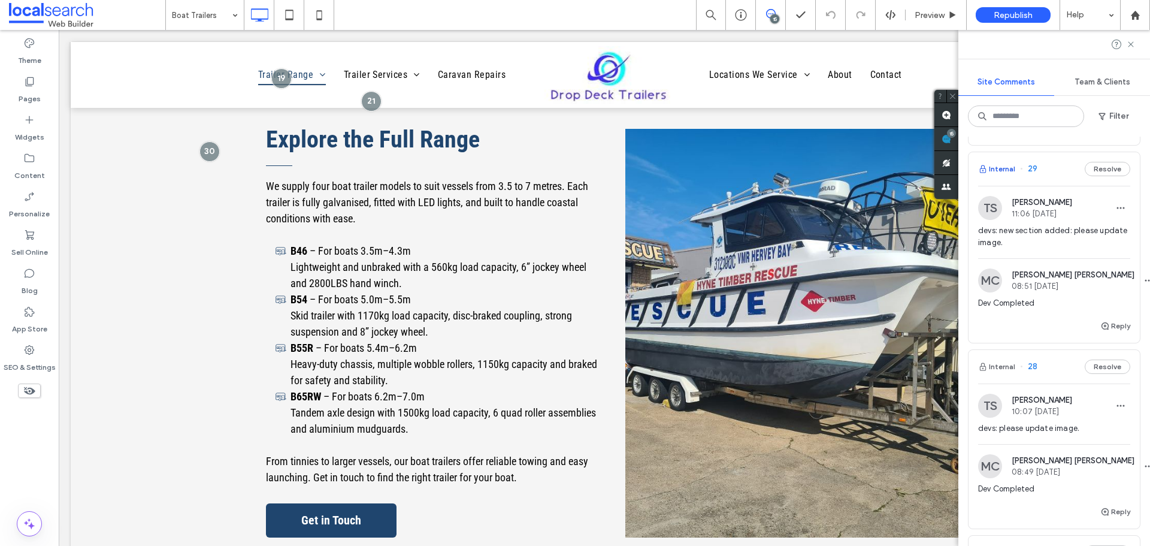
click at [1007, 176] on button "Internal" at bounding box center [996, 169] width 37 height 14
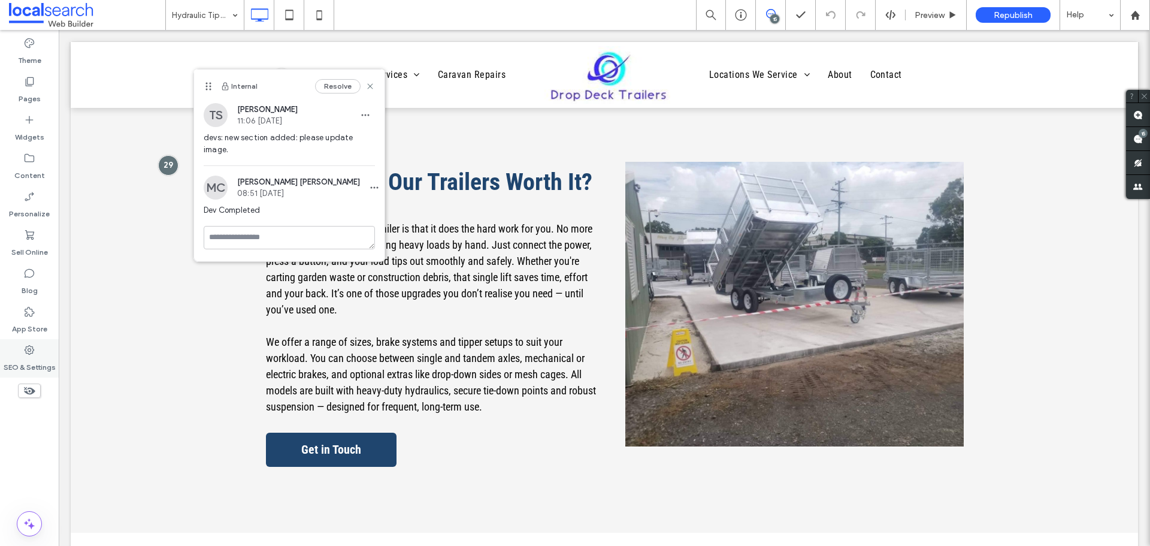
click at [38, 360] on label "SEO & Settings" at bounding box center [30, 364] width 52 height 17
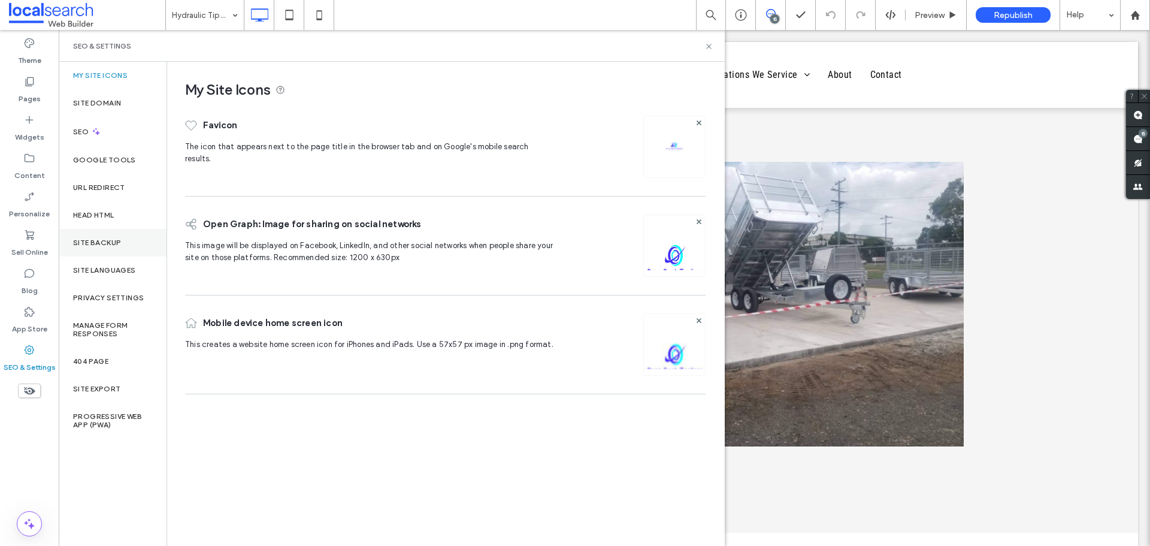
click at [98, 246] on label "Site Backup" at bounding box center [97, 242] width 48 height 8
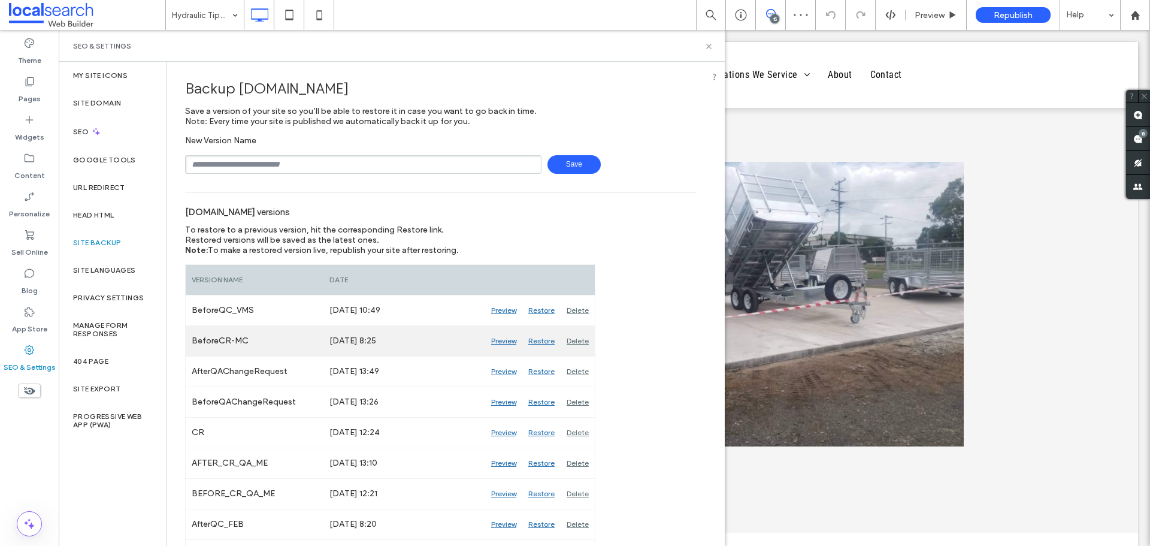
click at [507, 342] on div "Preview" at bounding box center [503, 341] width 37 height 30
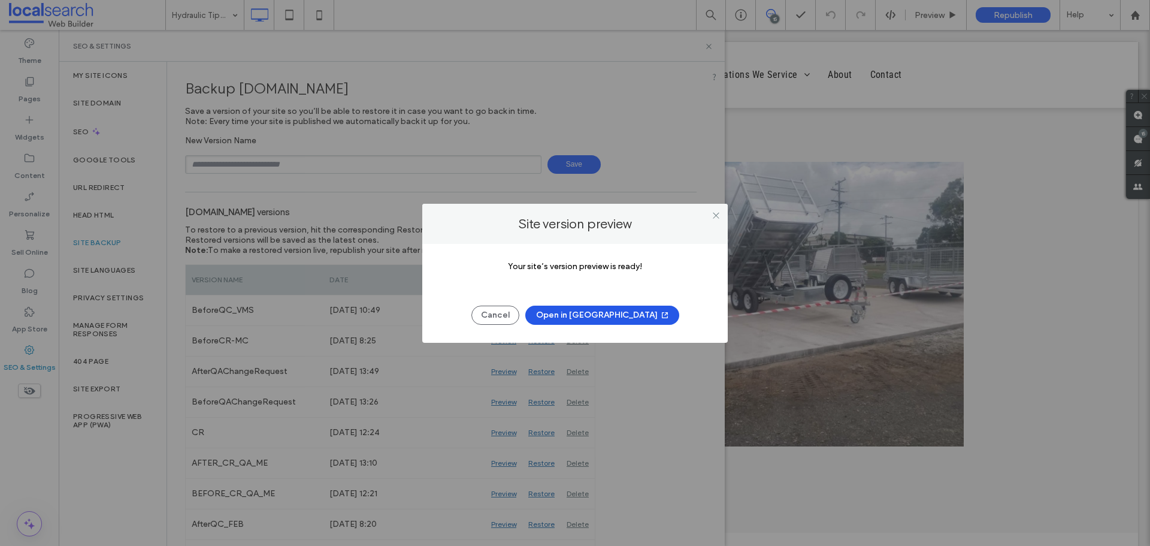
click at [582, 319] on button "Open in [GEOGRAPHIC_DATA]" at bounding box center [602, 314] width 154 height 19
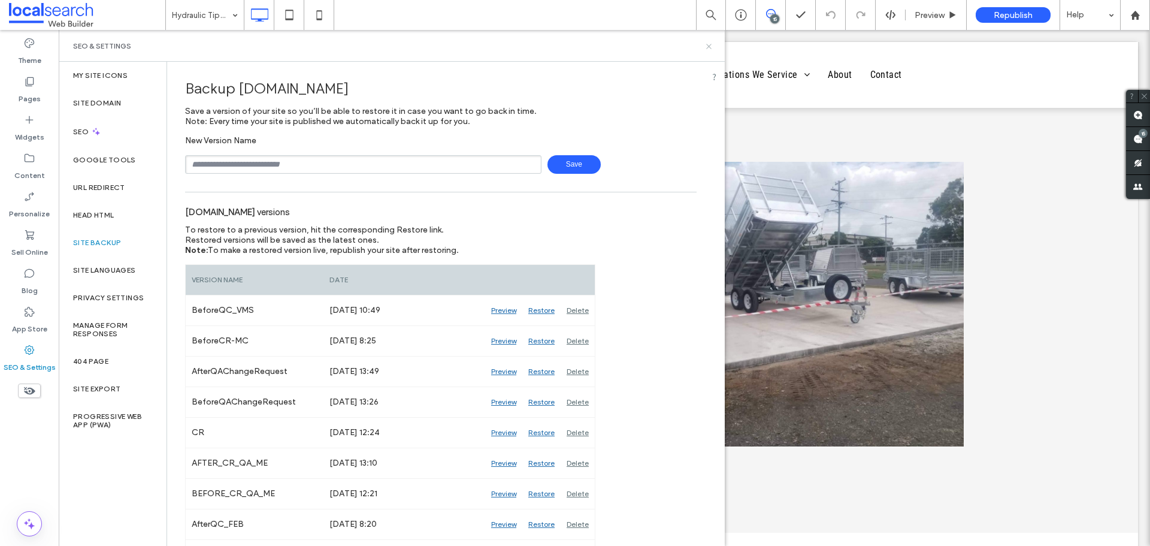
click at [710, 46] on icon at bounding box center [708, 46] width 9 height 9
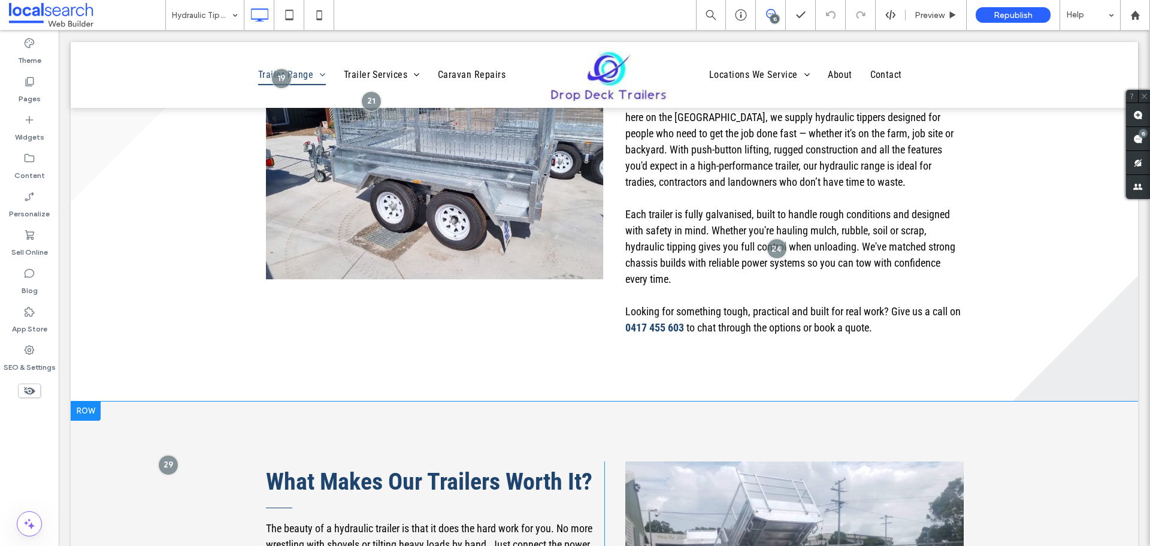
scroll to position [709, 0]
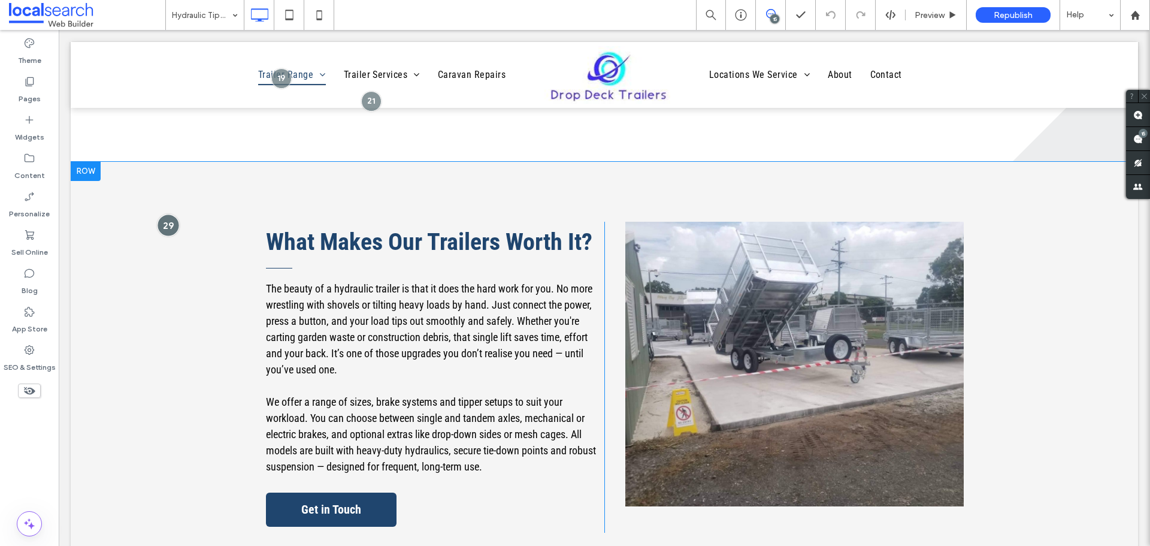
click at [170, 226] on div at bounding box center [168, 225] width 22 height 22
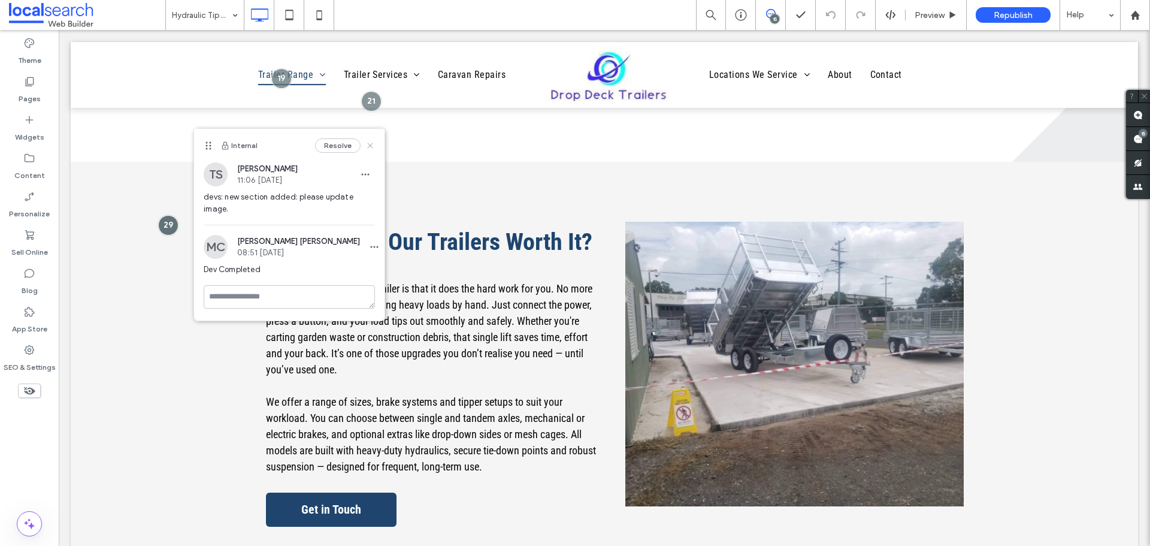
click at [371, 147] on icon at bounding box center [370, 146] width 10 height 10
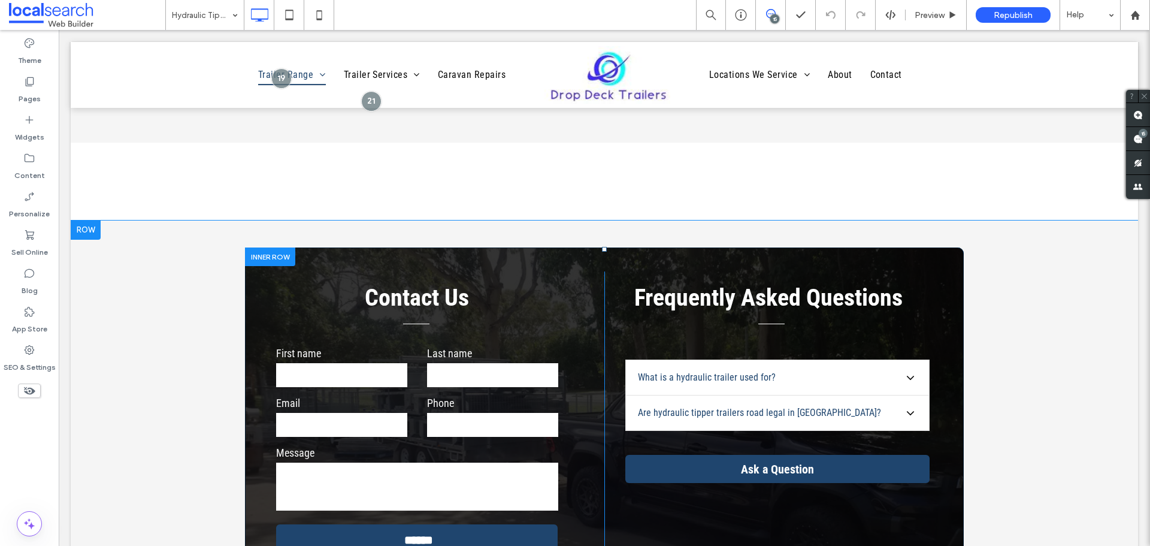
scroll to position [1009, 0]
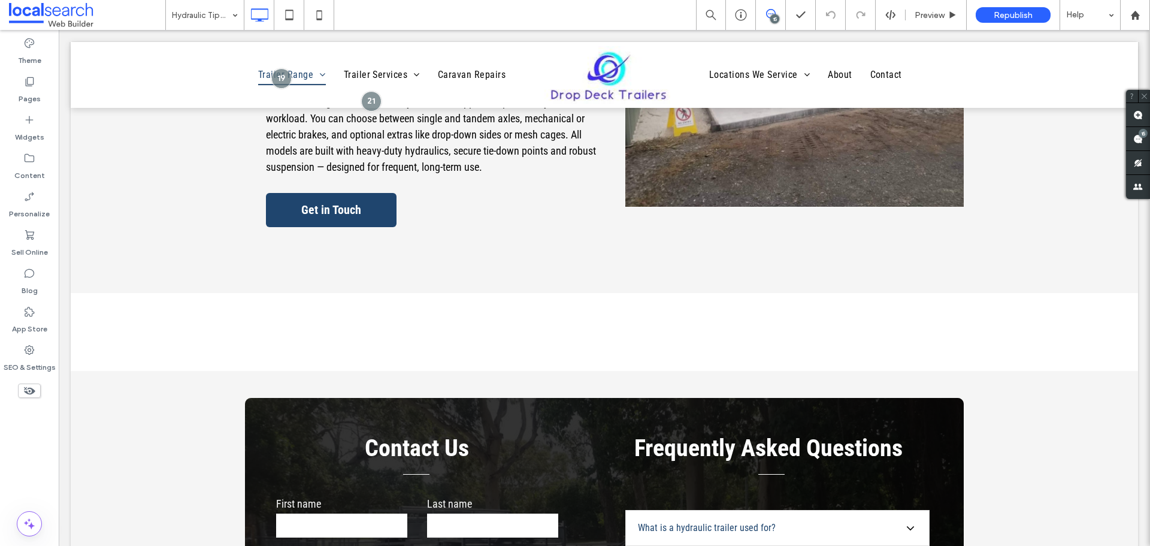
click at [777, 10] on span at bounding box center [770, 14] width 29 height 10
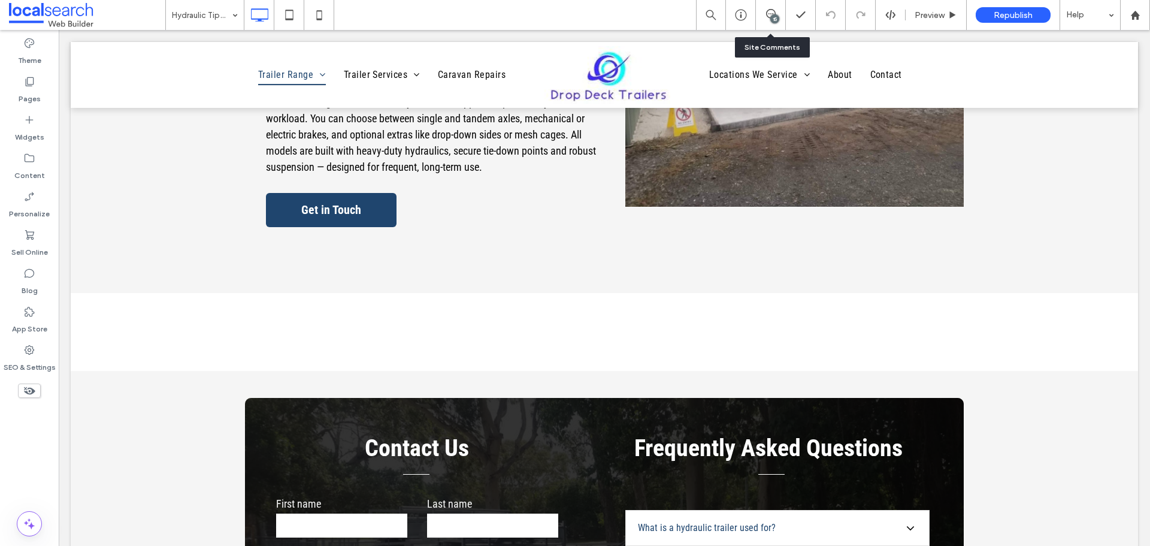
click at [765, 8] on div "15" at bounding box center [771, 15] width 30 height 30
click at [773, 20] on div "15" at bounding box center [774, 18] width 9 height 9
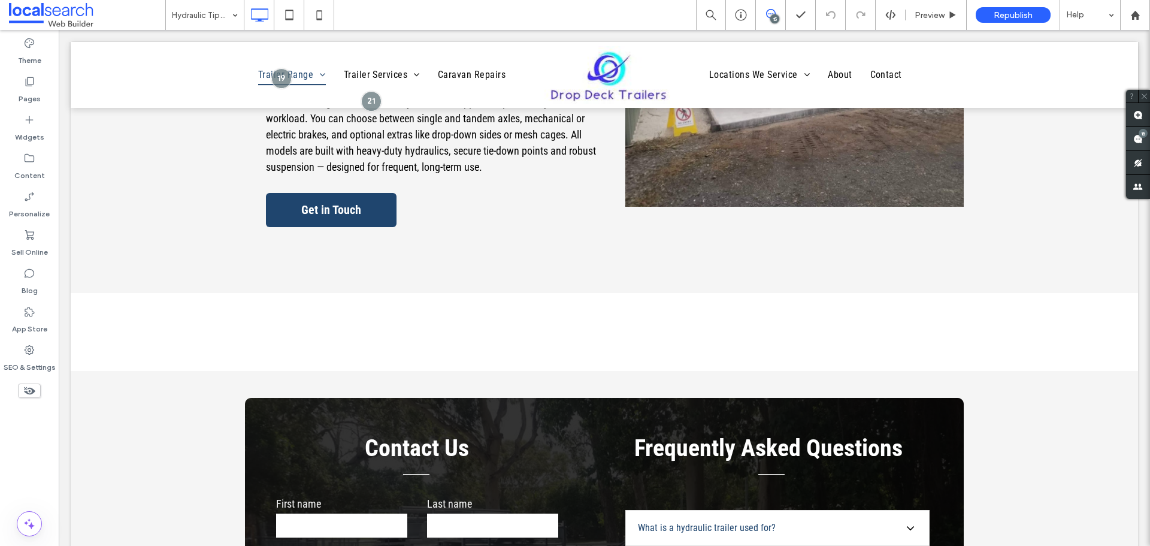
click at [1136, 134] on icon at bounding box center [1138, 139] width 10 height 10
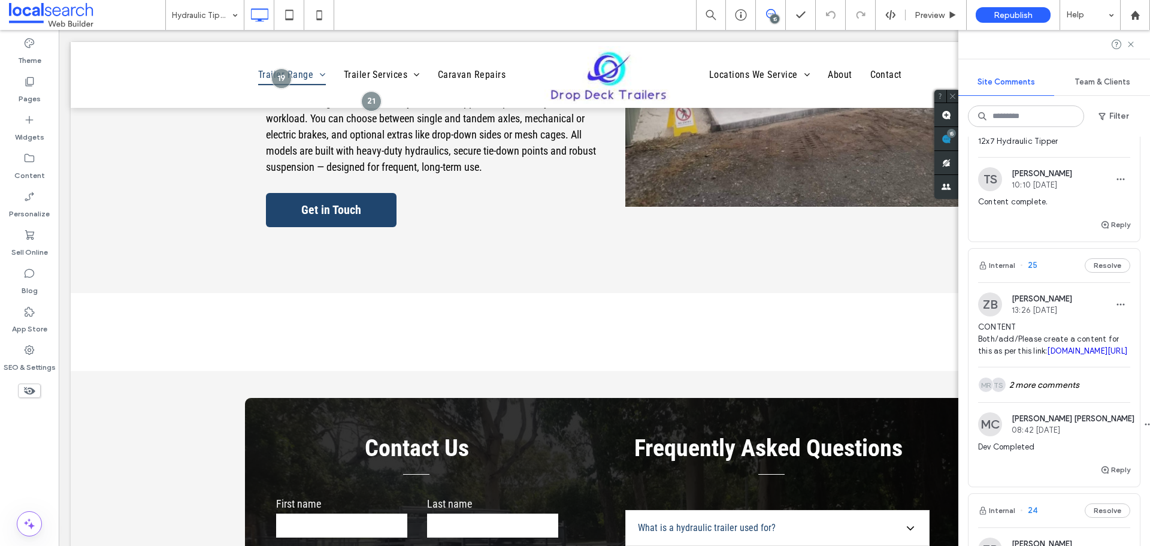
scroll to position [1737, 0]
click at [1023, 389] on div "TS Alt: Author Avatar MR [PERSON_NAME]: Author Avatar 2 more comments" at bounding box center [1054, 384] width 152 height 35
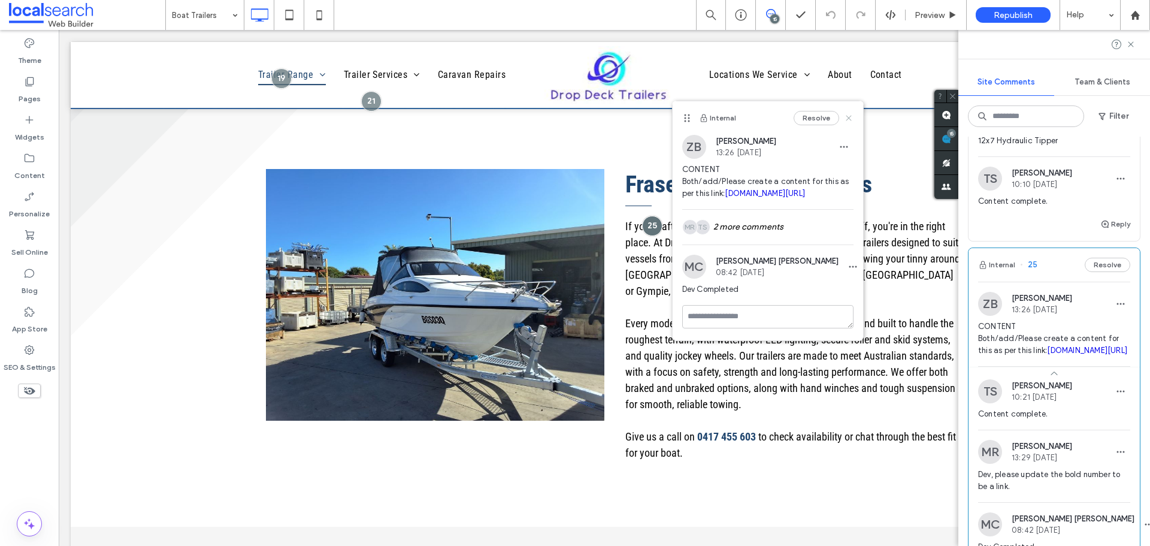
drag, startPoint x: 849, startPoint y: 120, endPoint x: 802, endPoint y: 155, distance: 57.9
click at [849, 120] on icon at bounding box center [849, 118] width 10 height 10
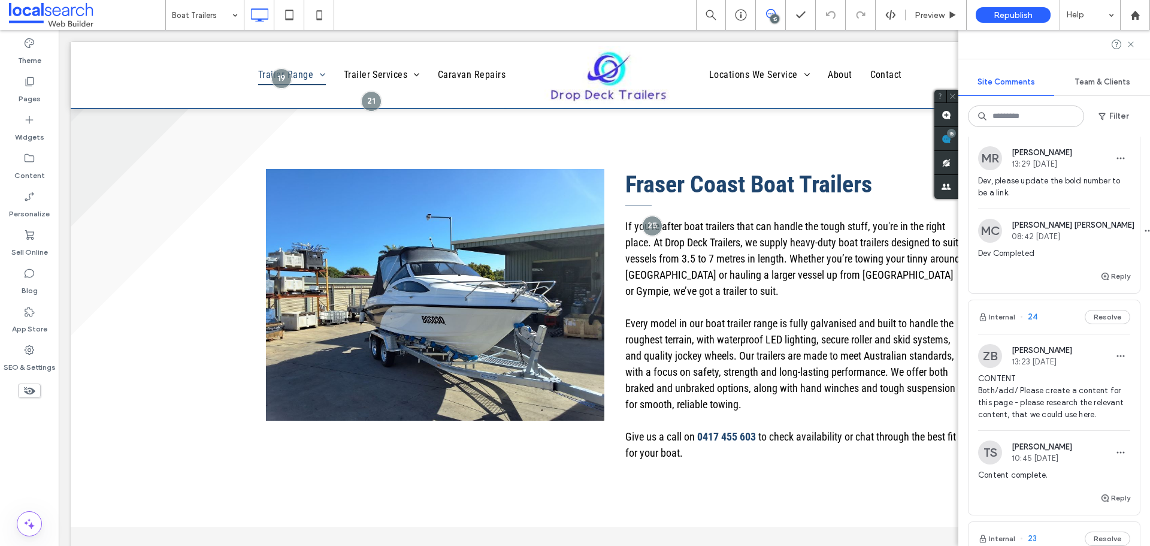
scroll to position [2259, 0]
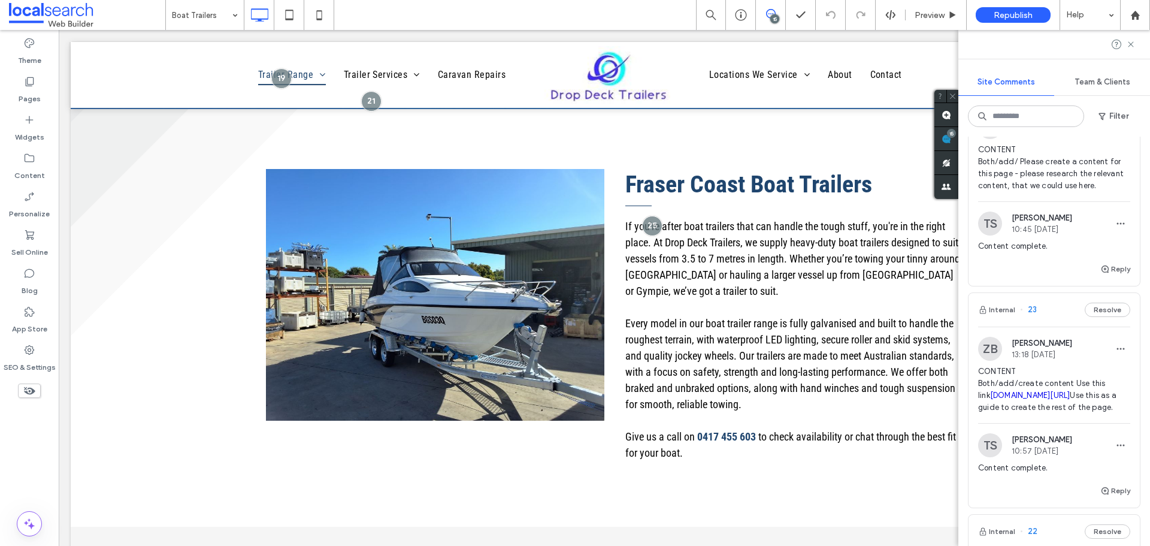
click at [1122, 351] on div "ZB [PERSON_NAME] 13:18 [DATE] CONTENT Both/add/create content Use this link [DO…" at bounding box center [1054, 404] width 171 height 157
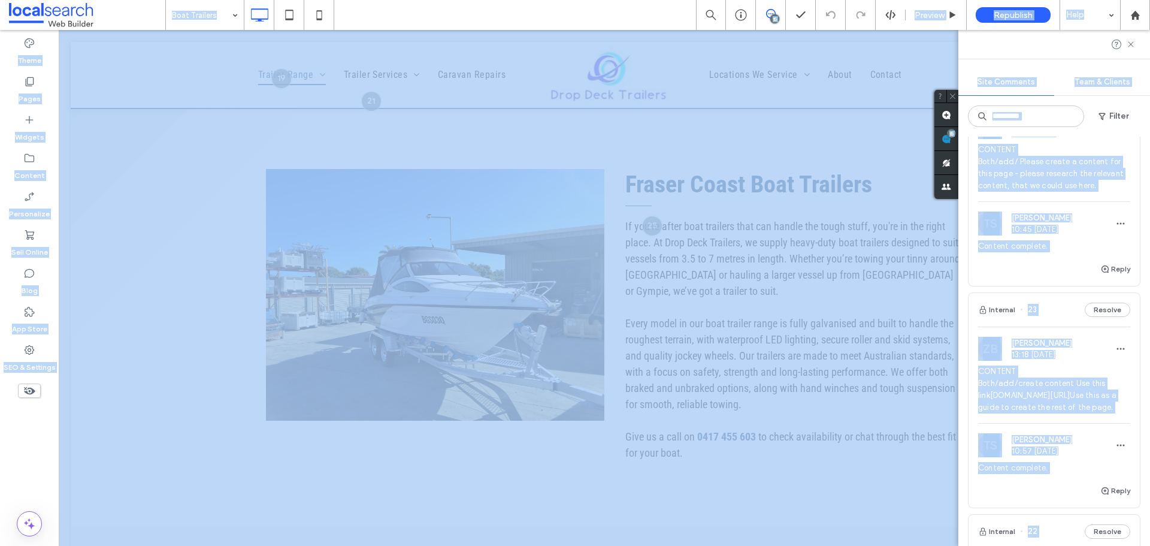
drag, startPoint x: 1122, startPoint y: 351, endPoint x: 1112, endPoint y: 379, distance: 29.7
click at [1112, 379] on div at bounding box center [575, 273] width 1150 height 546
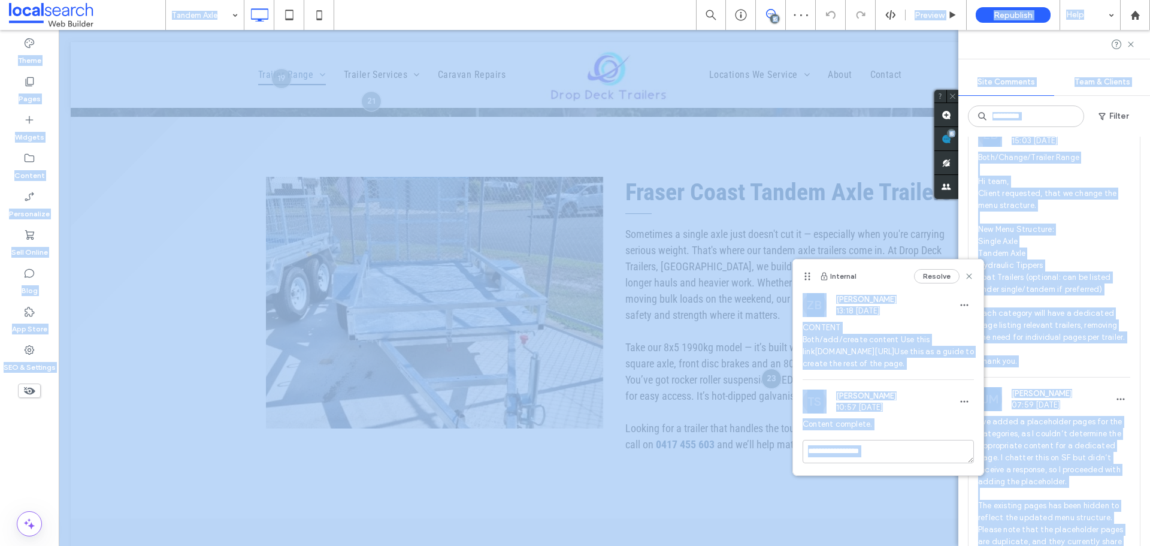
scroll to position [3603, 0]
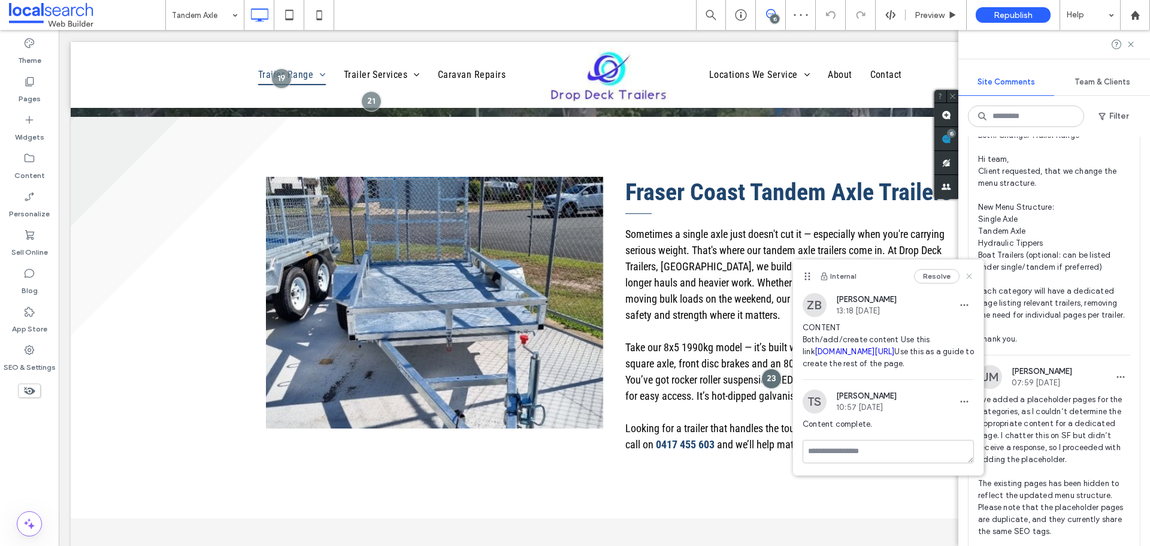
click at [972, 275] on icon at bounding box center [969, 276] width 10 height 10
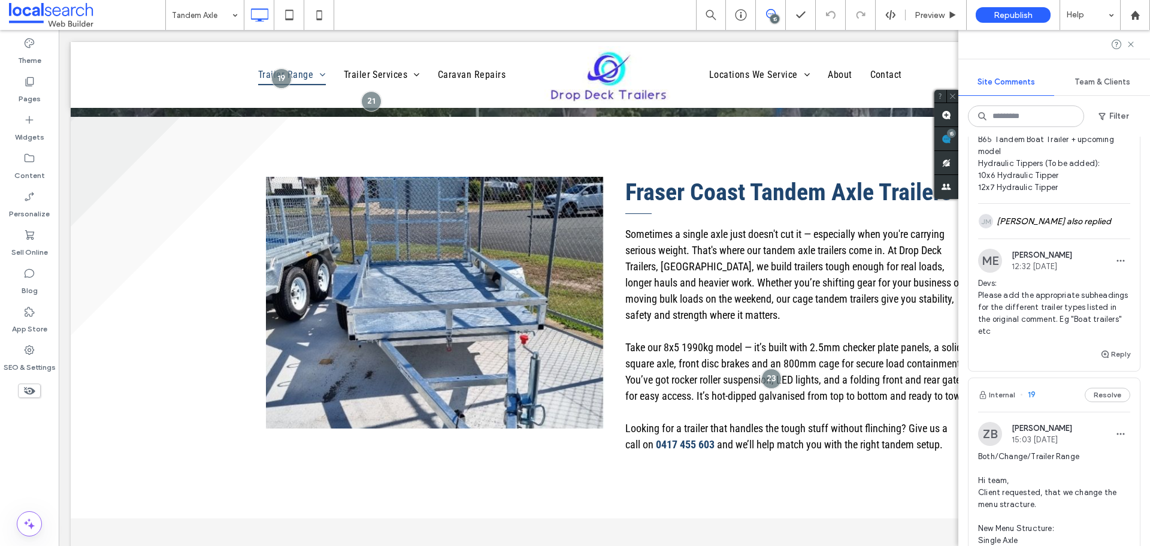
scroll to position [3303, 0]
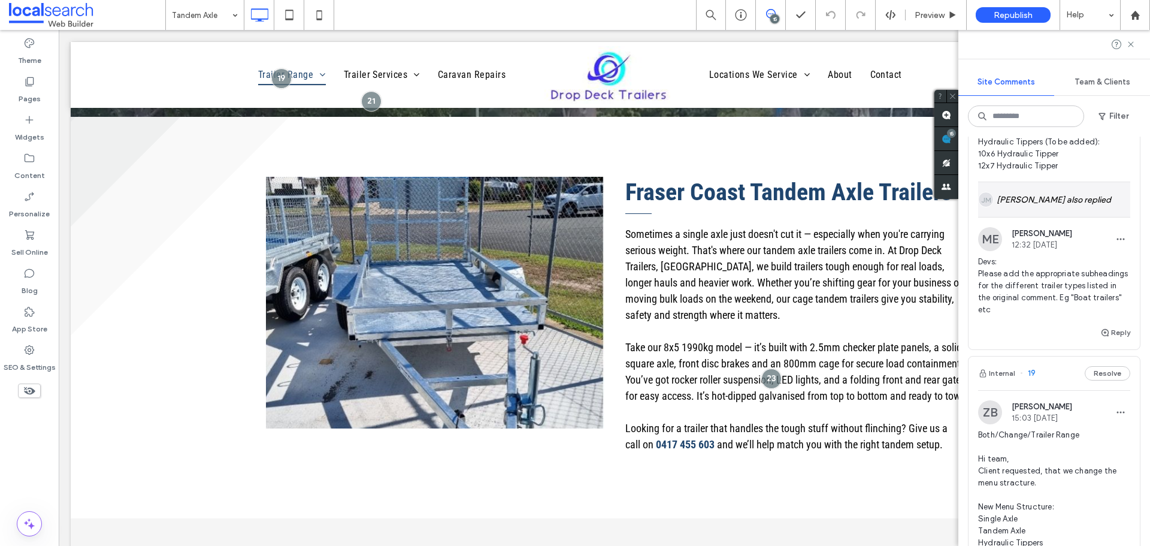
click at [1019, 217] on div "[PERSON_NAME]: Author Avatar [PERSON_NAME] also replied" at bounding box center [1054, 199] width 152 height 35
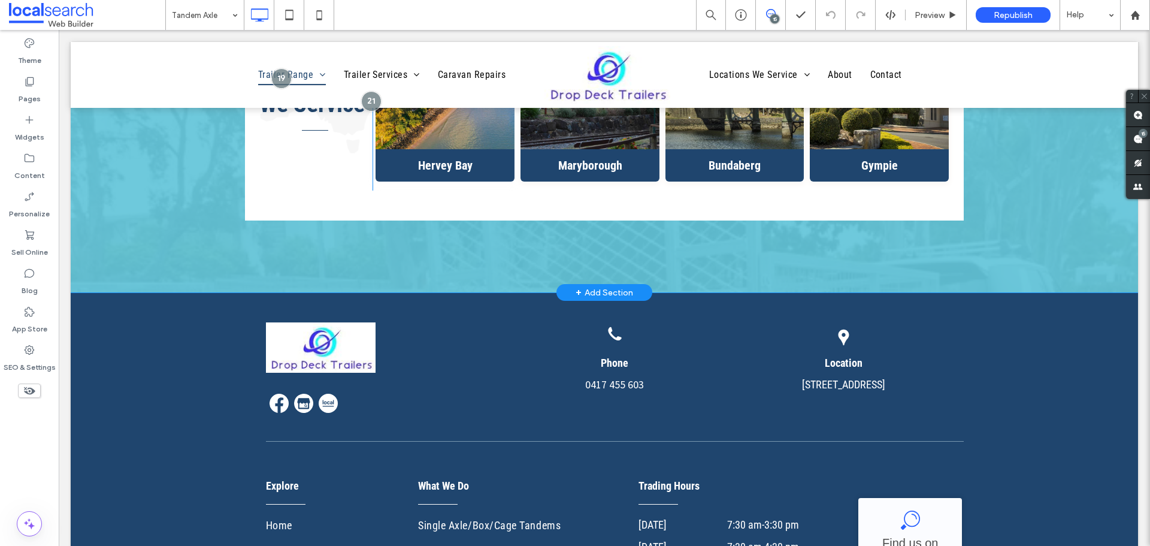
scroll to position [1797, 0]
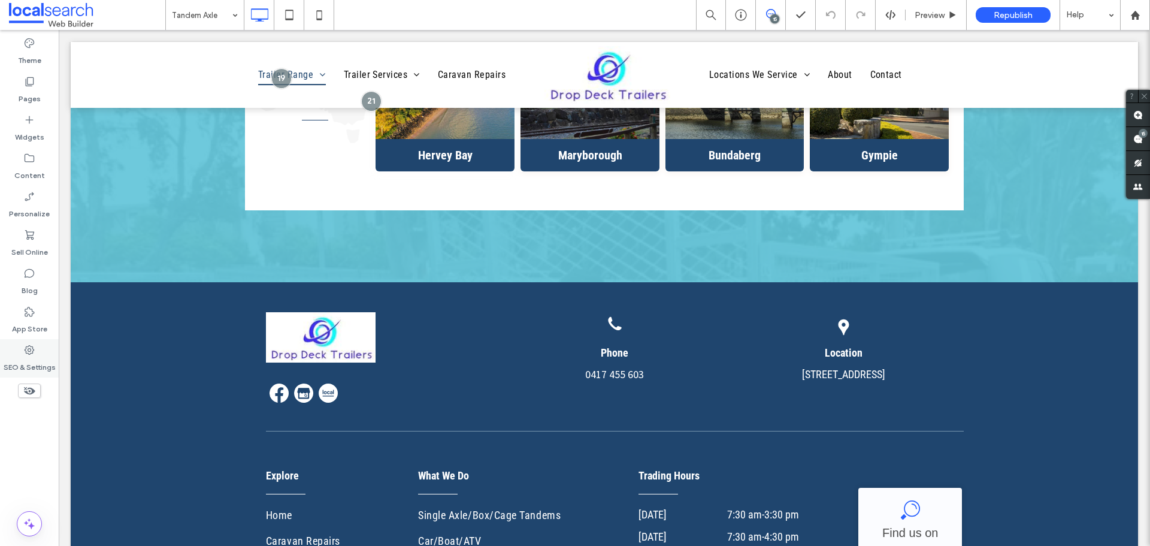
click at [34, 351] on icon at bounding box center [29, 350] width 12 height 12
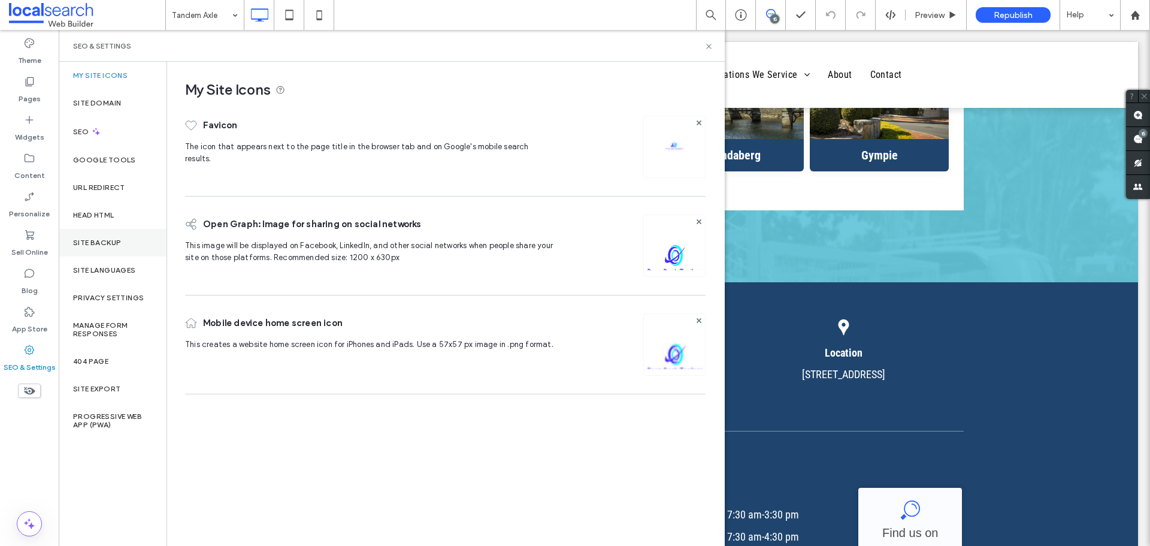
click at [98, 238] on label "Site Backup" at bounding box center [97, 242] width 48 height 8
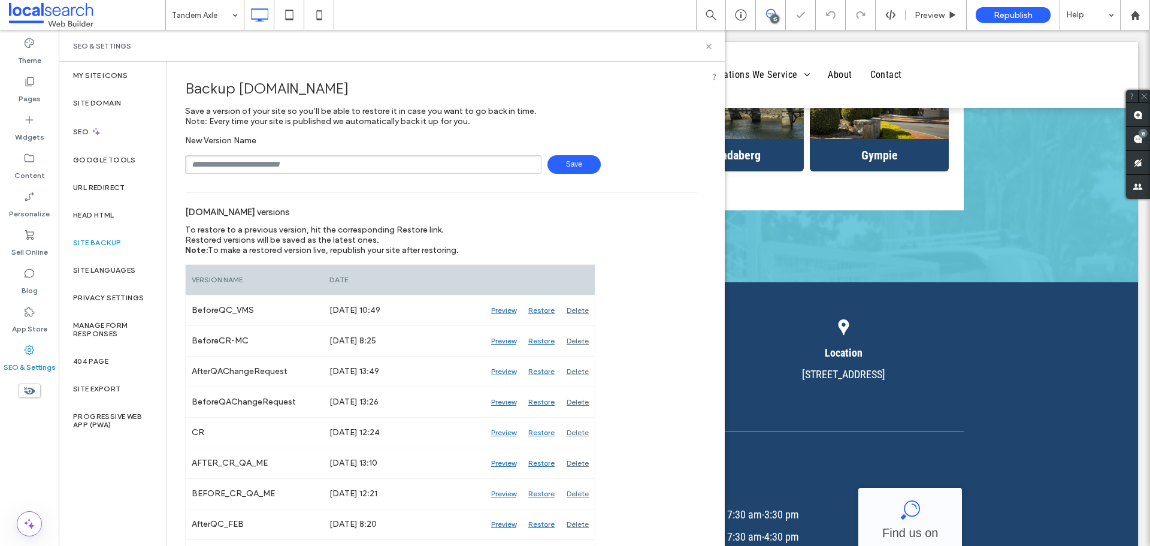
click at [267, 167] on input "text" at bounding box center [363, 164] width 356 height 19
type input "**********"
click at [557, 167] on span "Save" at bounding box center [573, 164] width 53 height 19
